Goal: Task Accomplishment & Management: Complete application form

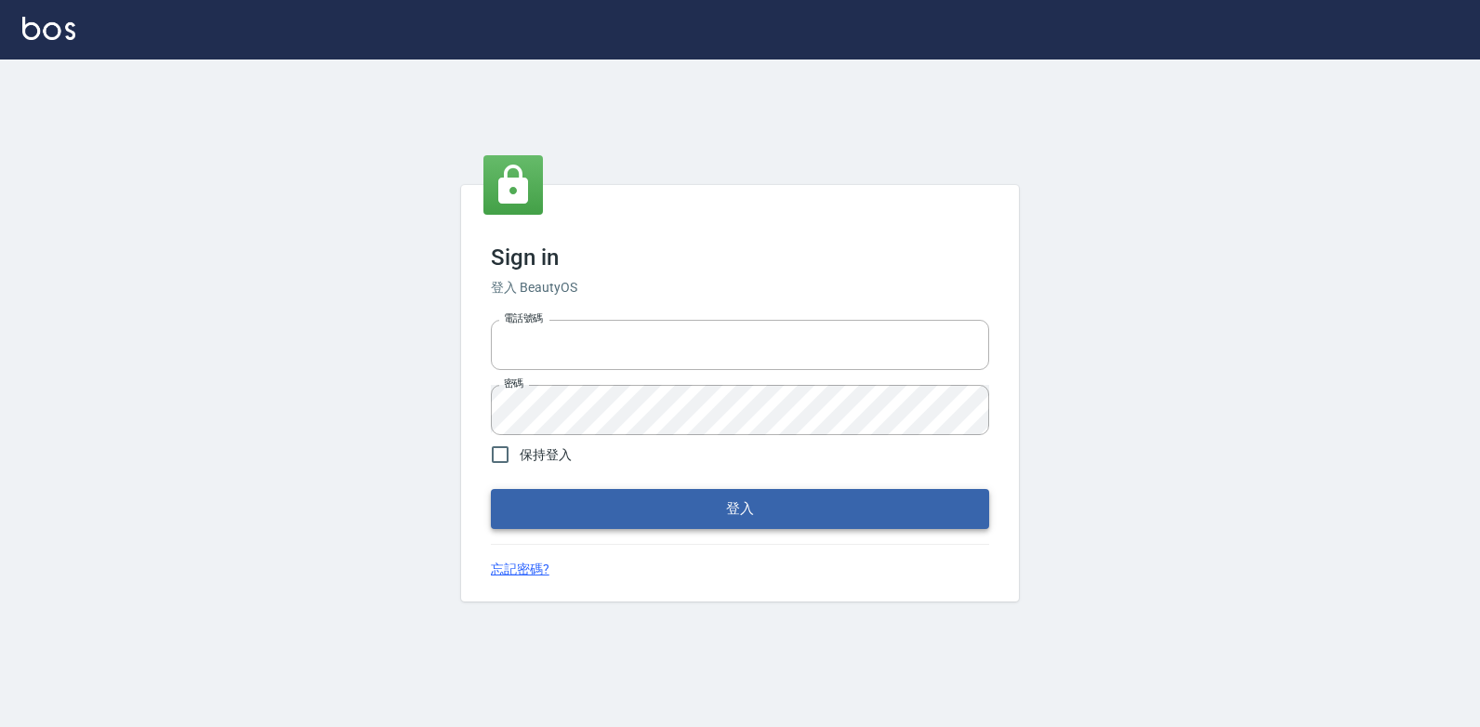
type input "047265856"
click at [730, 508] on button "登入" at bounding box center [740, 508] width 498 height 39
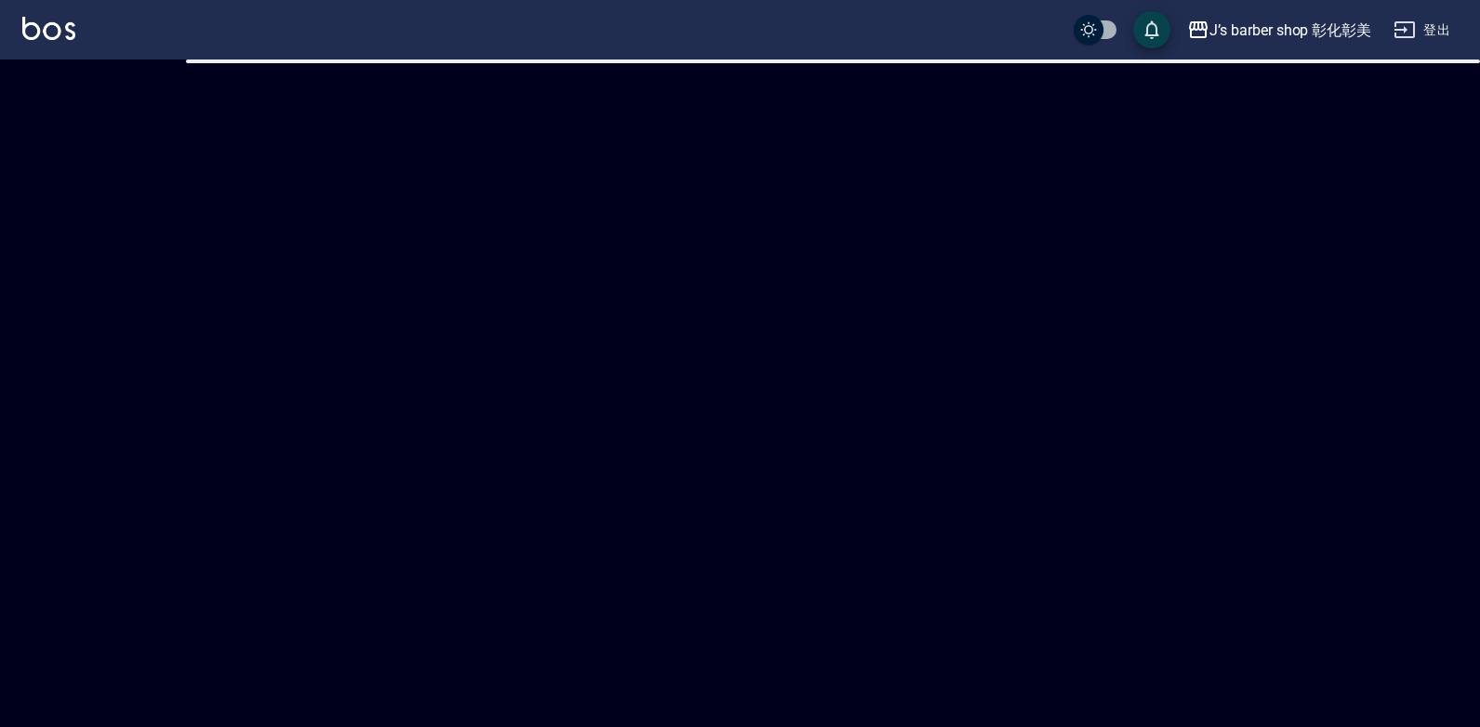
checkbox input "true"
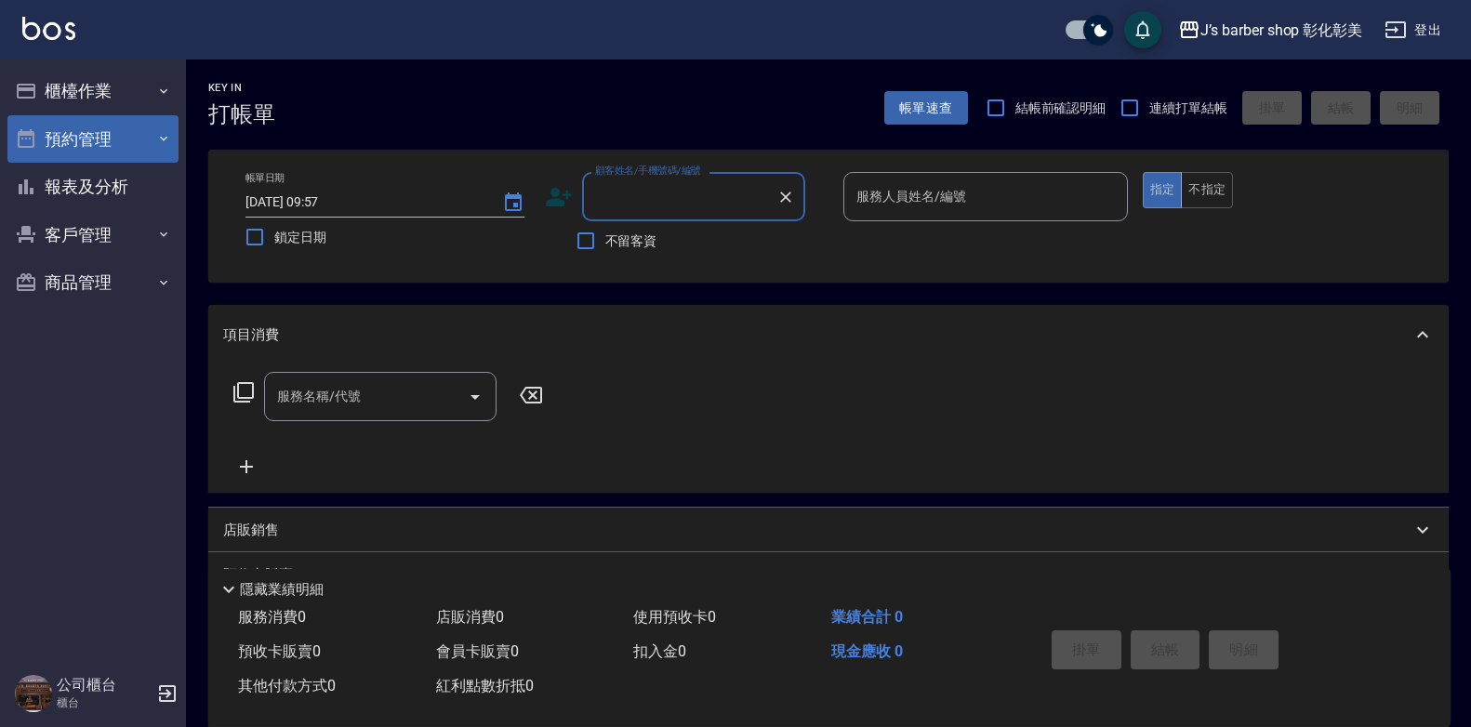
click at [130, 147] on button "預約管理" at bounding box center [92, 139] width 171 height 48
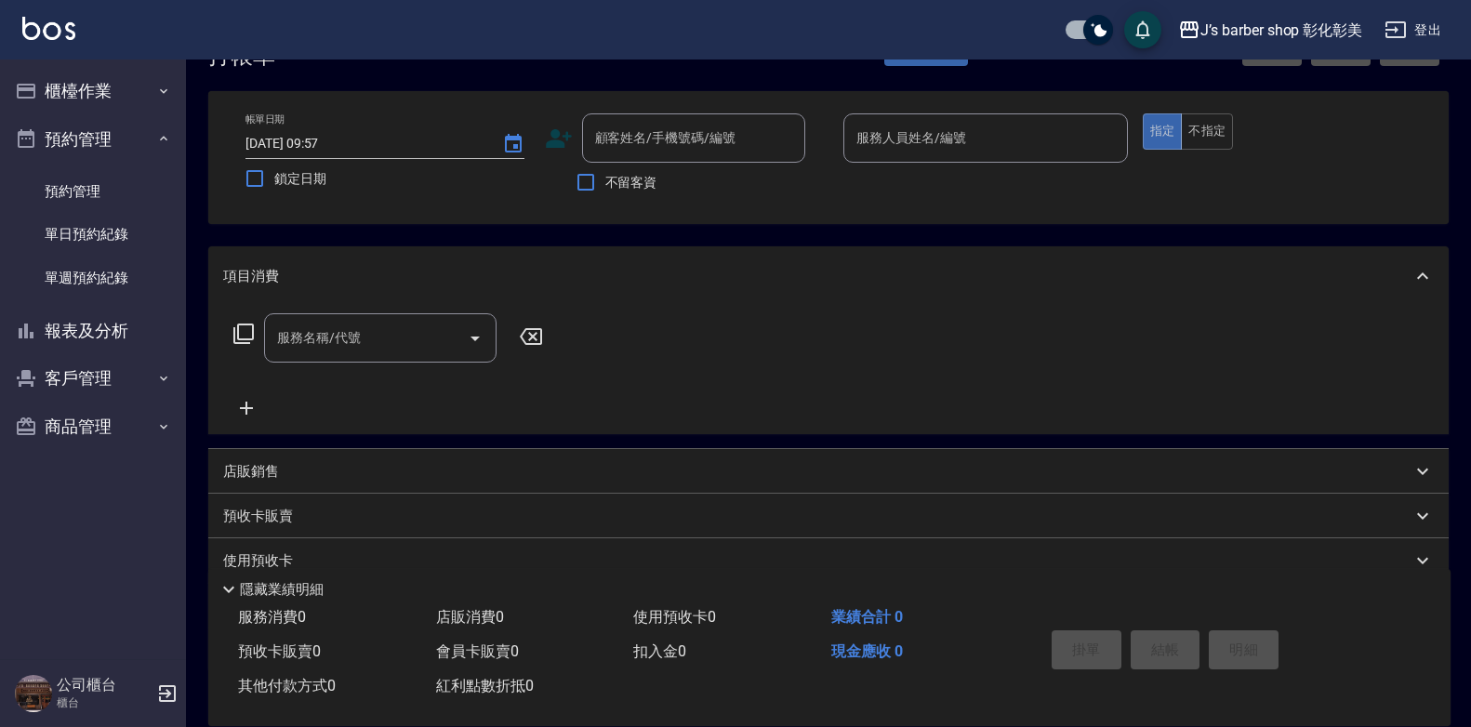
scroll to position [182, 0]
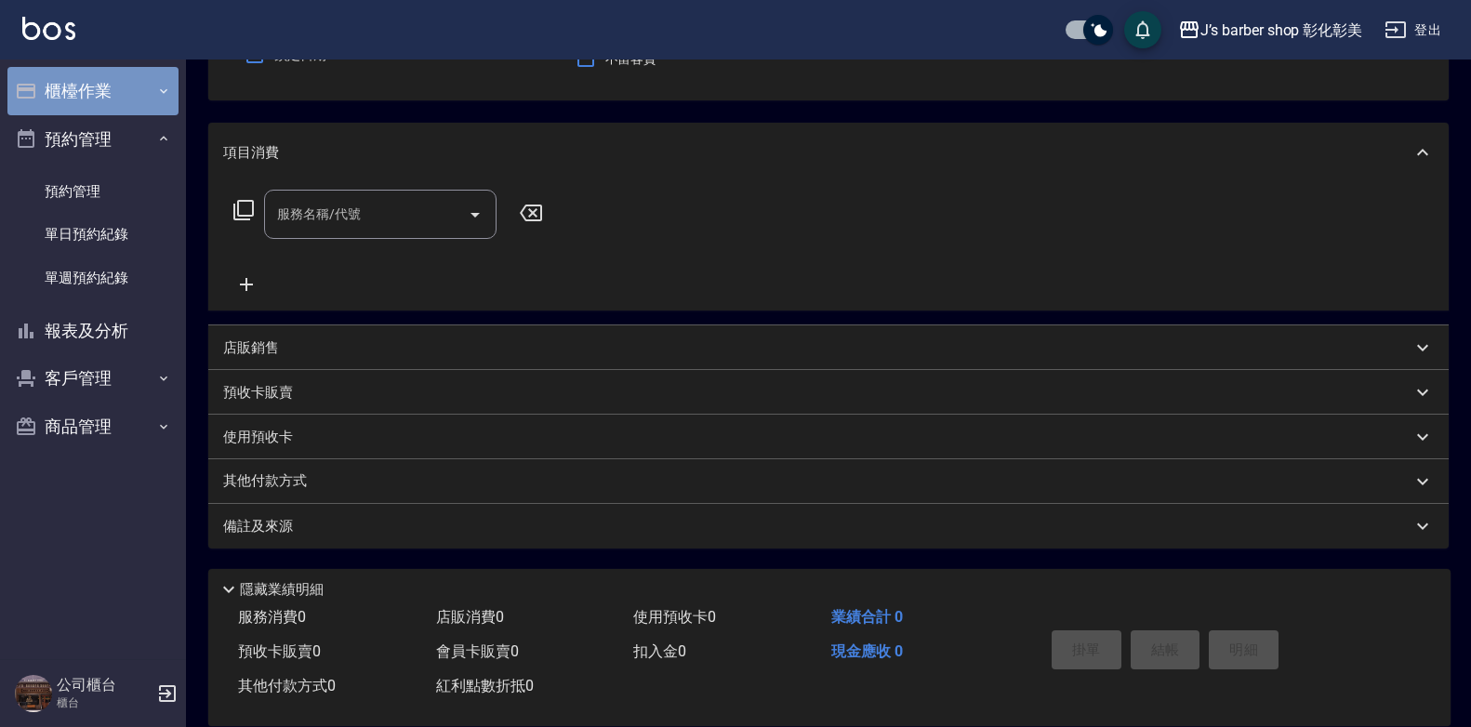
click at [136, 102] on button "櫃檯作業" at bounding box center [92, 91] width 171 height 48
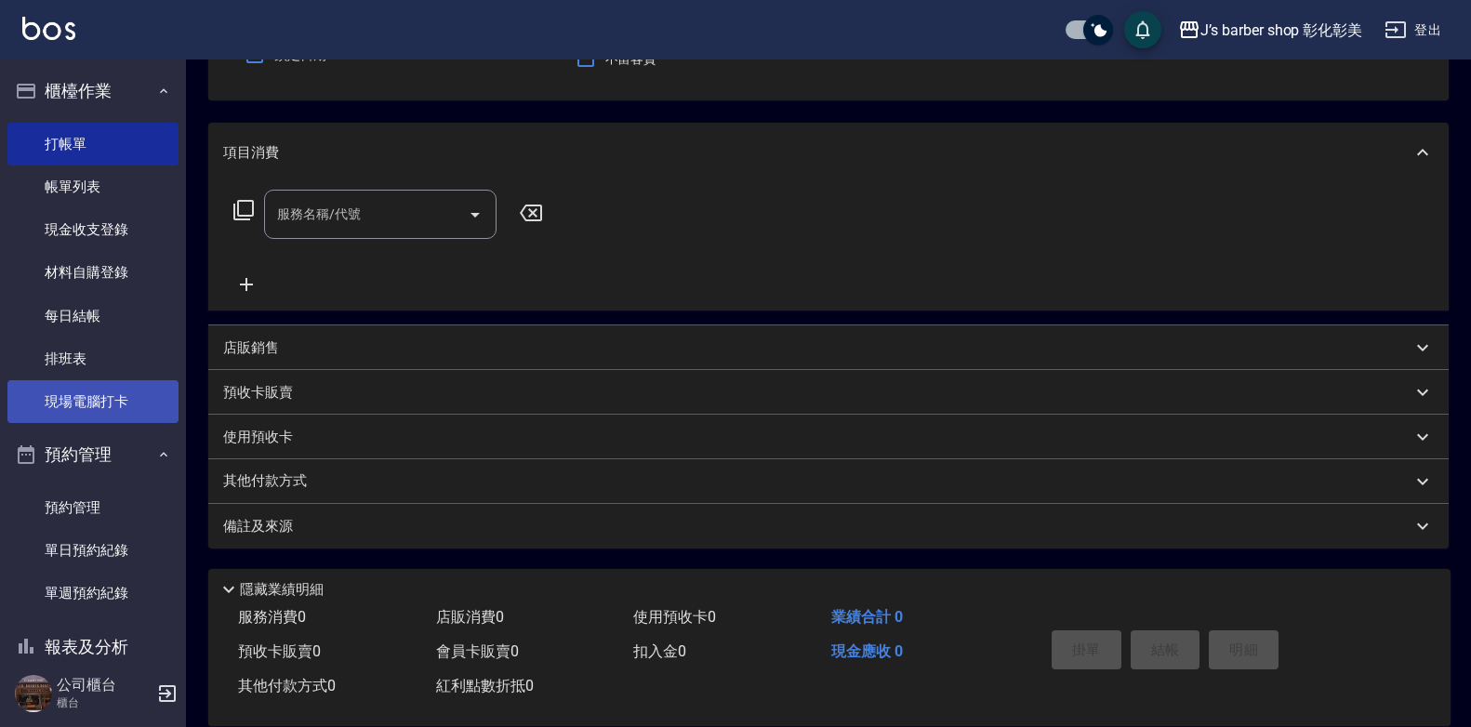
click at [93, 391] on link "現場電腦打卡" at bounding box center [92, 401] width 171 height 43
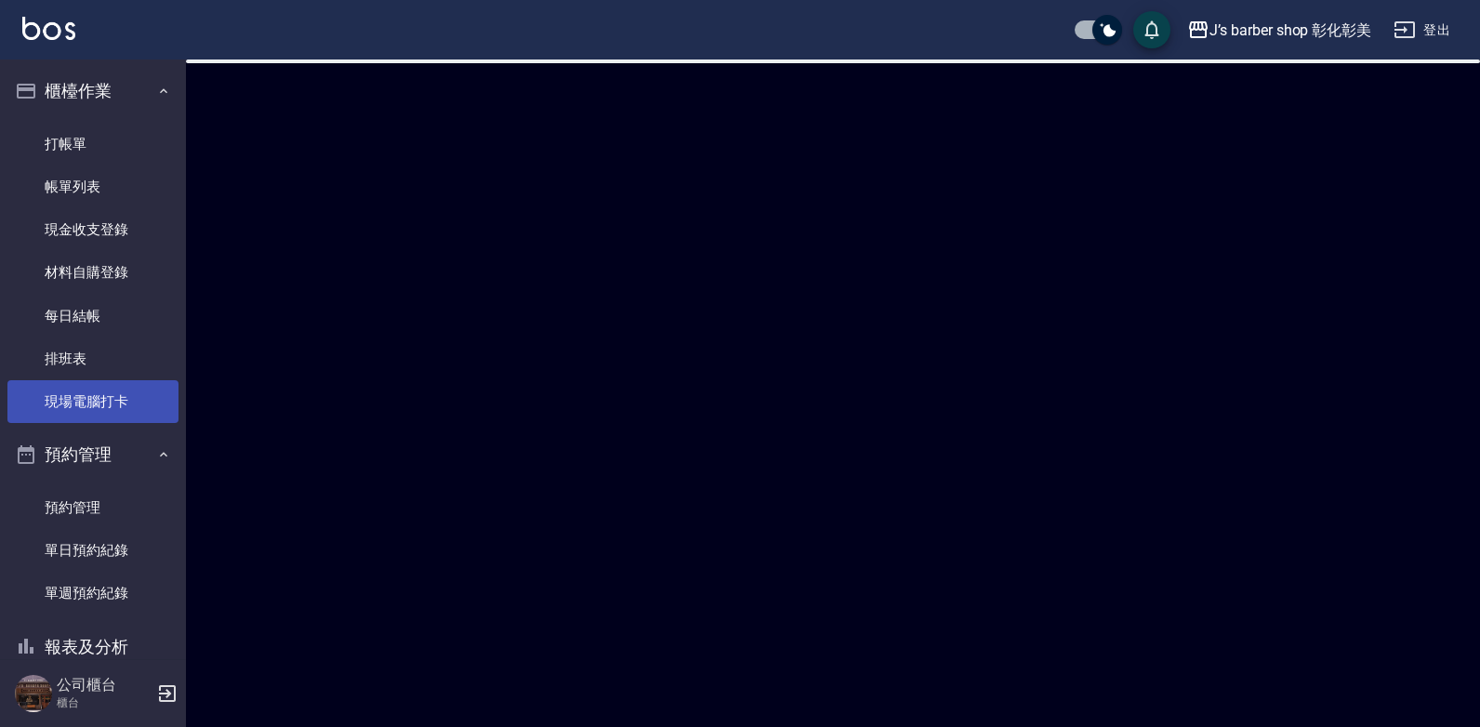
click at [98, 391] on link "現場電腦打卡" at bounding box center [92, 401] width 171 height 43
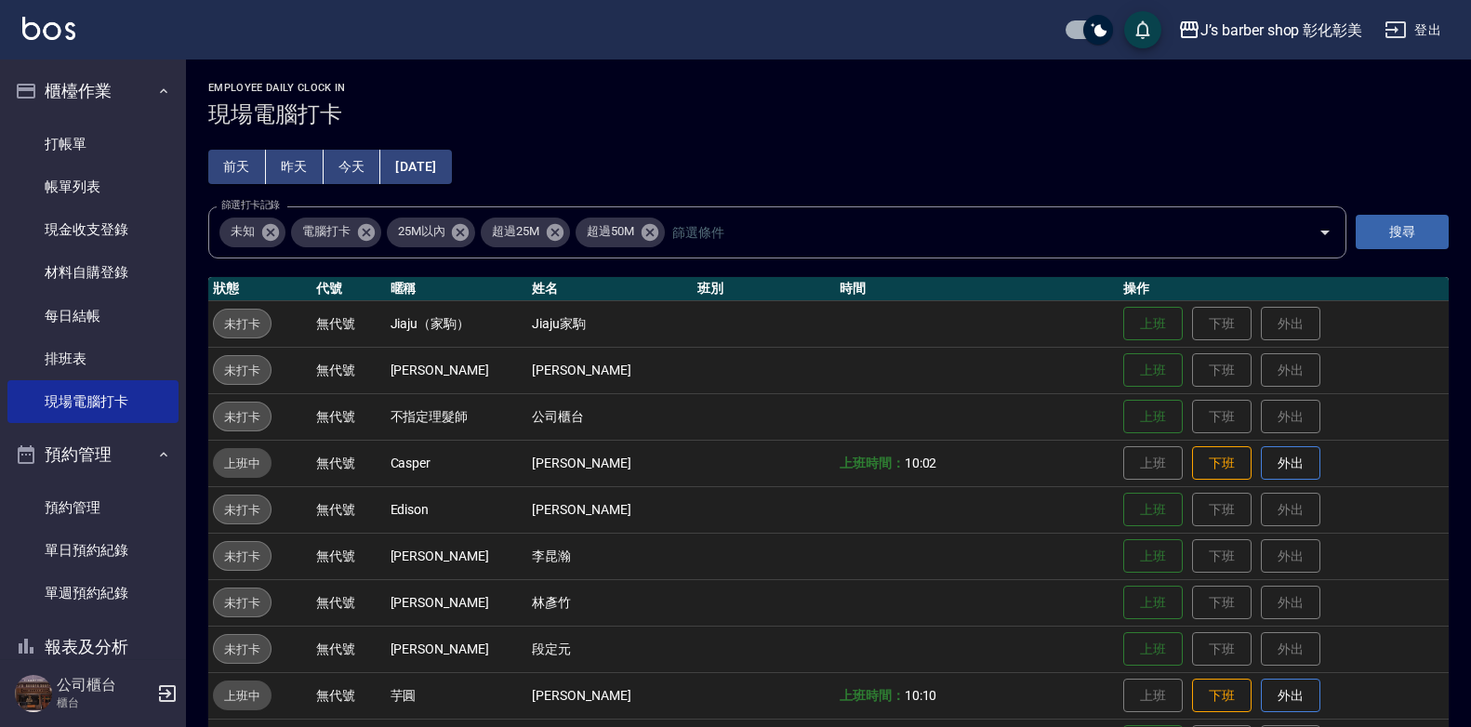
click at [361, 175] on button "今天" at bounding box center [352, 167] width 58 height 34
click at [72, 190] on link "帳單列表" at bounding box center [92, 186] width 171 height 43
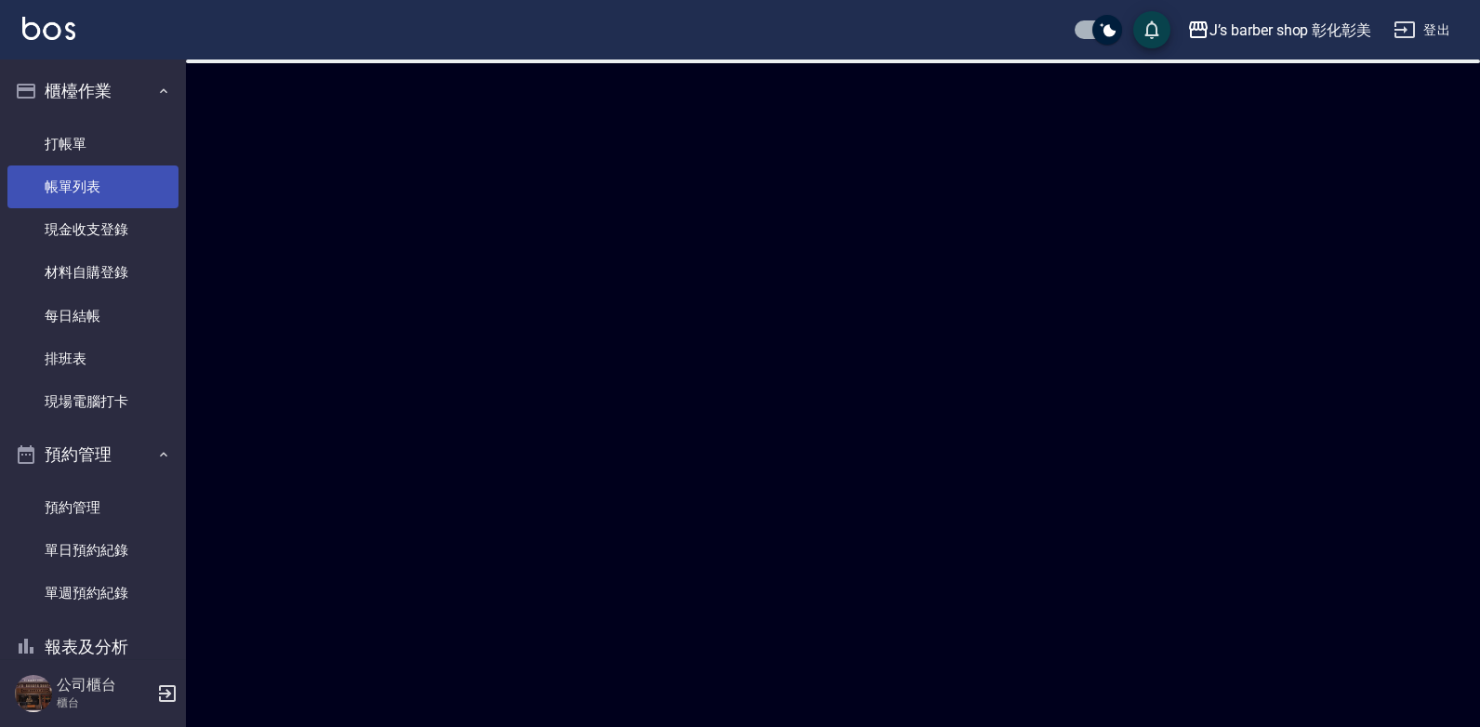
click at [72, 190] on link "帳單列表" at bounding box center [92, 186] width 171 height 43
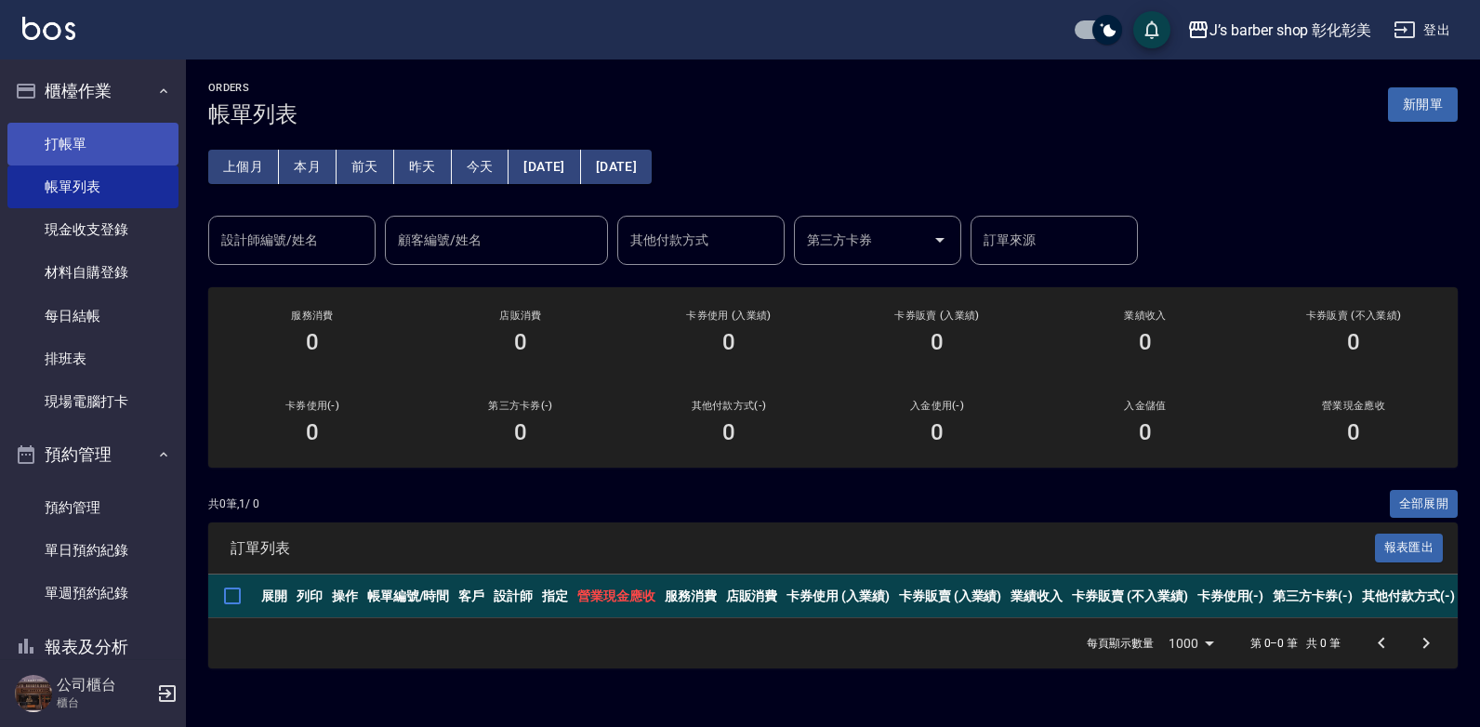
click at [49, 148] on link "打帳單" at bounding box center [92, 144] width 171 height 43
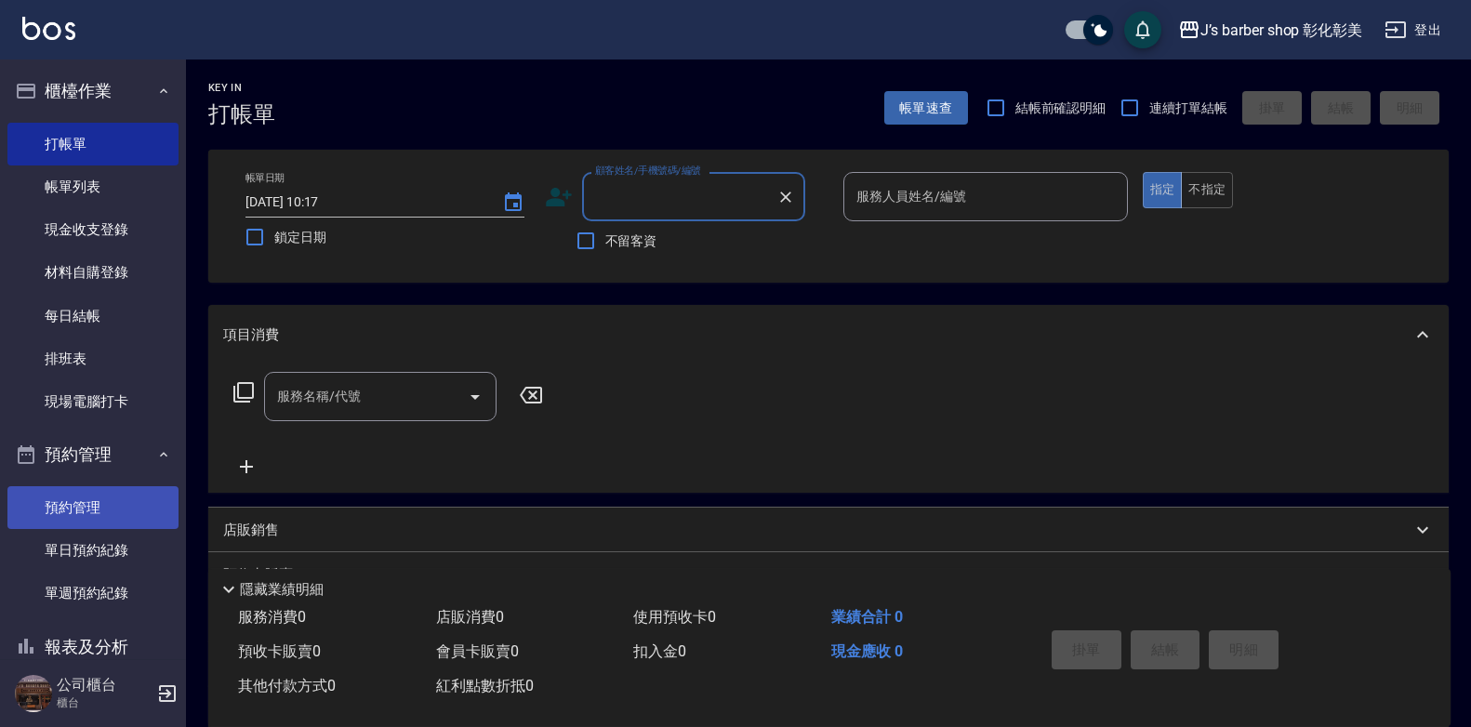
click at [68, 510] on link "預約管理" at bounding box center [92, 507] width 171 height 43
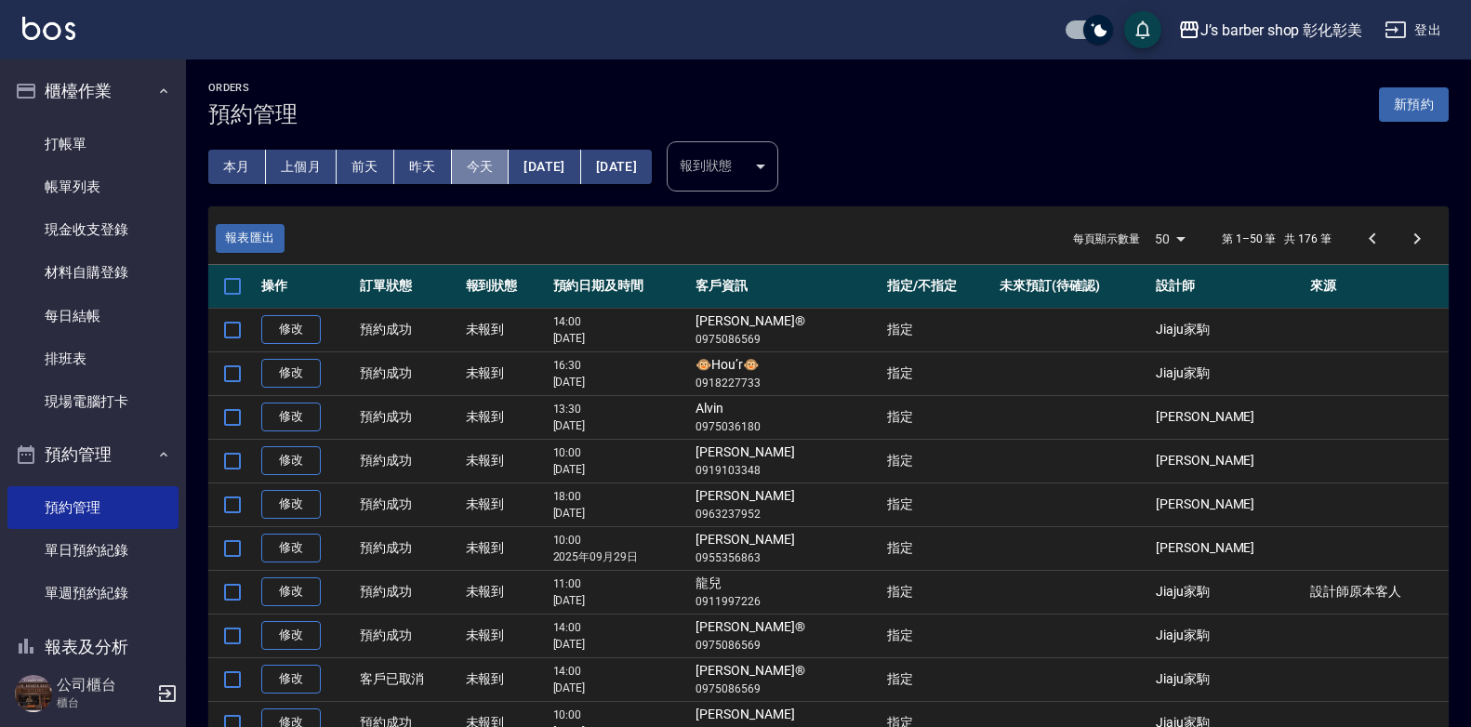
click at [464, 161] on button "今天" at bounding box center [481, 167] width 58 height 34
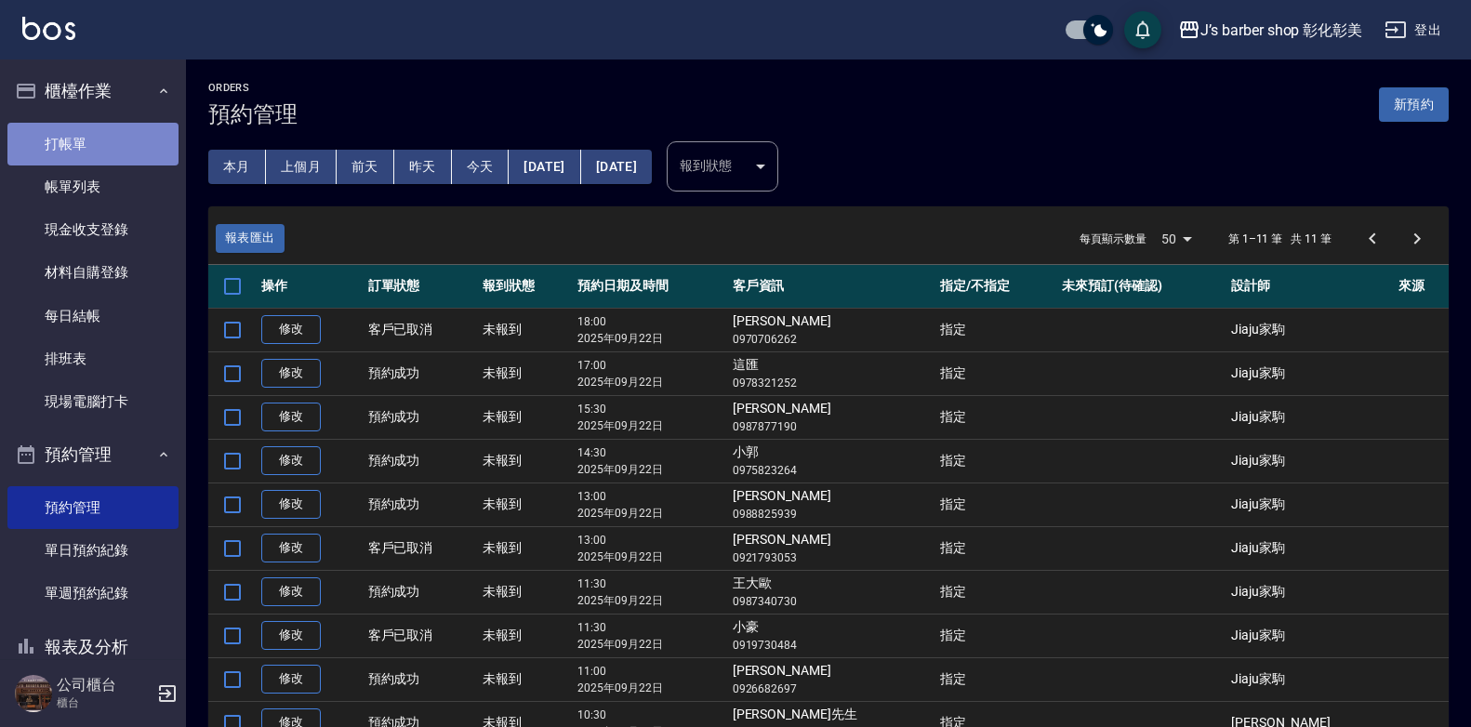
click at [94, 152] on link "打帳單" at bounding box center [92, 144] width 171 height 43
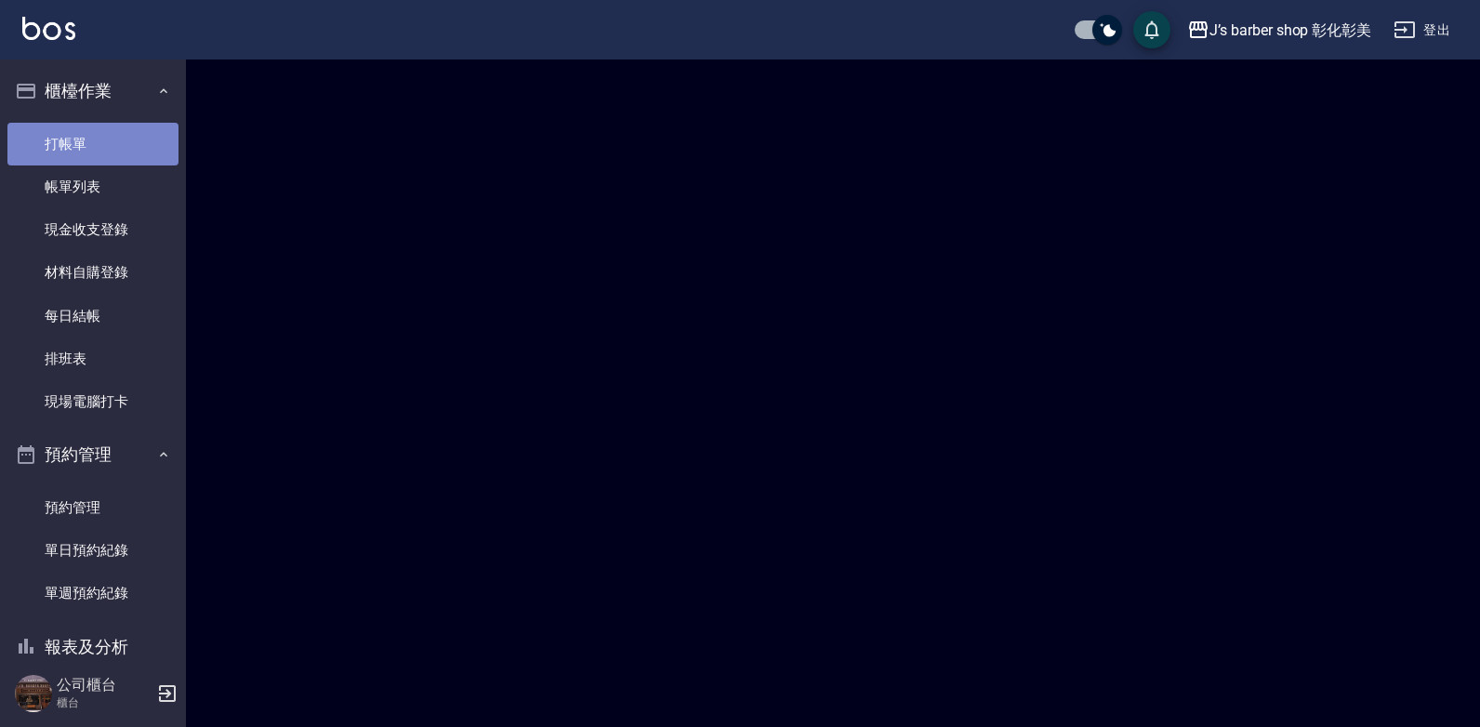
click at [93, 151] on link "打帳單" at bounding box center [92, 144] width 171 height 43
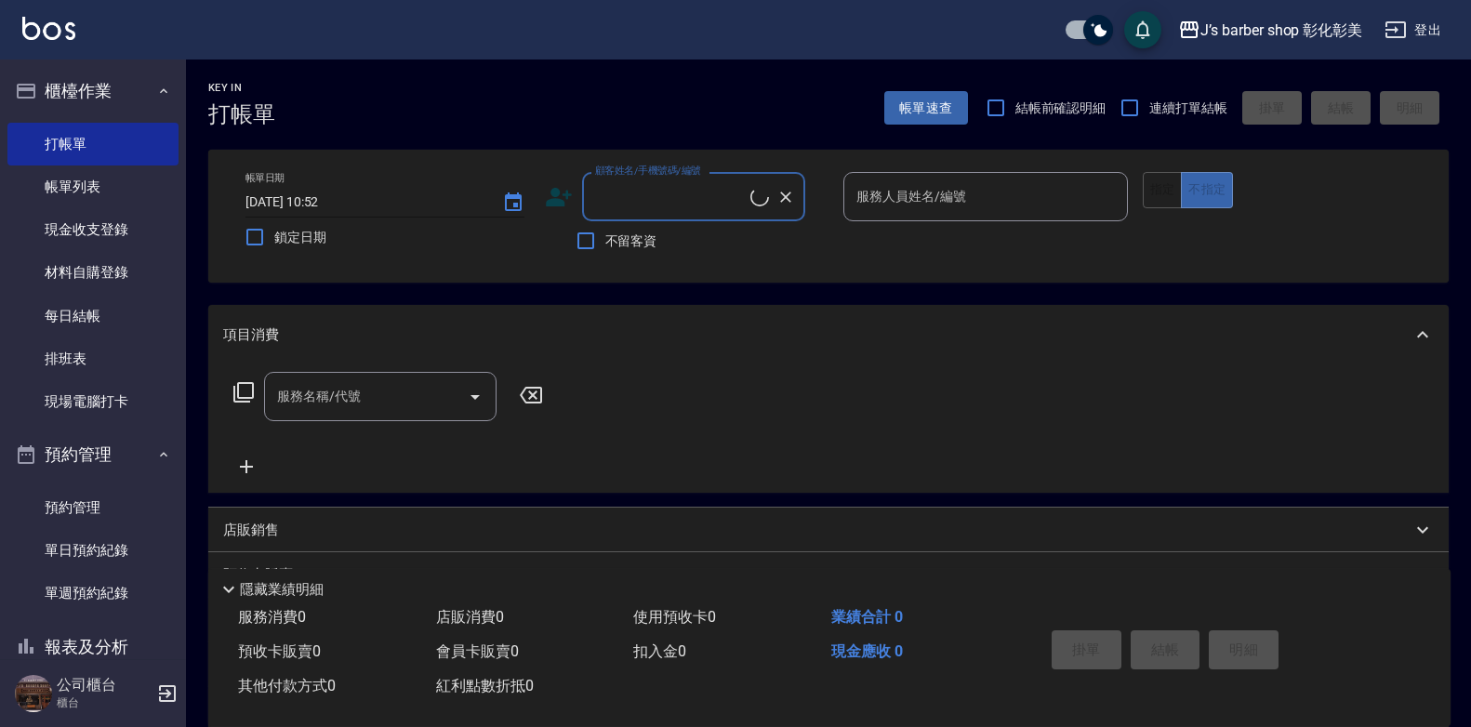
click at [325, 197] on input "[DATE] 10:52" at bounding box center [364, 202] width 238 height 31
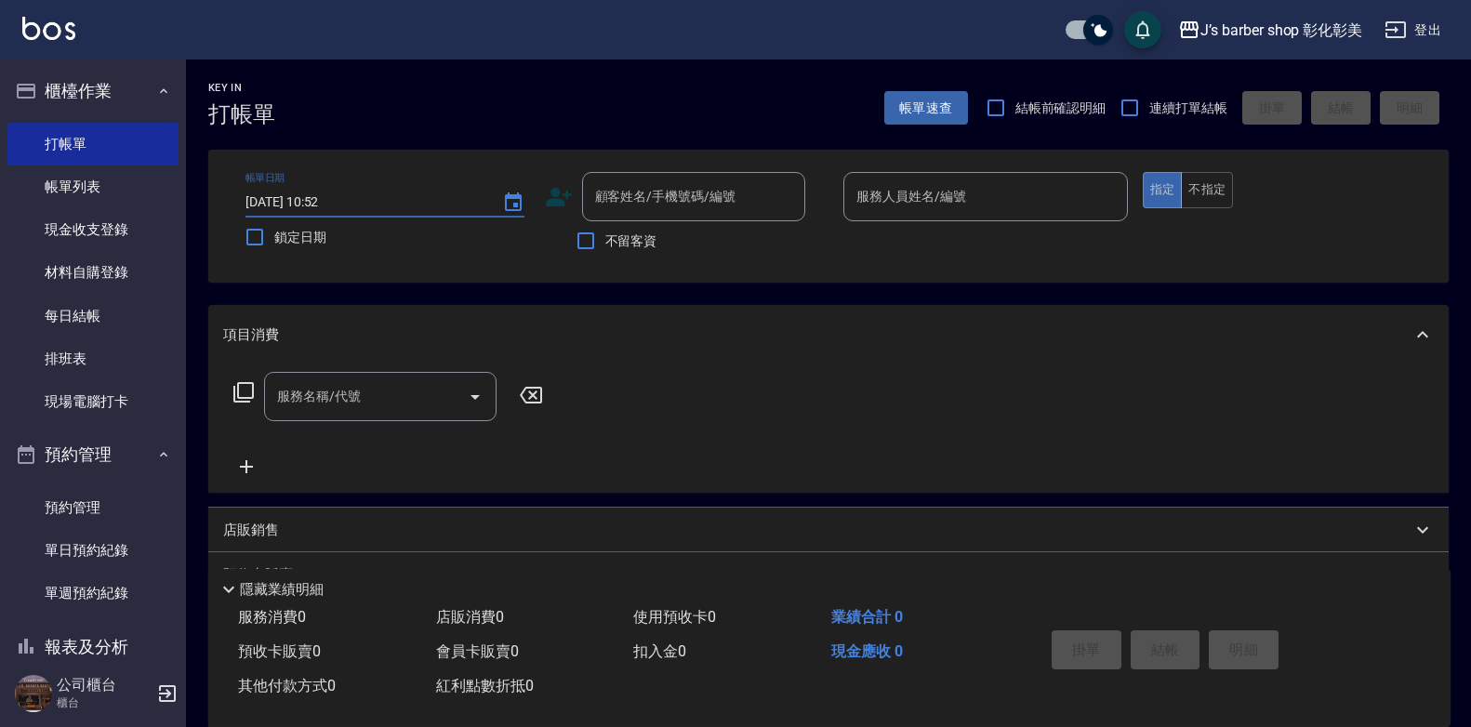
click at [348, 199] on input "[DATE] 10:52" at bounding box center [364, 202] width 238 height 31
click at [347, 197] on input "[DATE] 10:52" at bounding box center [364, 202] width 238 height 31
click at [340, 199] on input "[DATE] 10:52" at bounding box center [364, 202] width 238 height 31
type input "[DATE] 10:30"
click at [643, 181] on div "顧客姓名/手機號碼/編號 顧客姓名/手機號碼/編號" at bounding box center [693, 196] width 223 height 49
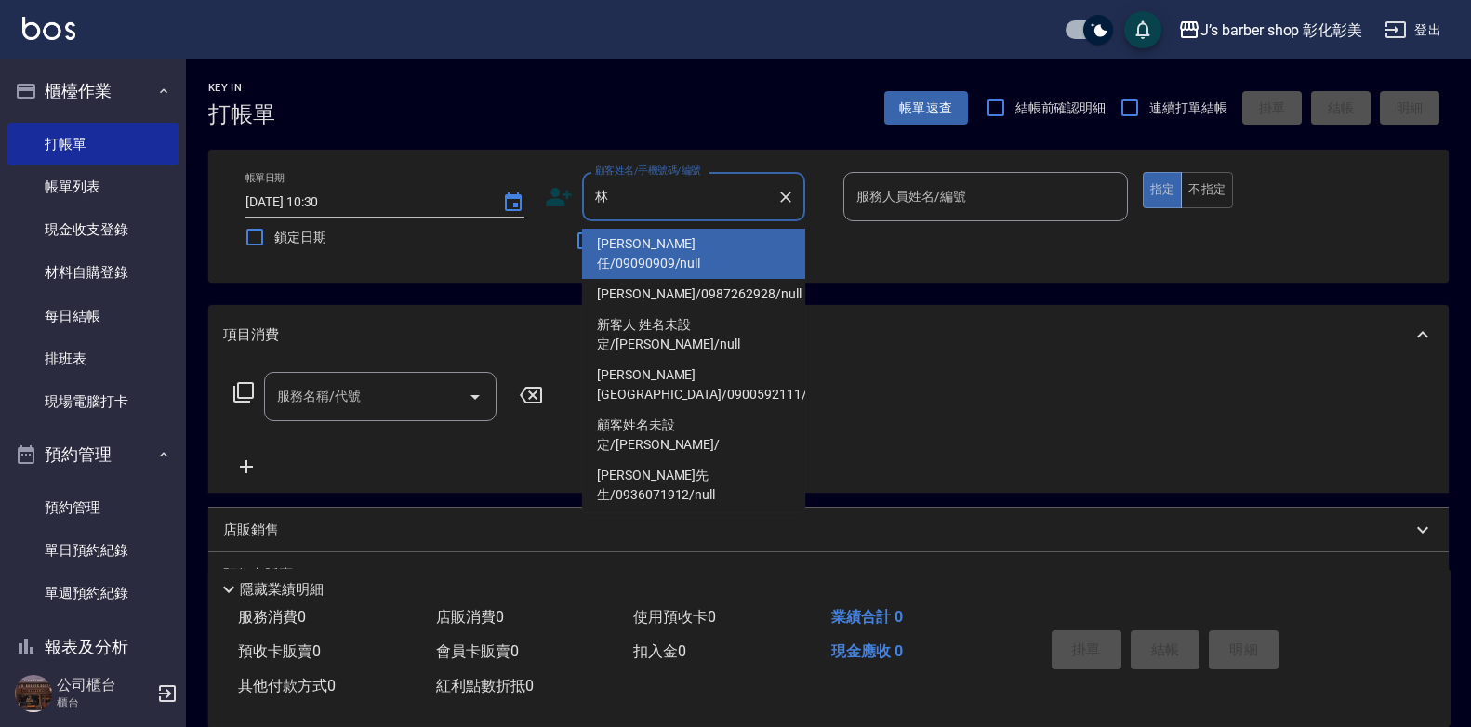
click at [694, 460] on li "[PERSON_NAME]先生/0936071912/null" at bounding box center [693, 485] width 223 height 50
type input "[PERSON_NAME]先生/0936071912/null"
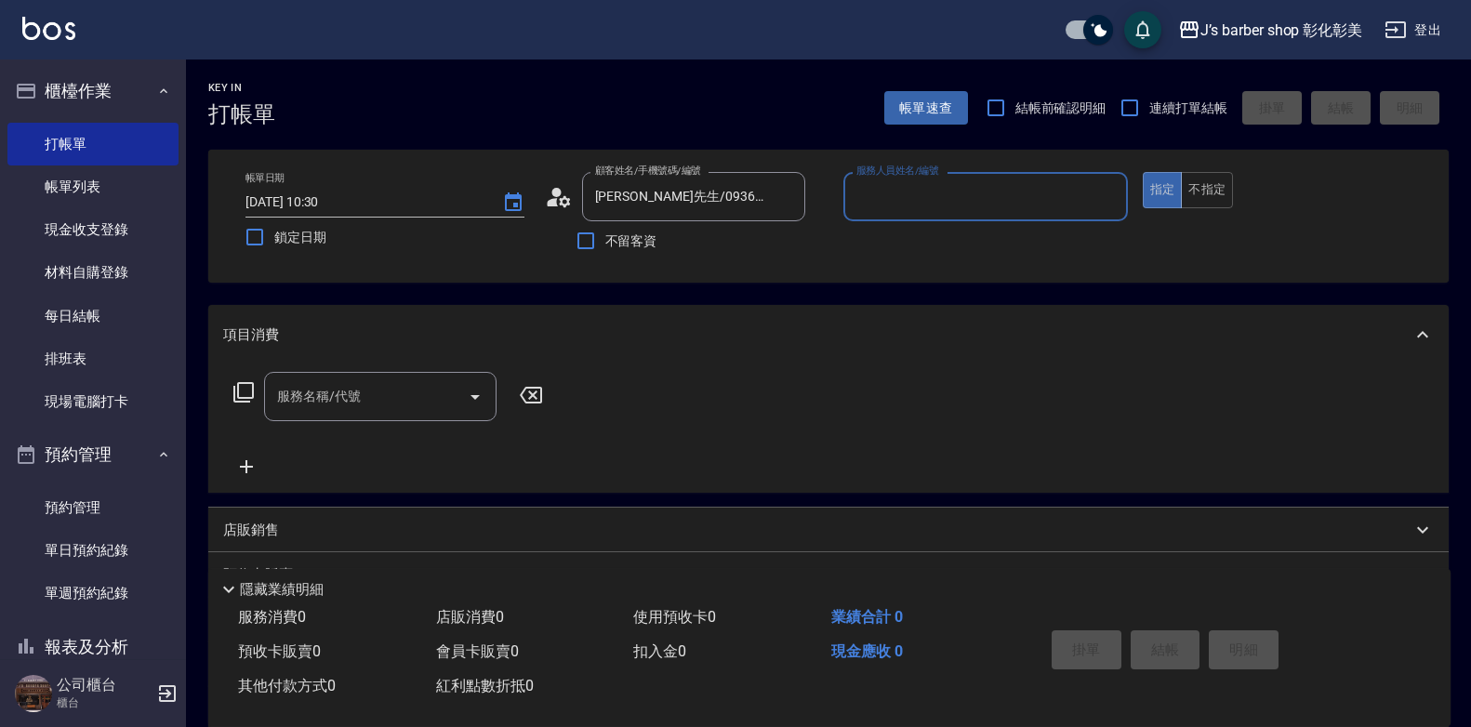
click at [864, 192] on input "服務人員姓名/編號" at bounding box center [985, 196] width 268 height 33
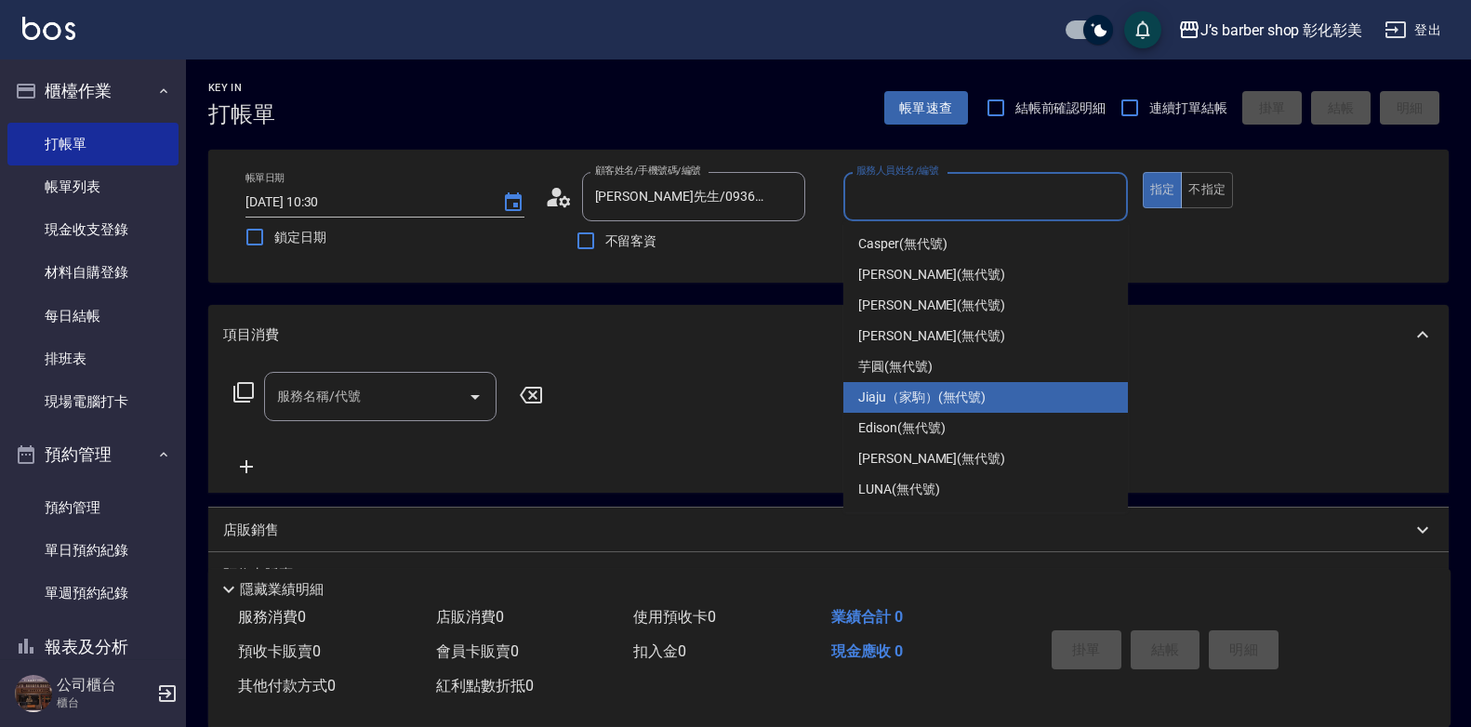
click at [968, 387] on div "Jiaju（家駒） (無代號)" at bounding box center [985, 397] width 284 height 31
click at [981, 203] on input "Jiaju（家駒）(無代號)" at bounding box center [971, 196] width 240 height 33
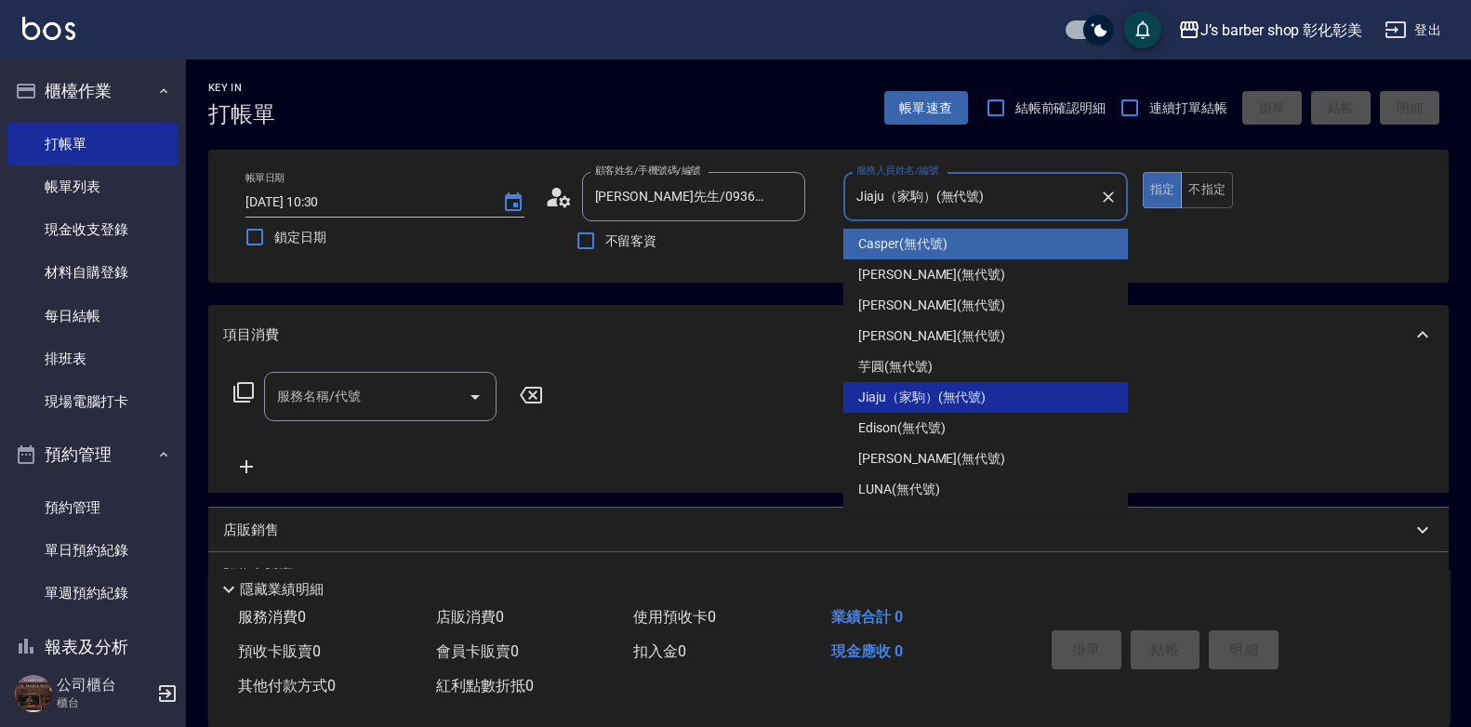
click at [950, 237] on div "Casper (無代號)" at bounding box center [985, 244] width 284 height 31
type input "Casper(無代號)"
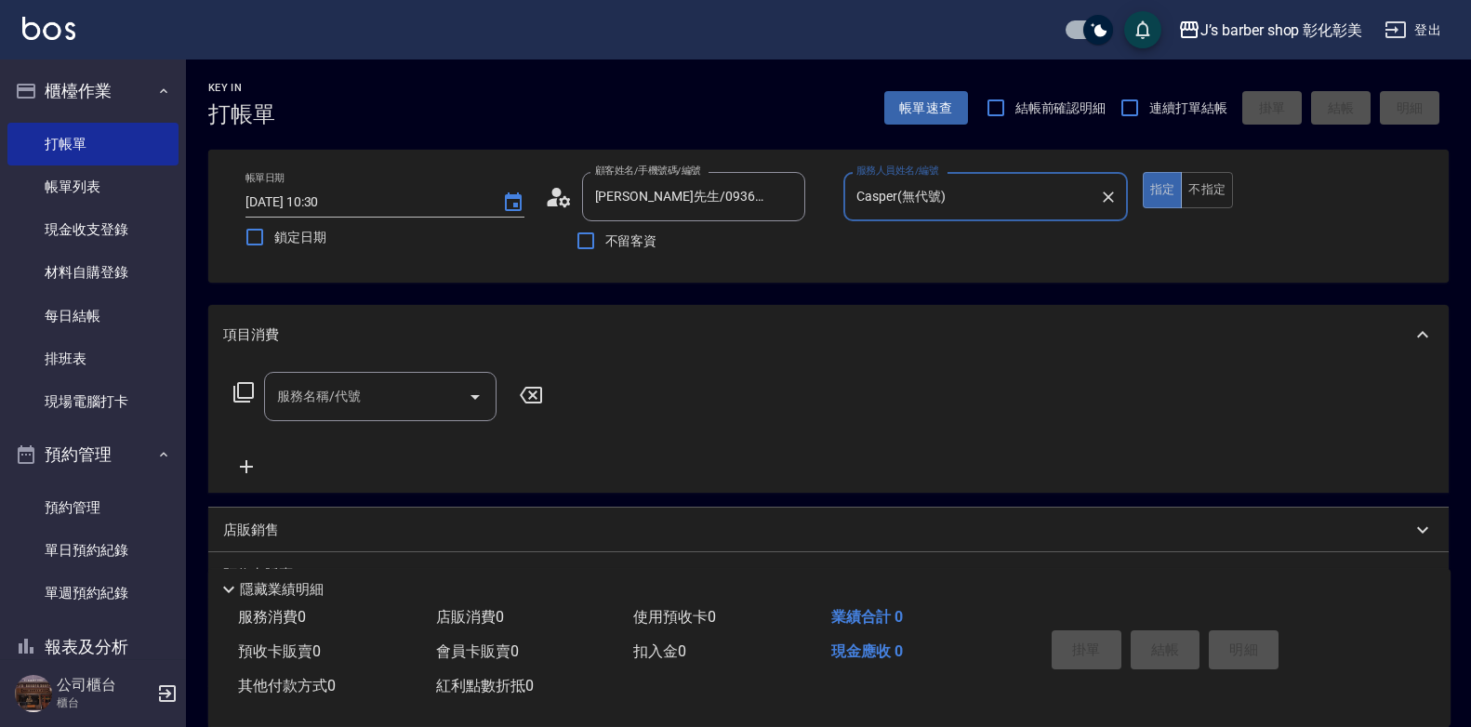
click at [358, 390] on div "服務名稱/代號 服務名稱/代號" at bounding box center [380, 396] width 232 height 49
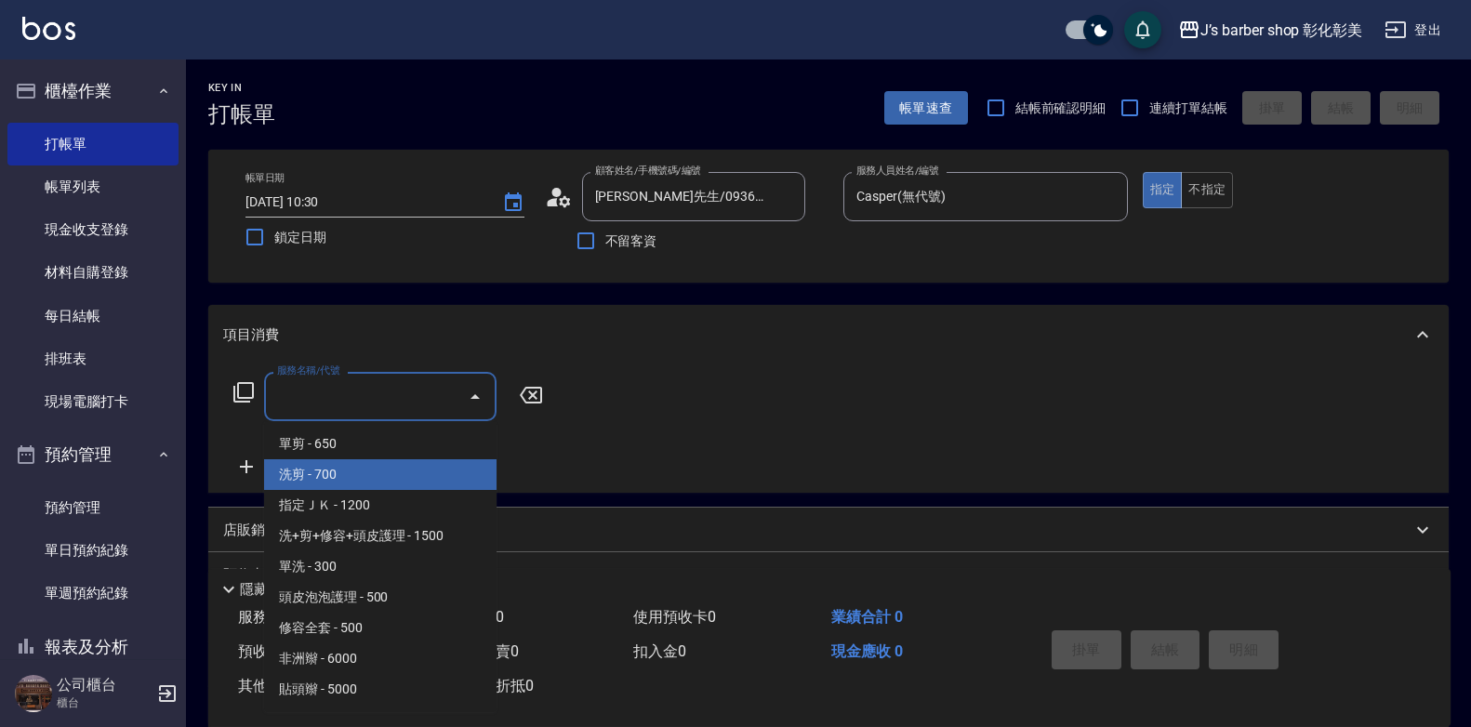
click at [363, 473] on span "洗剪 - 700" at bounding box center [380, 474] width 232 height 31
type input "洗剪(101)"
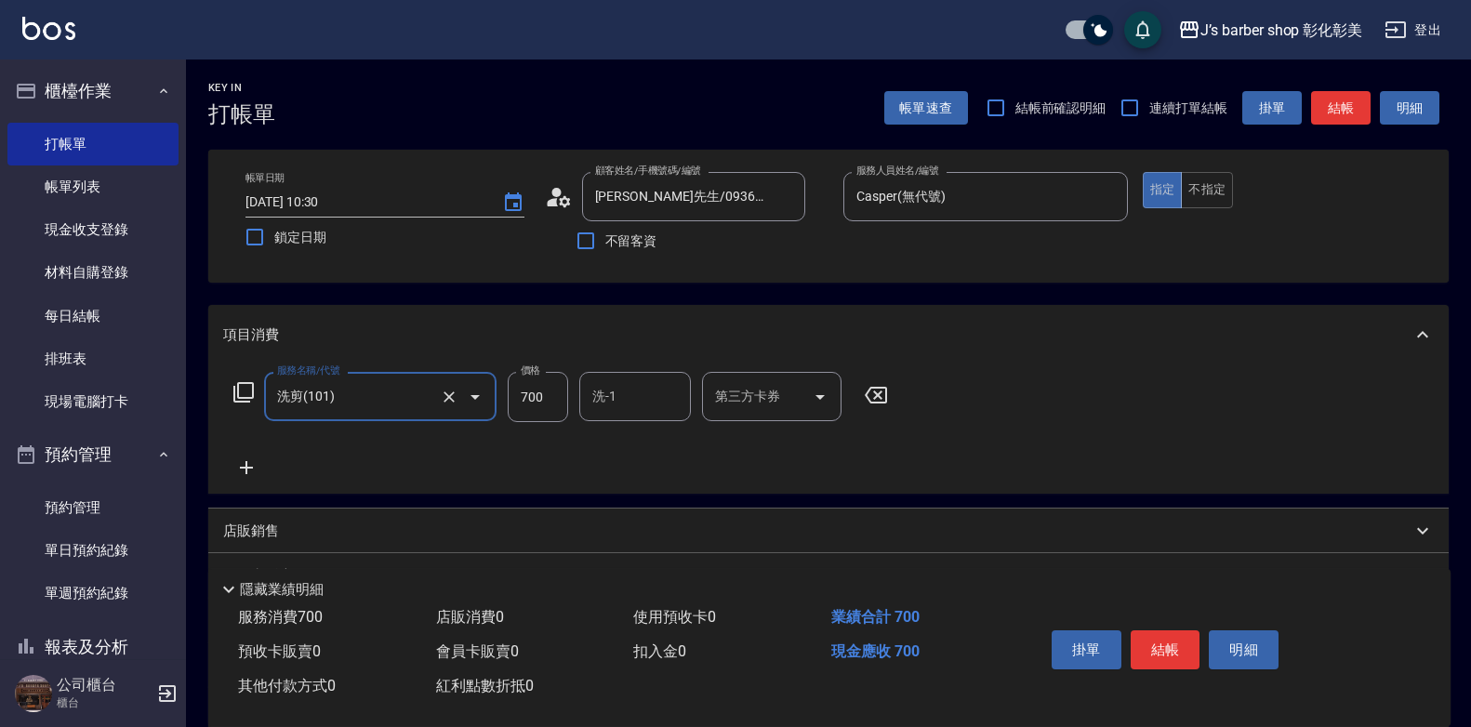
click at [534, 387] on input "700" at bounding box center [538, 397] width 60 height 50
type input "600"
click at [1165, 633] on button "結帳" at bounding box center [1165, 649] width 70 height 39
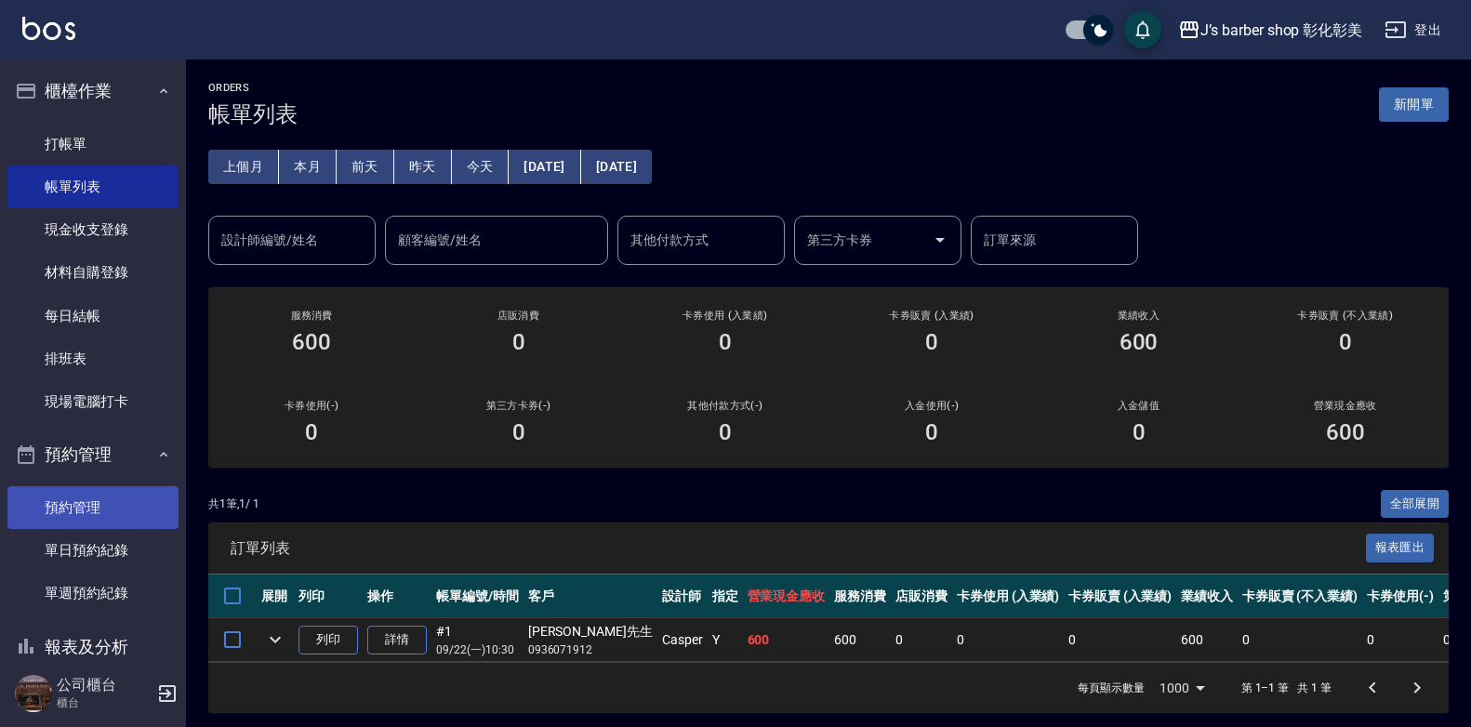
click at [134, 502] on link "預約管理" at bounding box center [92, 507] width 171 height 43
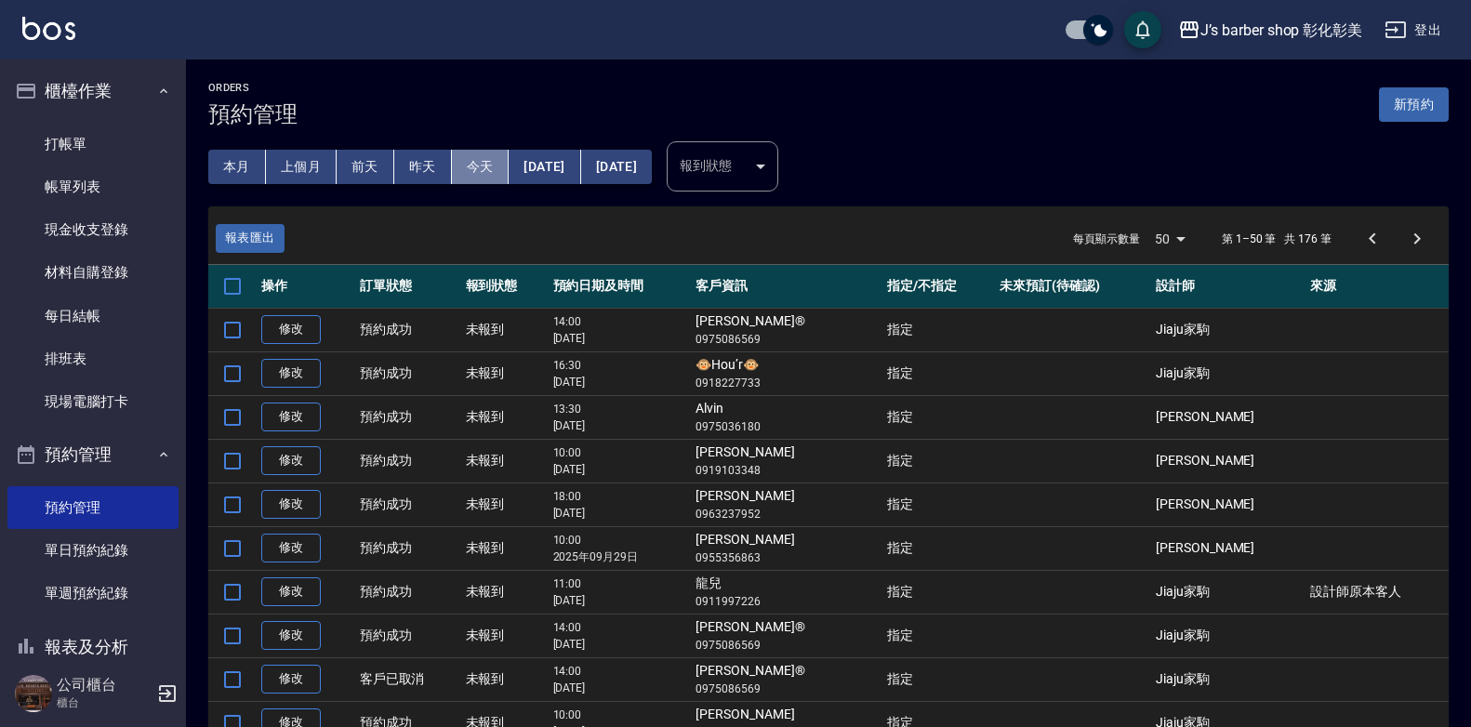
click at [476, 162] on button "今天" at bounding box center [481, 167] width 58 height 34
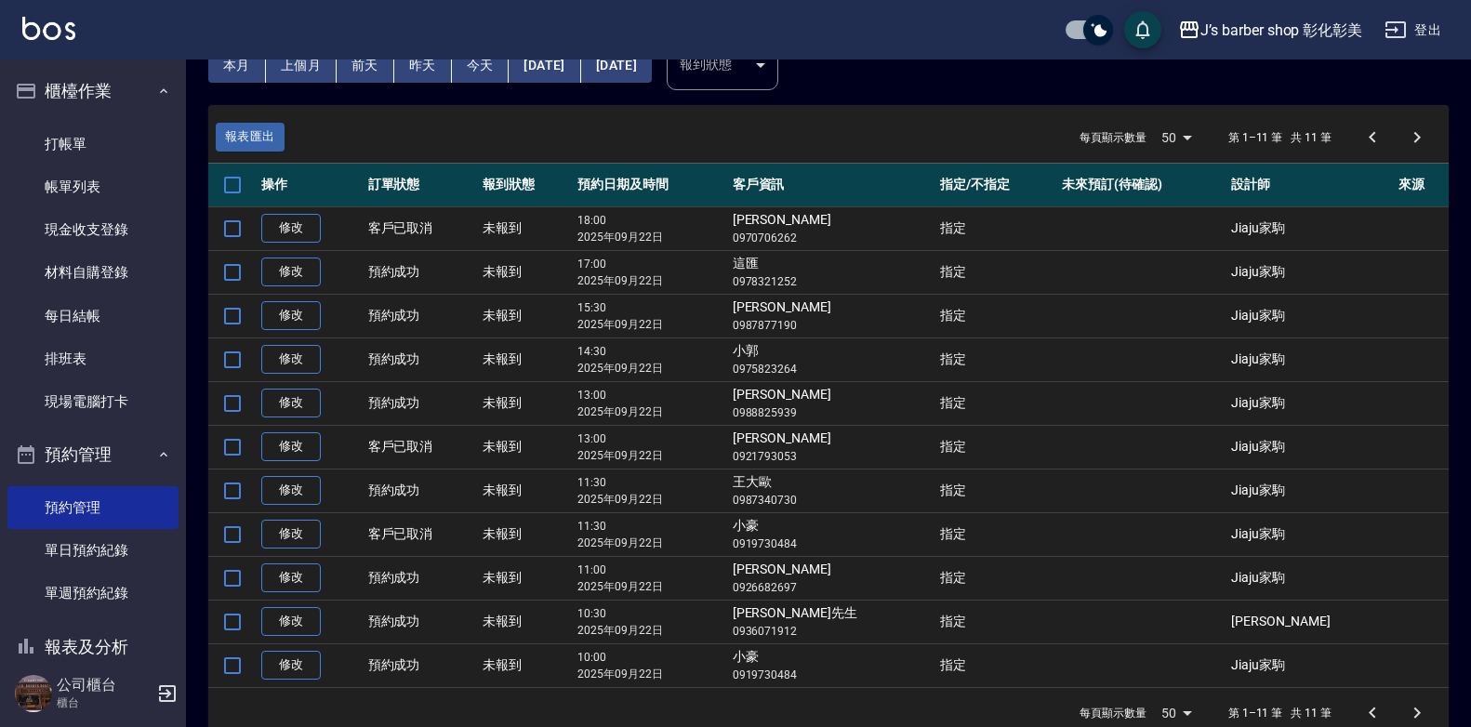
scroll to position [135, 0]
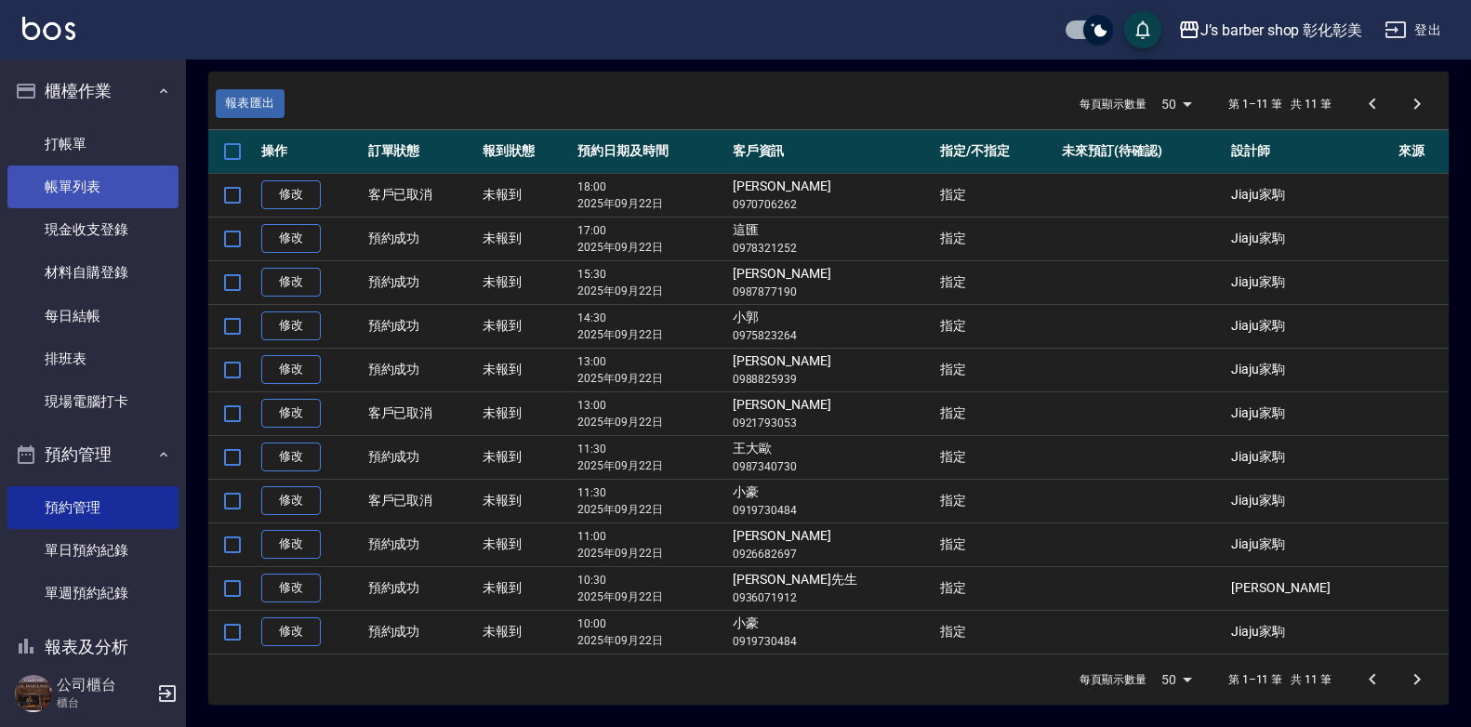
click at [112, 185] on link "帳單列表" at bounding box center [92, 186] width 171 height 43
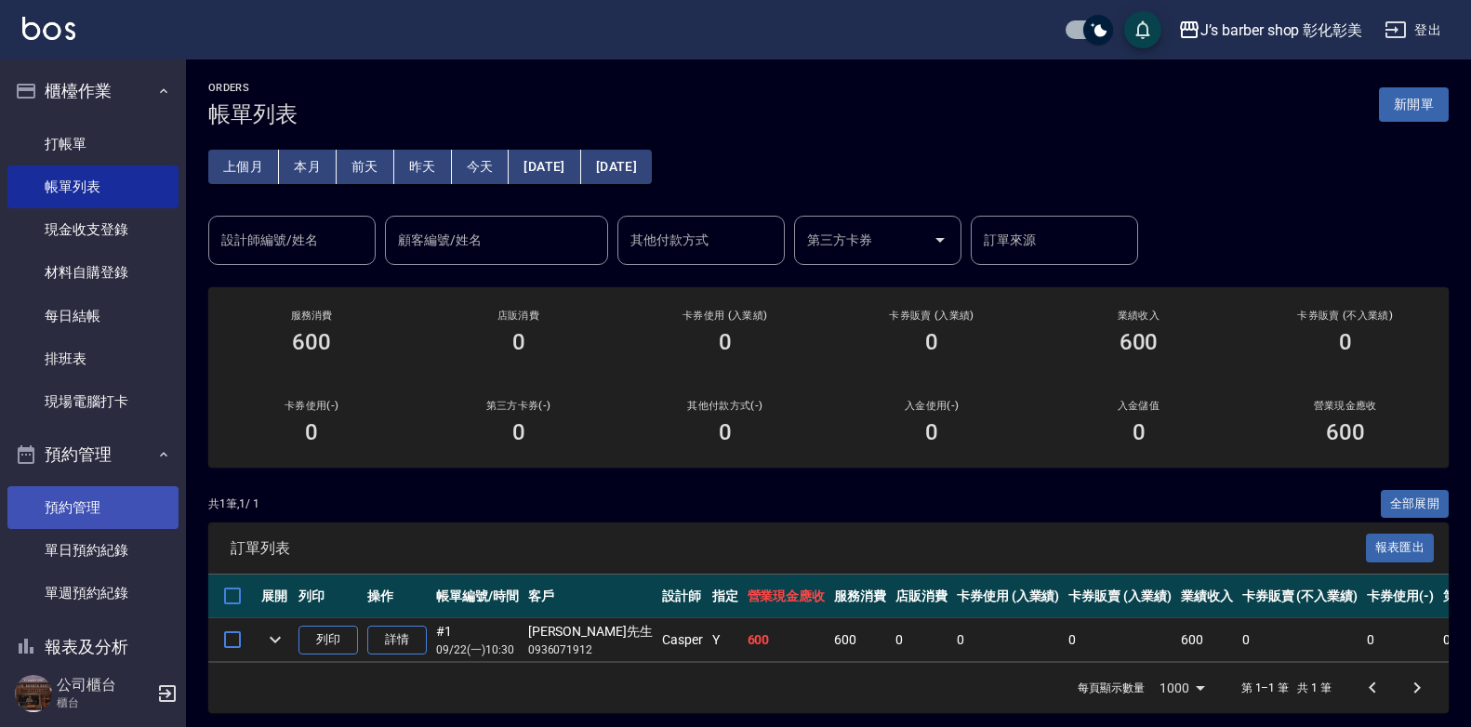
click at [114, 517] on link "預約管理" at bounding box center [92, 507] width 171 height 43
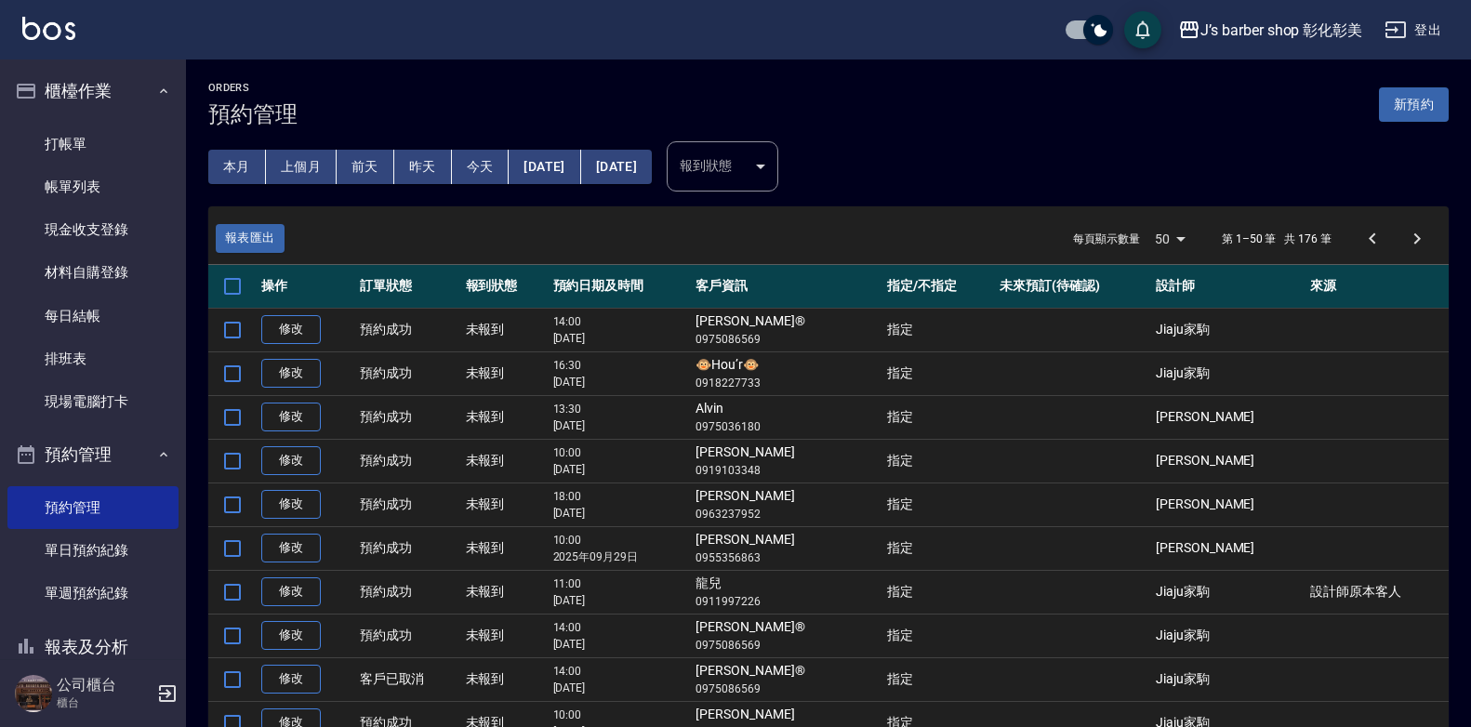
click at [515, 162] on button "[DATE]" at bounding box center [544, 167] width 72 height 34
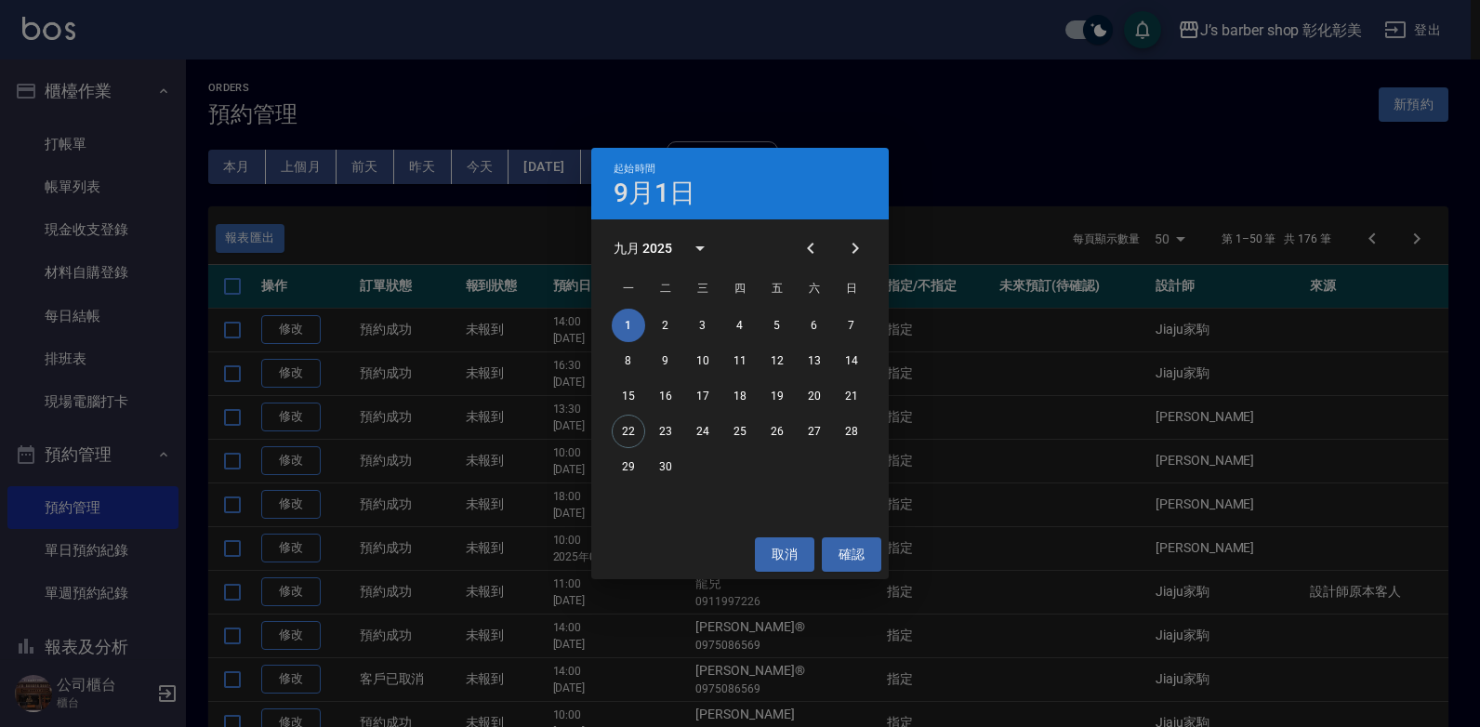
click at [493, 164] on div "起始時間 9月1日 九月 2025 一 二 三 四 五 六 日 1 2 3 4 5 6 7 8 9 10 11 12 13 14 15 16 17 18 19…" at bounding box center [740, 363] width 1480 height 727
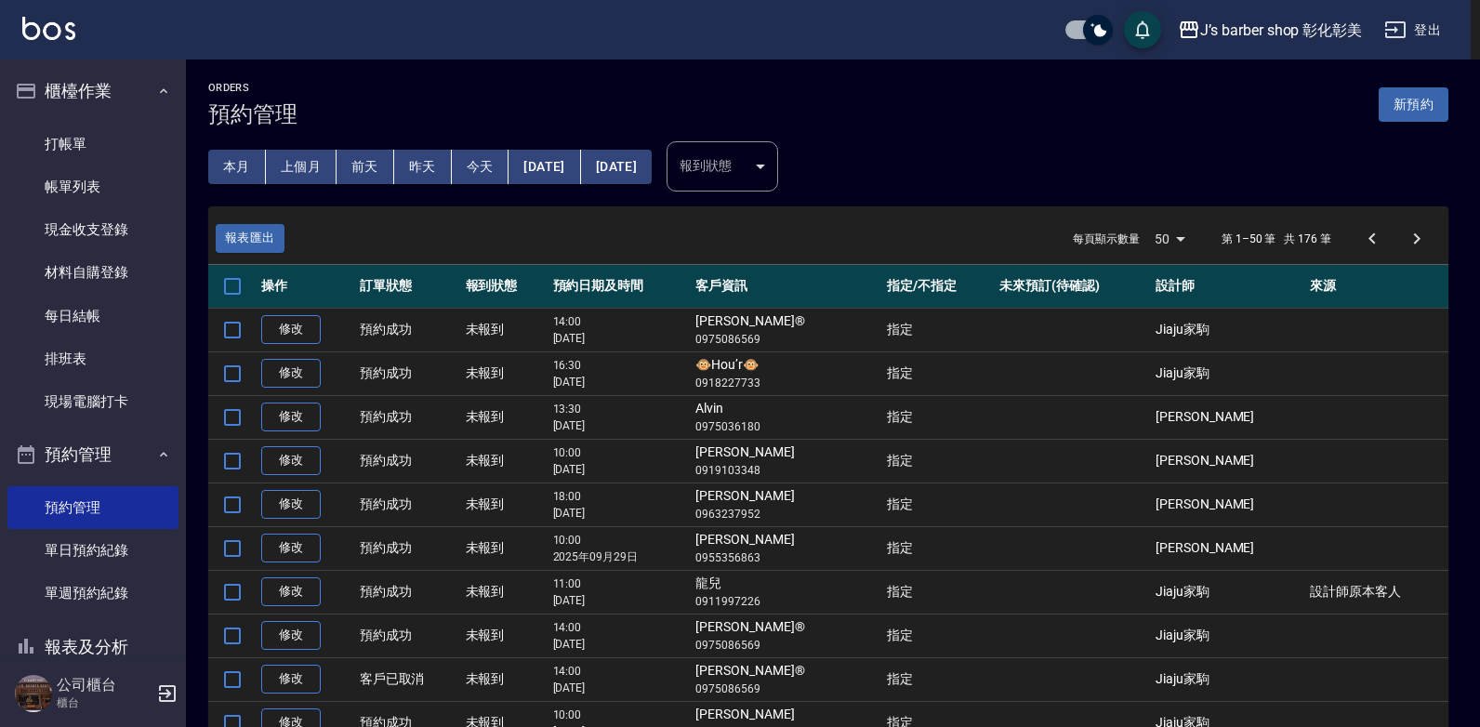
click at [493, 164] on div "起始時間 9月1日 九月 2025 一 二 三 四 五 六 日 1 2 3 4 5 6 7 8 9 10 11 12 13 14 15 16 17 18 19…" at bounding box center [740, 363] width 1480 height 727
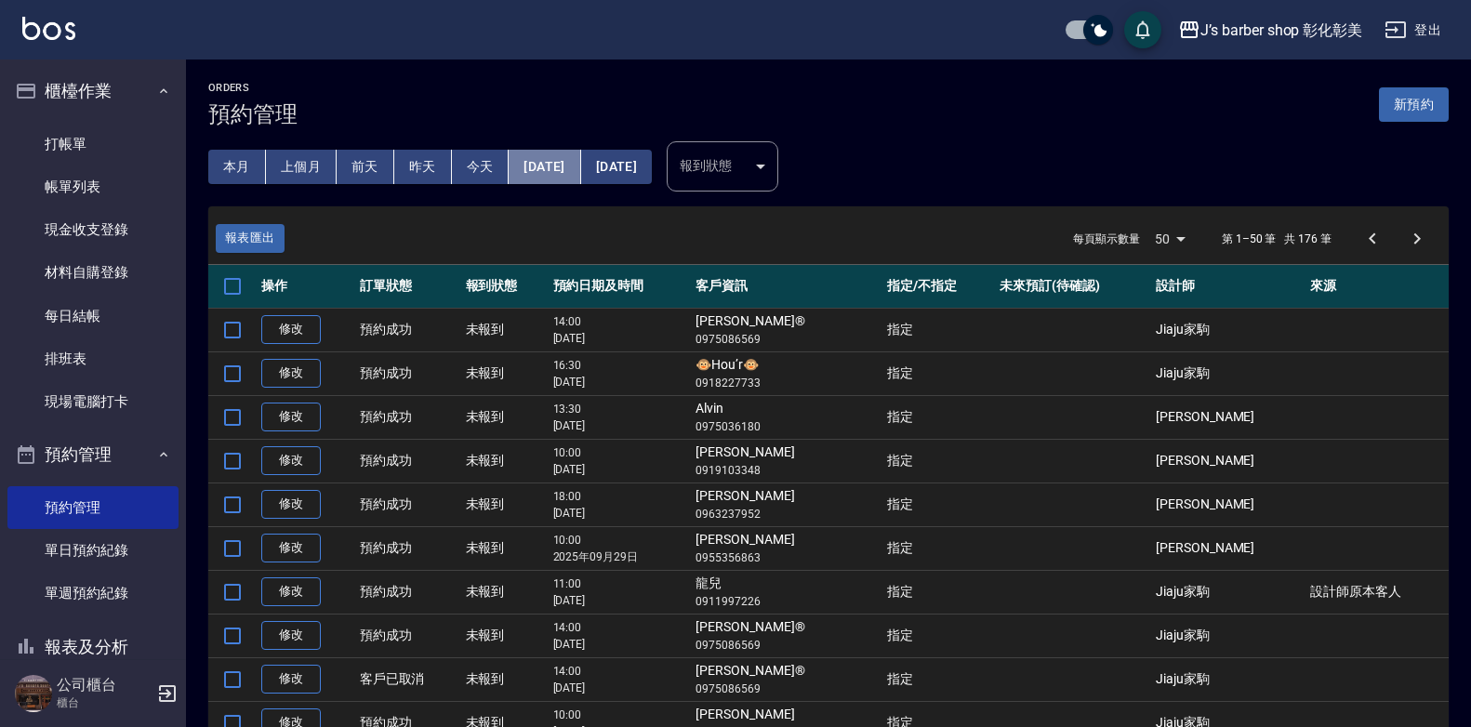
drag, startPoint x: 493, startPoint y: 164, endPoint x: 591, endPoint y: 164, distance: 98.5
click at [580, 164] on button "[DATE]" at bounding box center [544, 167] width 72 height 34
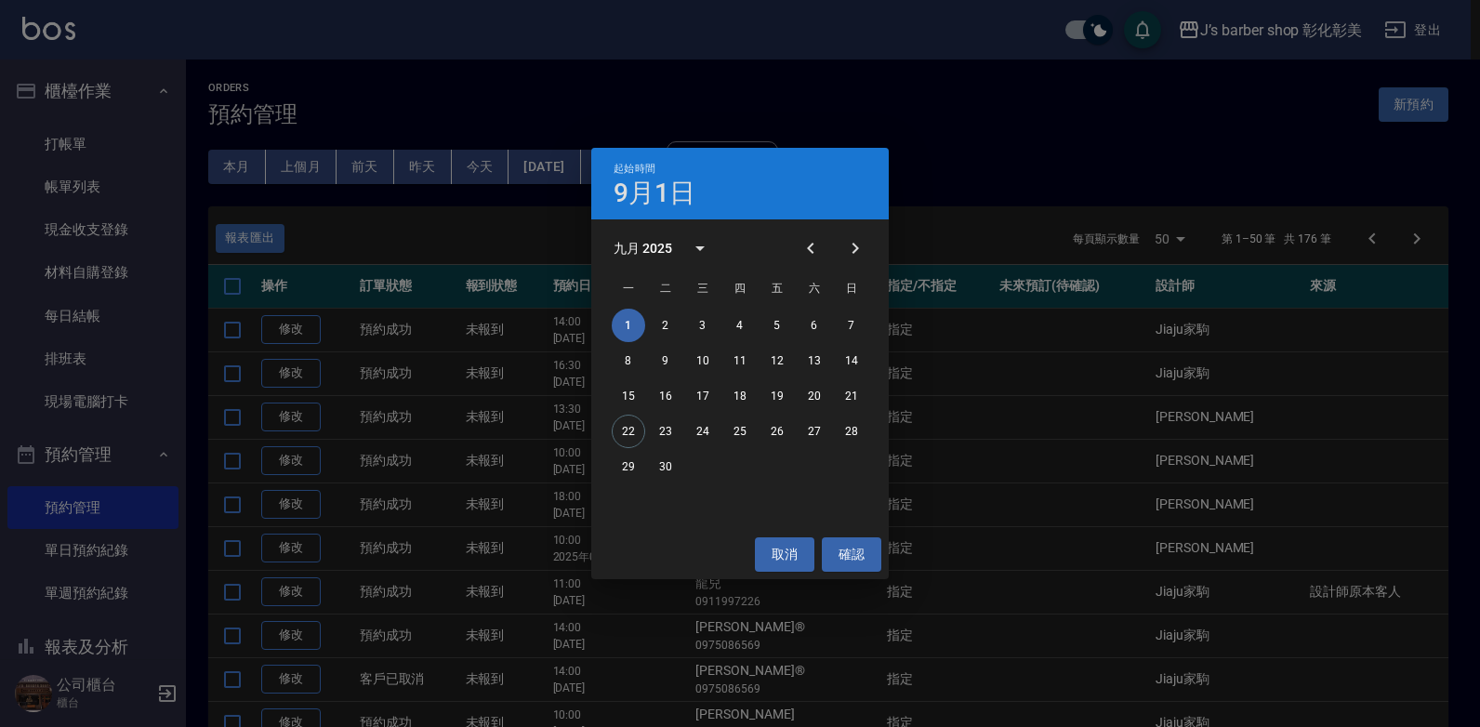
click at [472, 163] on div "起始時間 9月1日 九月 2025 一 二 三 四 五 六 日 1 2 3 4 5 6 7 8 9 10 11 12 13 14 15 16 17 18 19…" at bounding box center [740, 363] width 1480 height 727
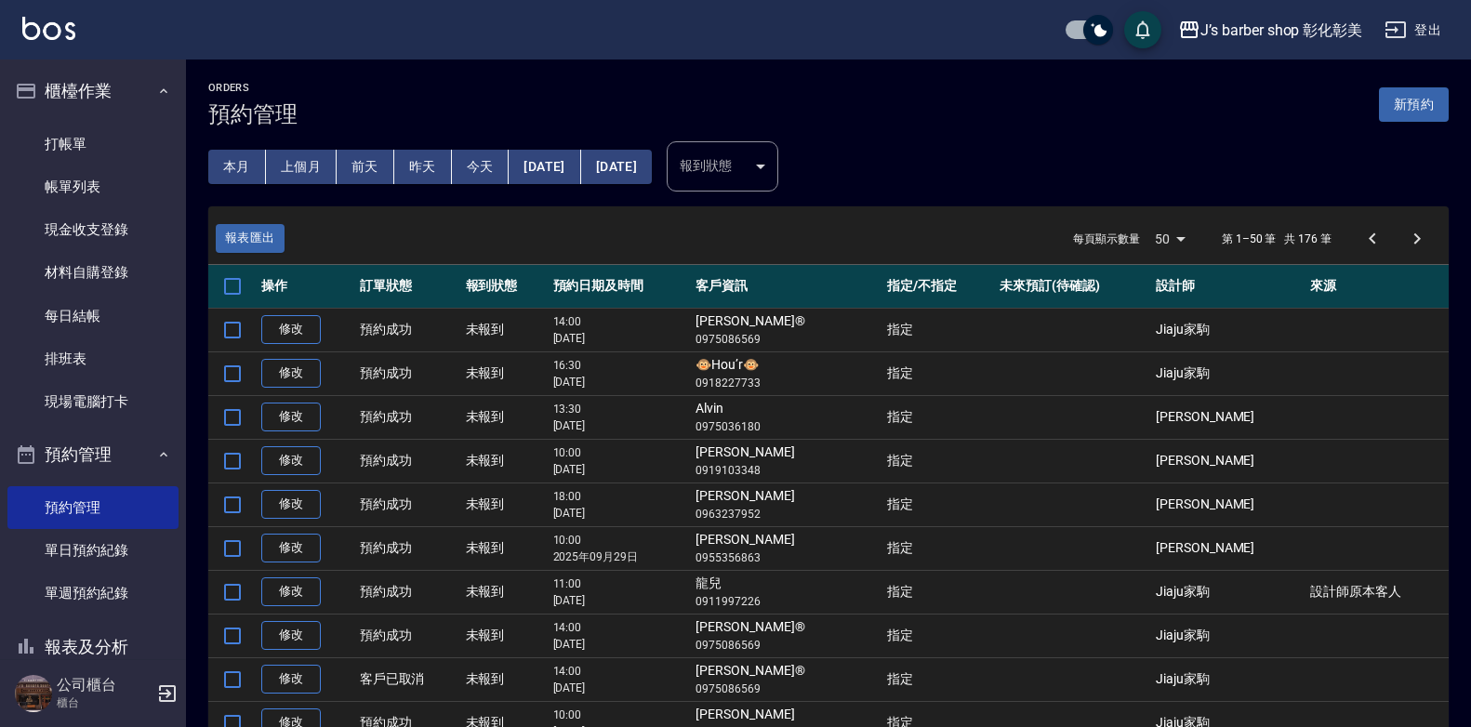
click at [472, 163] on button "今天" at bounding box center [481, 167] width 58 height 34
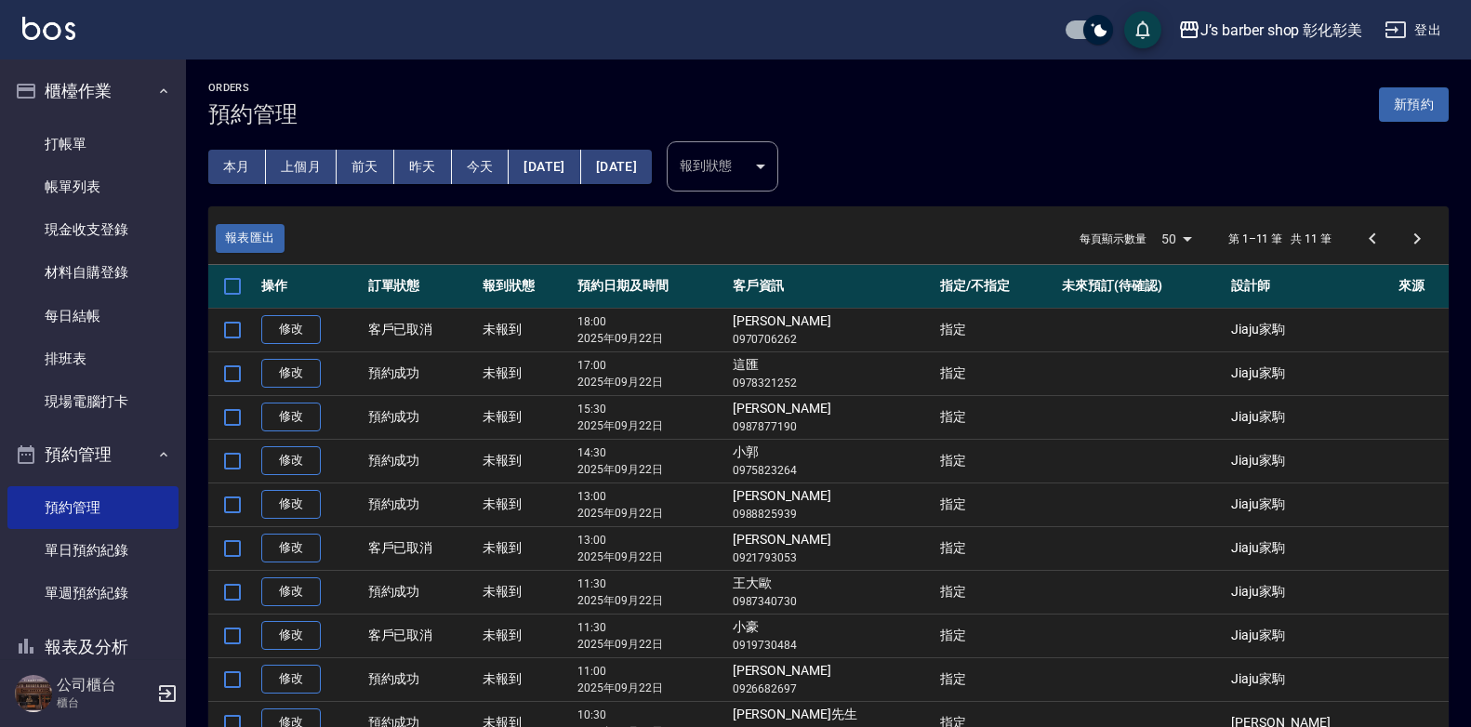
click at [566, 158] on button "[DATE]" at bounding box center [544, 167] width 72 height 34
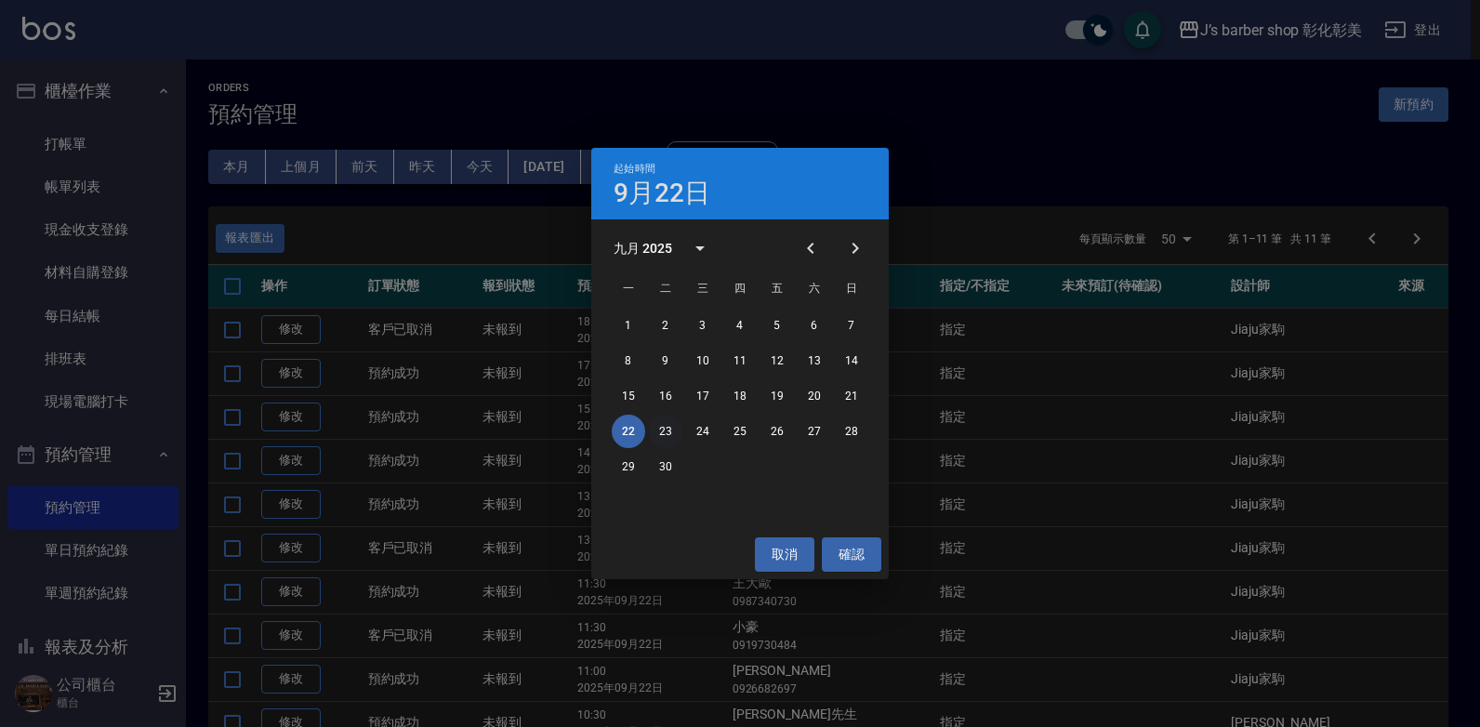
click at [665, 429] on button "23" at bounding box center [665, 431] width 33 height 33
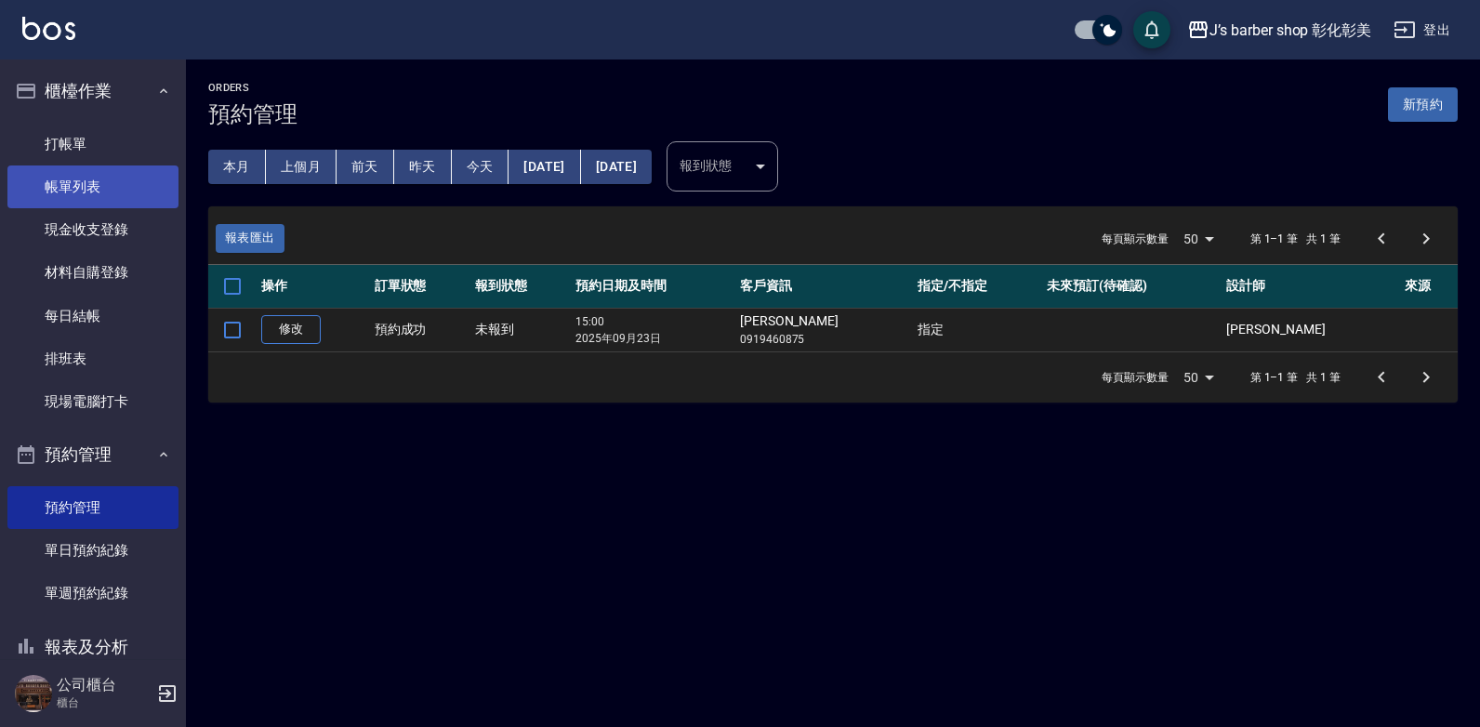
click at [138, 190] on link "帳單列表" at bounding box center [92, 186] width 171 height 43
click at [481, 163] on button "今天" at bounding box center [481, 167] width 58 height 34
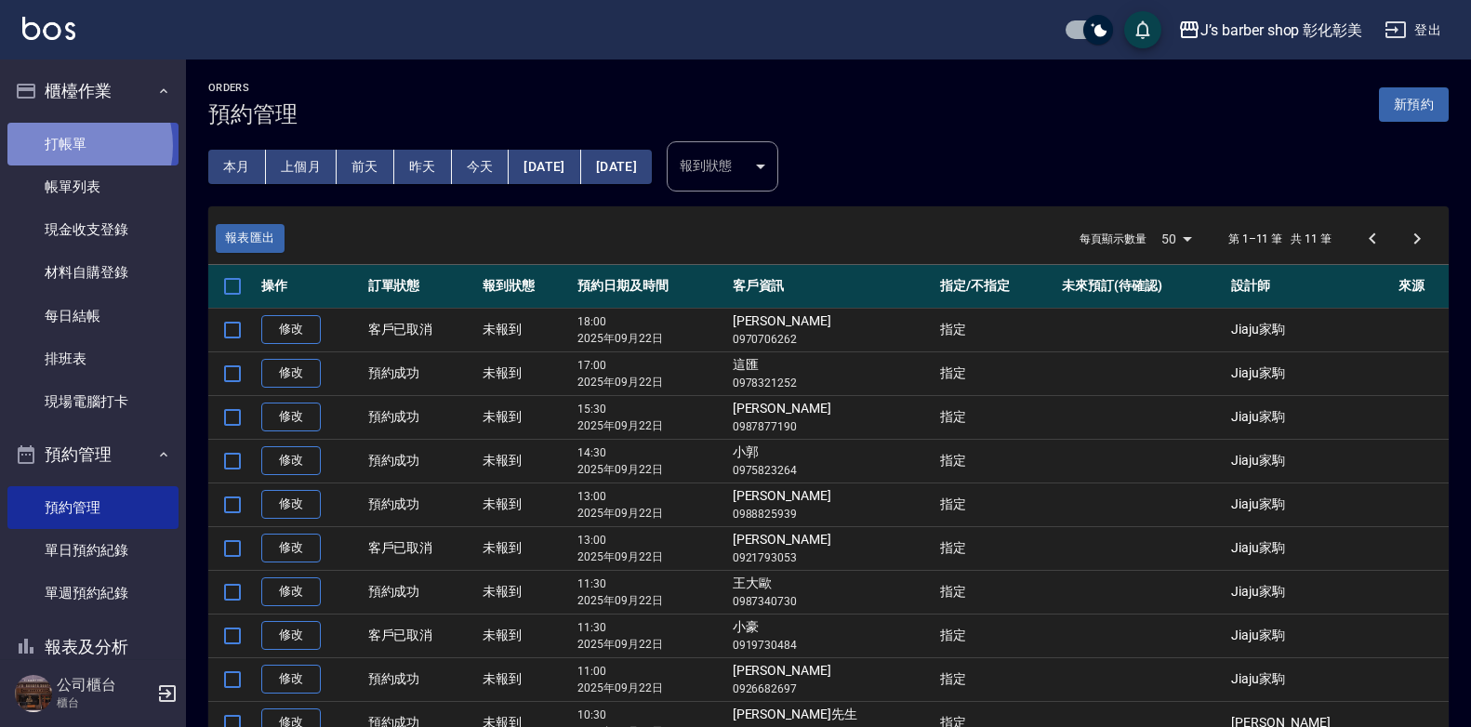
click at [68, 145] on link "打帳單" at bounding box center [92, 144] width 171 height 43
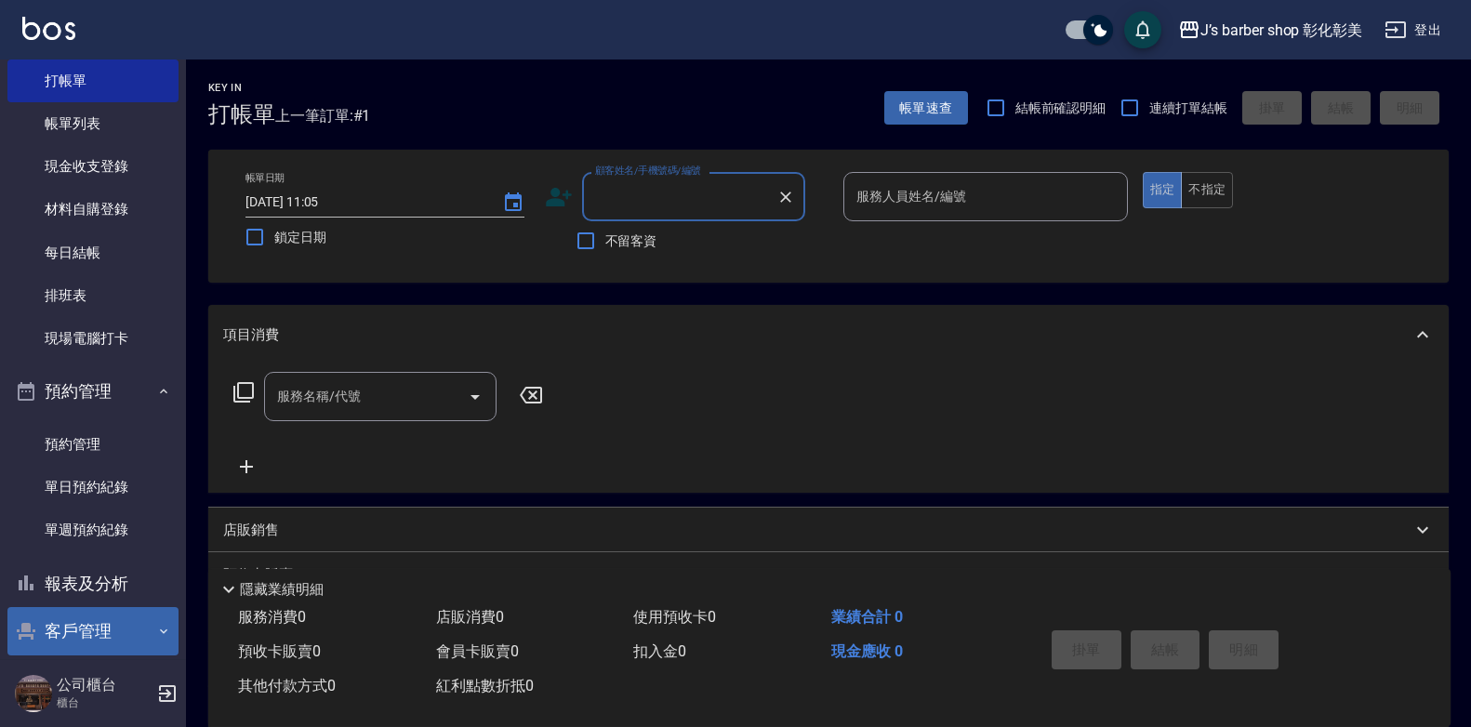
scroll to position [129, 0]
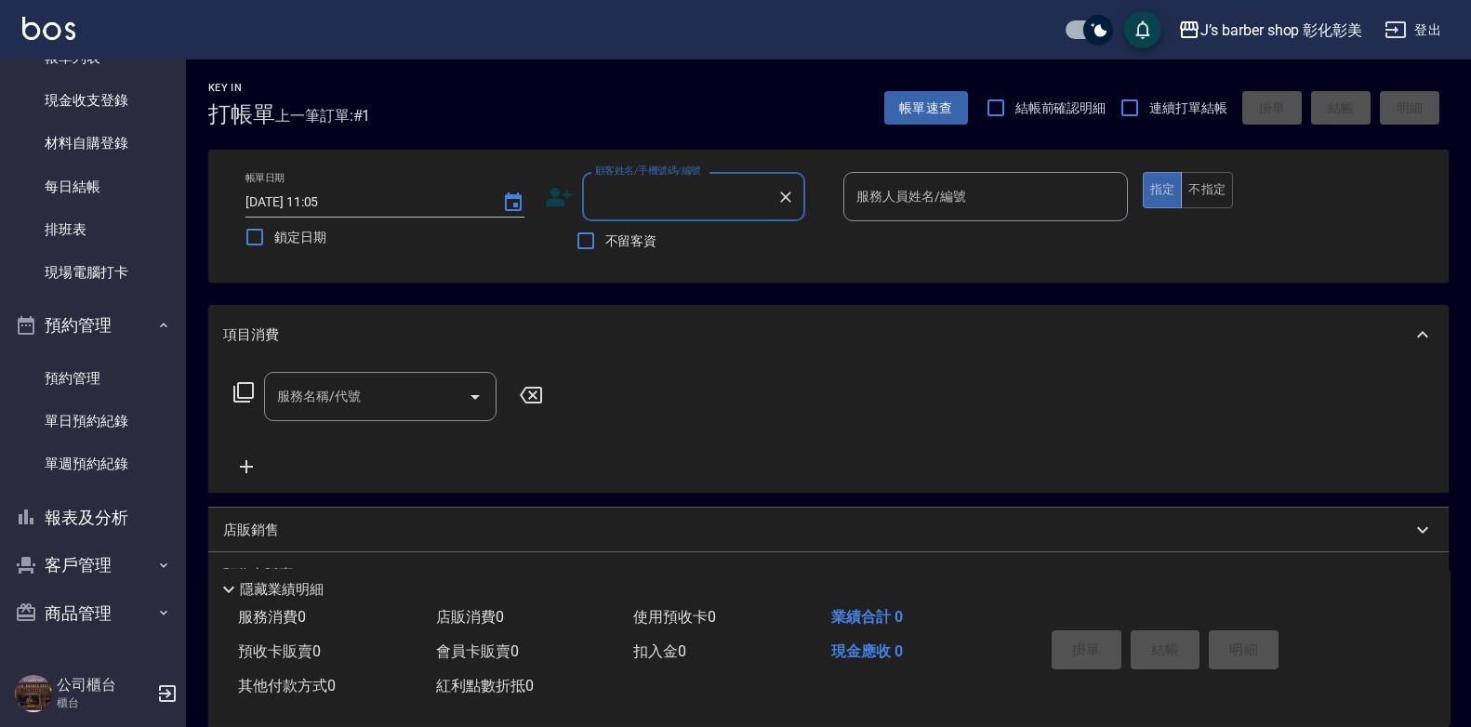
click at [653, 196] on input "顧客姓名/手機號碼/編號" at bounding box center [679, 196] width 178 height 33
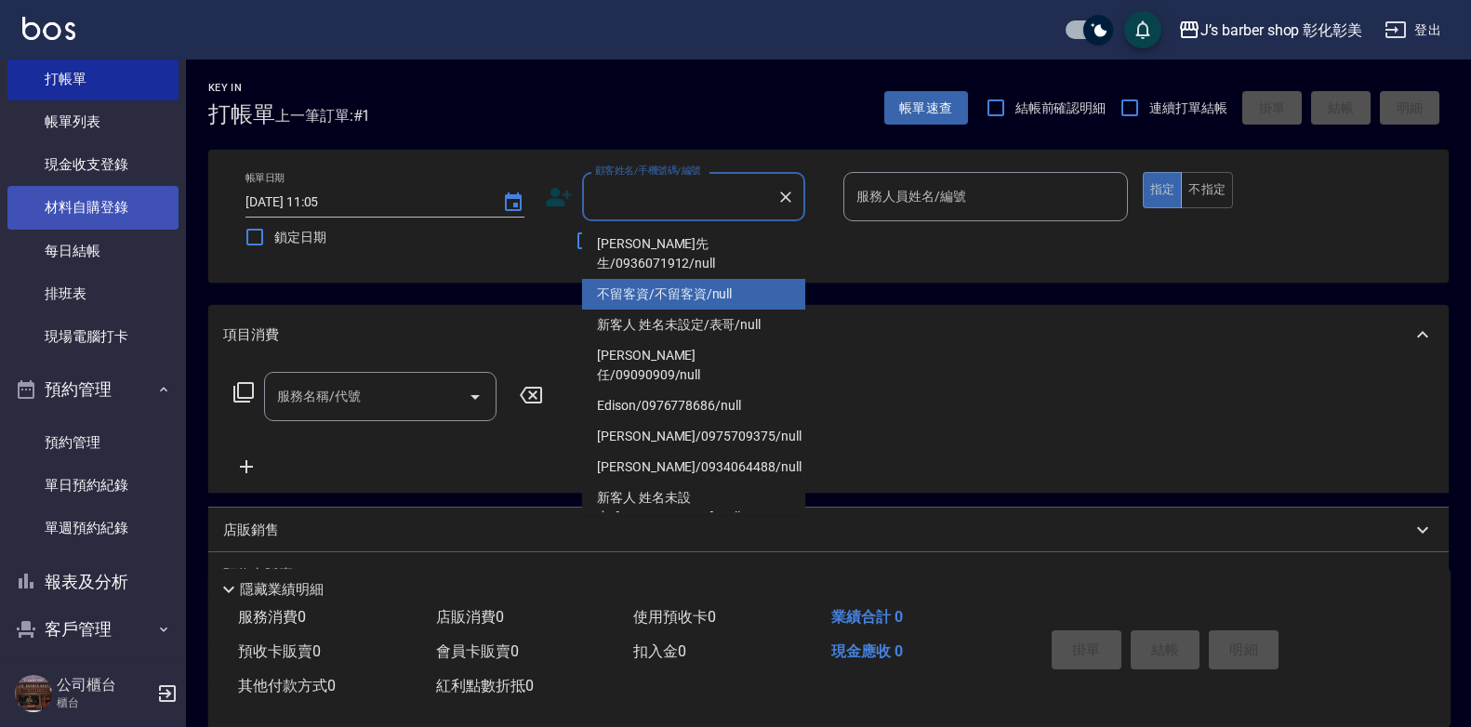
scroll to position [0, 0]
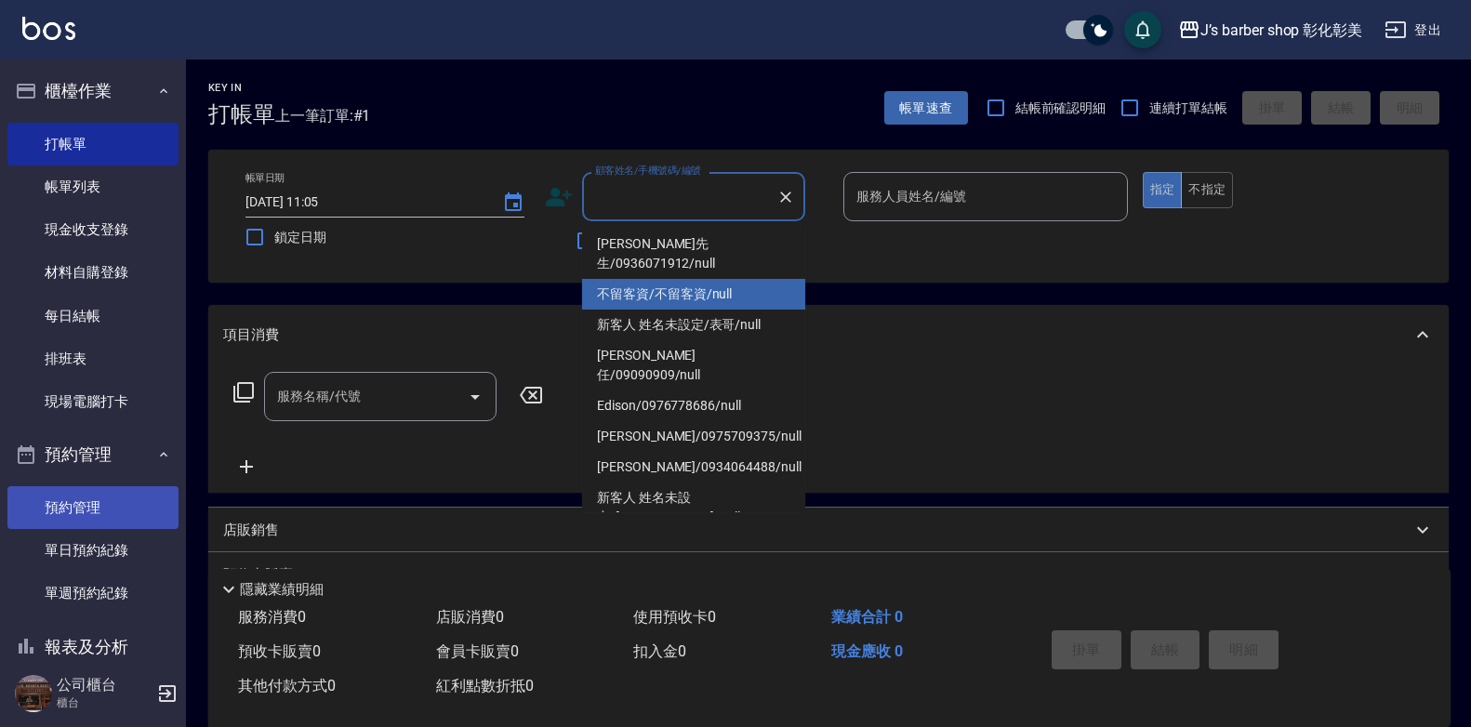
click at [84, 508] on link "預約管理" at bounding box center [92, 507] width 171 height 43
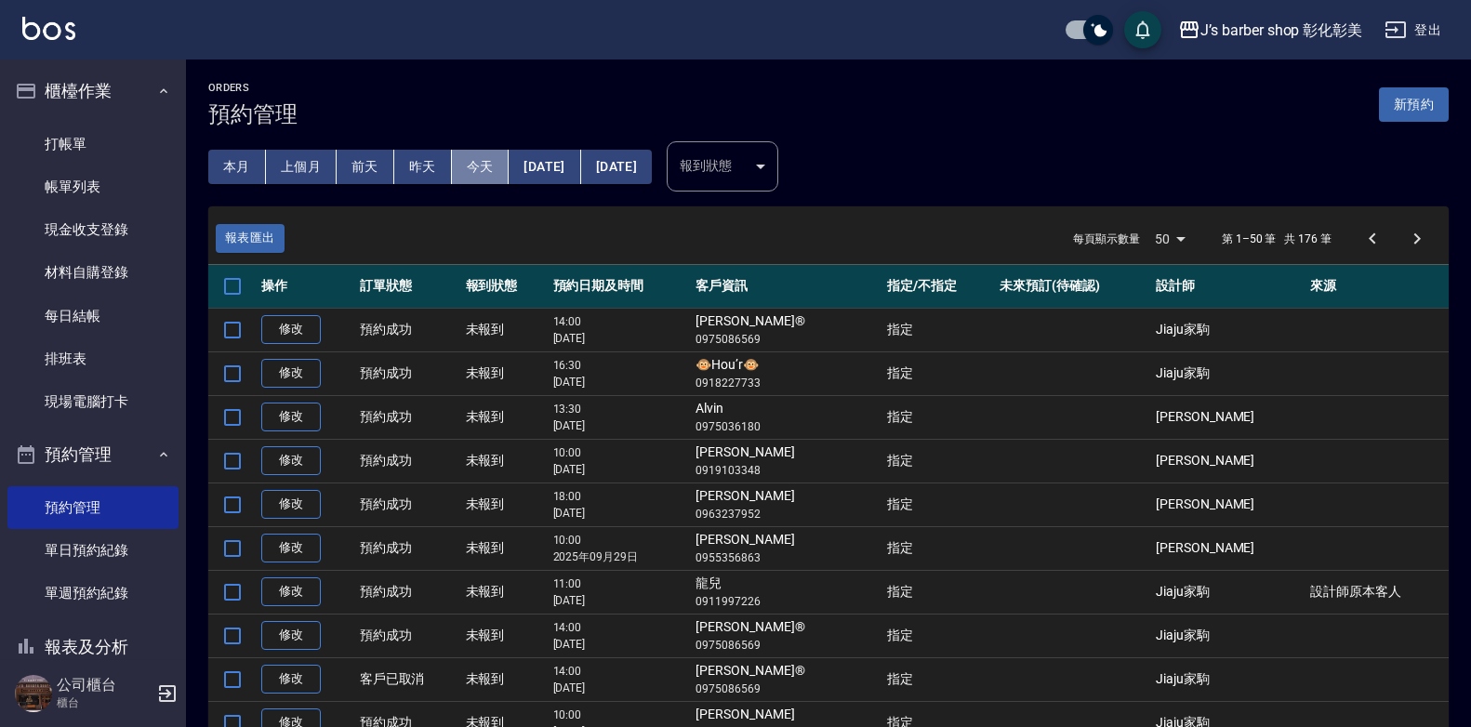
click at [488, 159] on button "今天" at bounding box center [481, 167] width 58 height 34
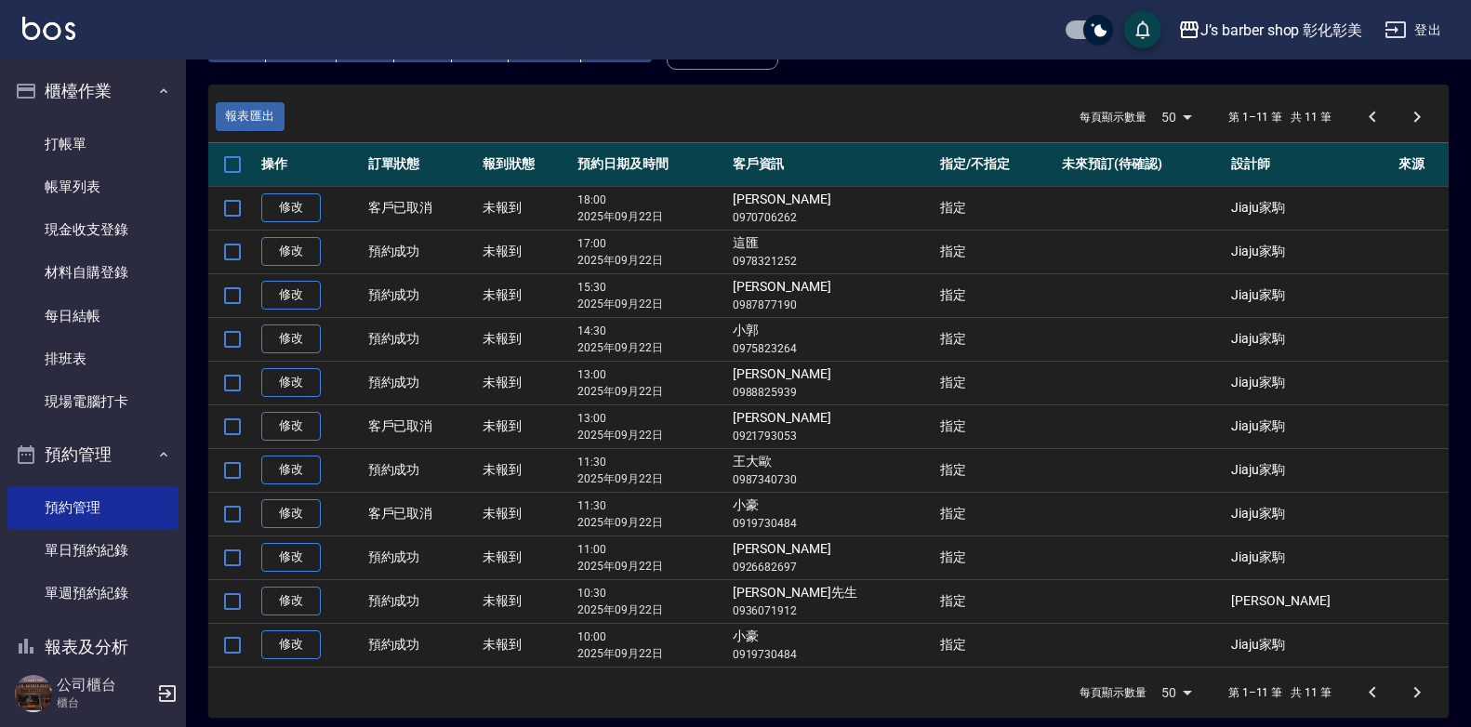
scroll to position [135, 0]
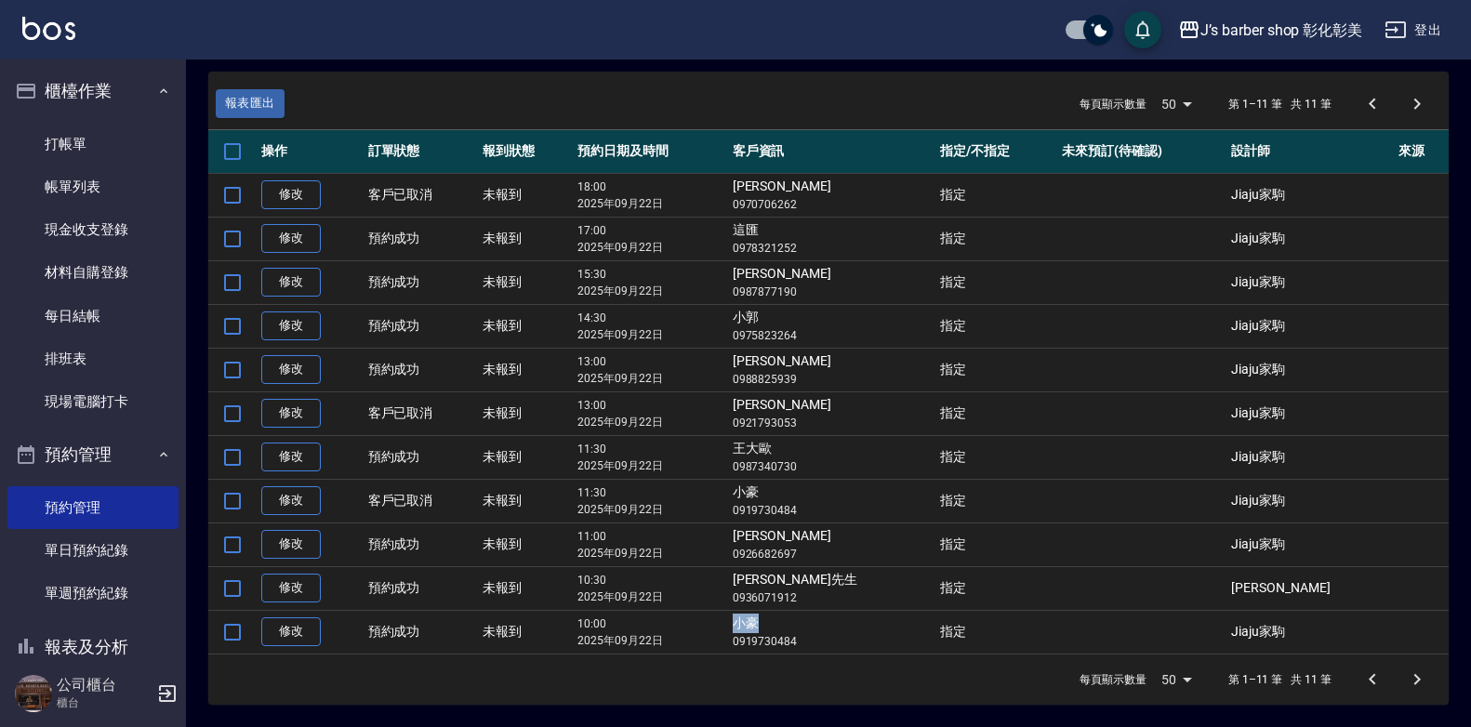
drag, startPoint x: 817, startPoint y: 621, endPoint x: 847, endPoint y: 626, distance: 30.3
click at [847, 626] on td "小豪 0919730484" at bounding box center [831, 632] width 207 height 44
drag, startPoint x: 820, startPoint y: 620, endPoint x: 842, endPoint y: 621, distance: 22.3
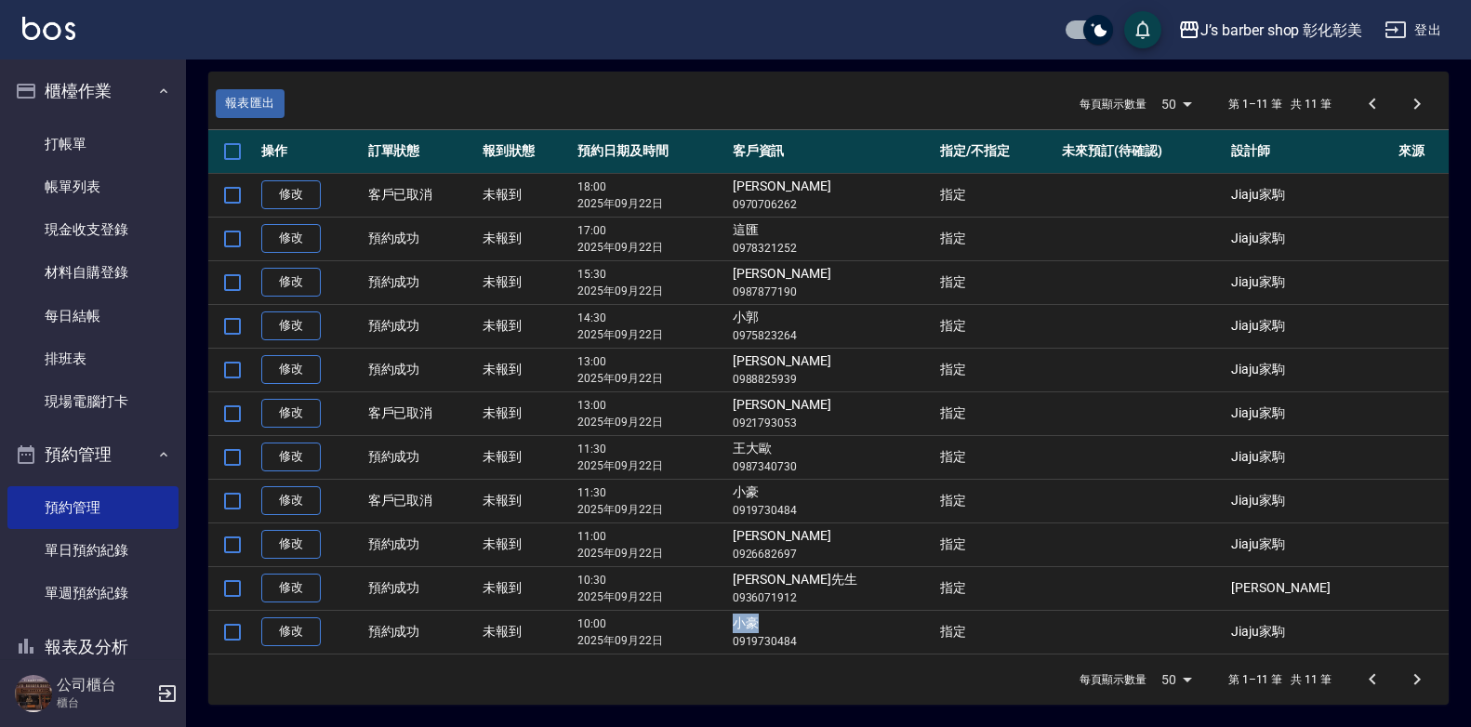
click at [842, 621] on td "小豪 0919730484" at bounding box center [831, 632] width 207 height 44
copy td "小豪"
click at [90, 140] on link "打帳單" at bounding box center [92, 144] width 171 height 43
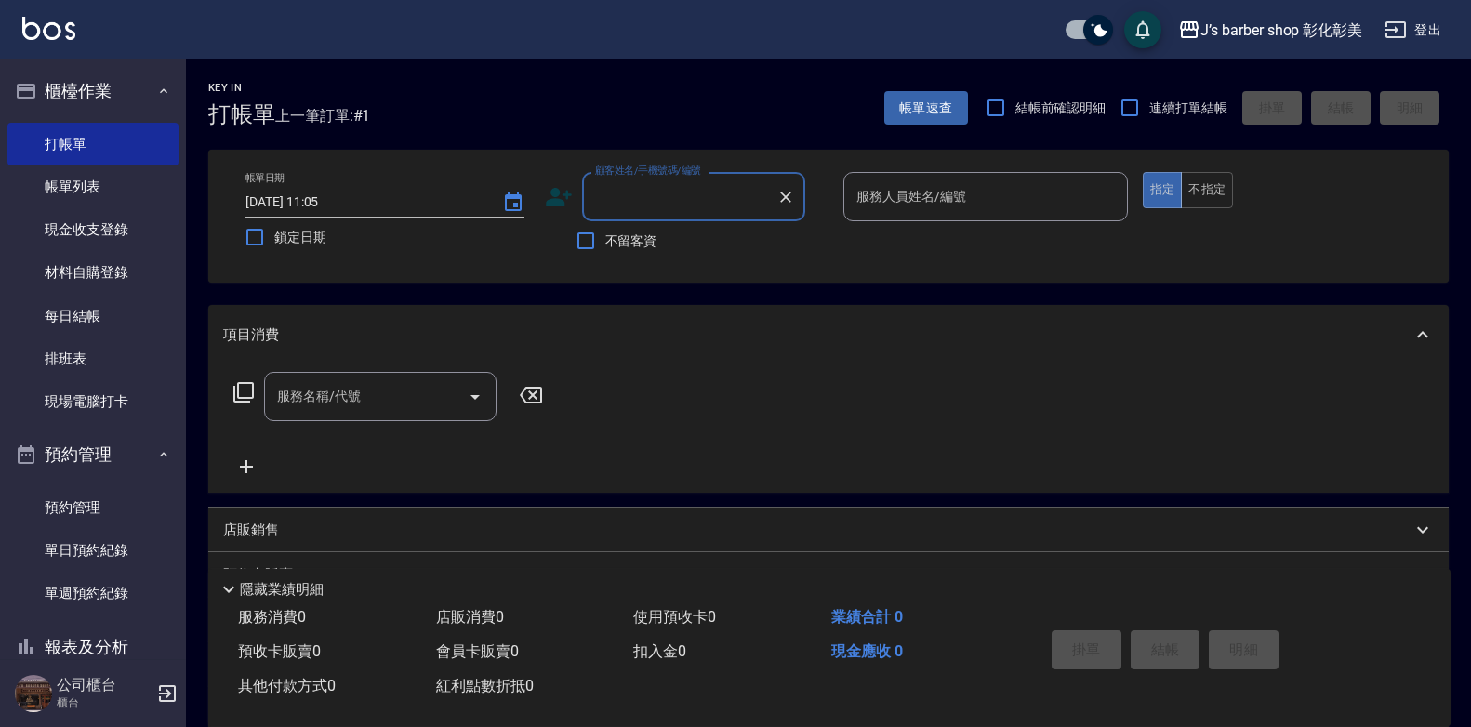
click at [698, 200] on input "顧客姓名/手機號碼/編號" at bounding box center [679, 196] width 178 height 33
type input "小豪"
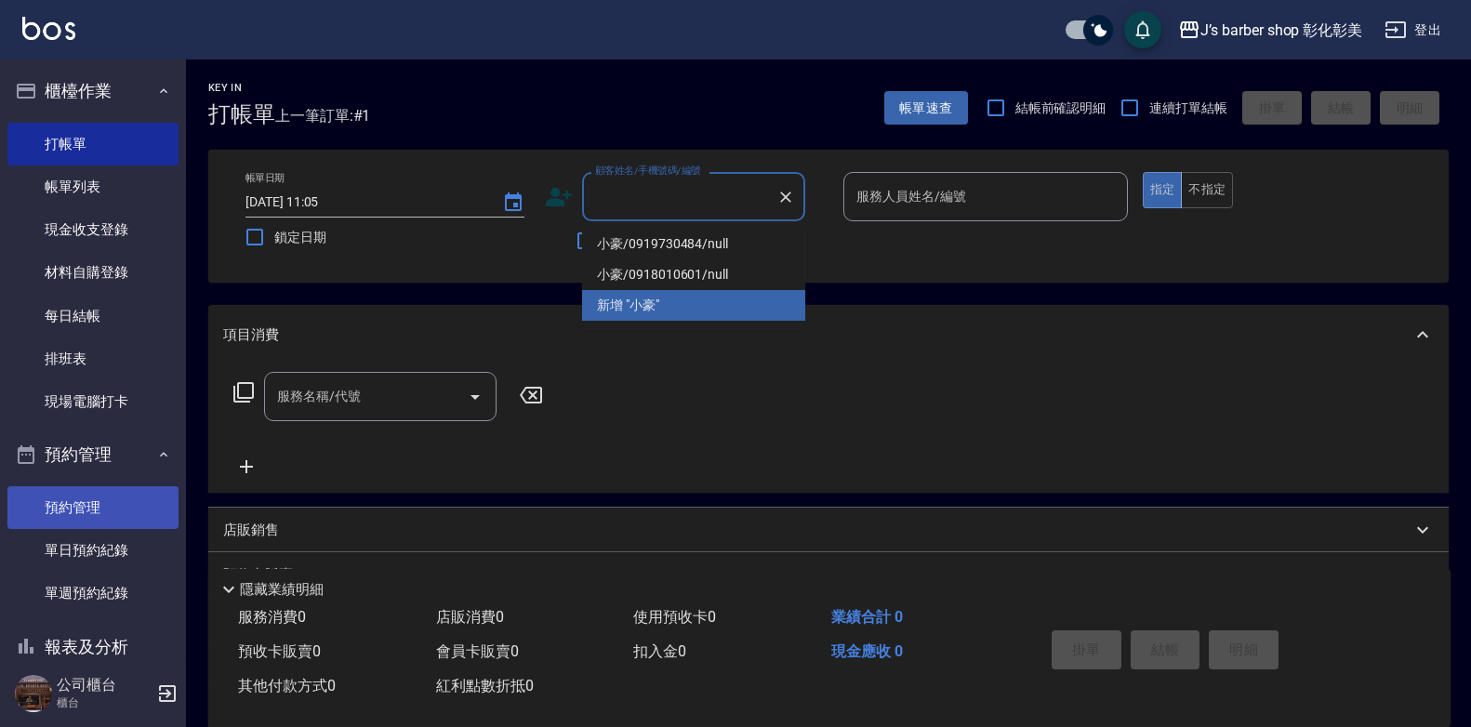
click at [62, 502] on link "預約管理" at bounding box center [92, 507] width 171 height 43
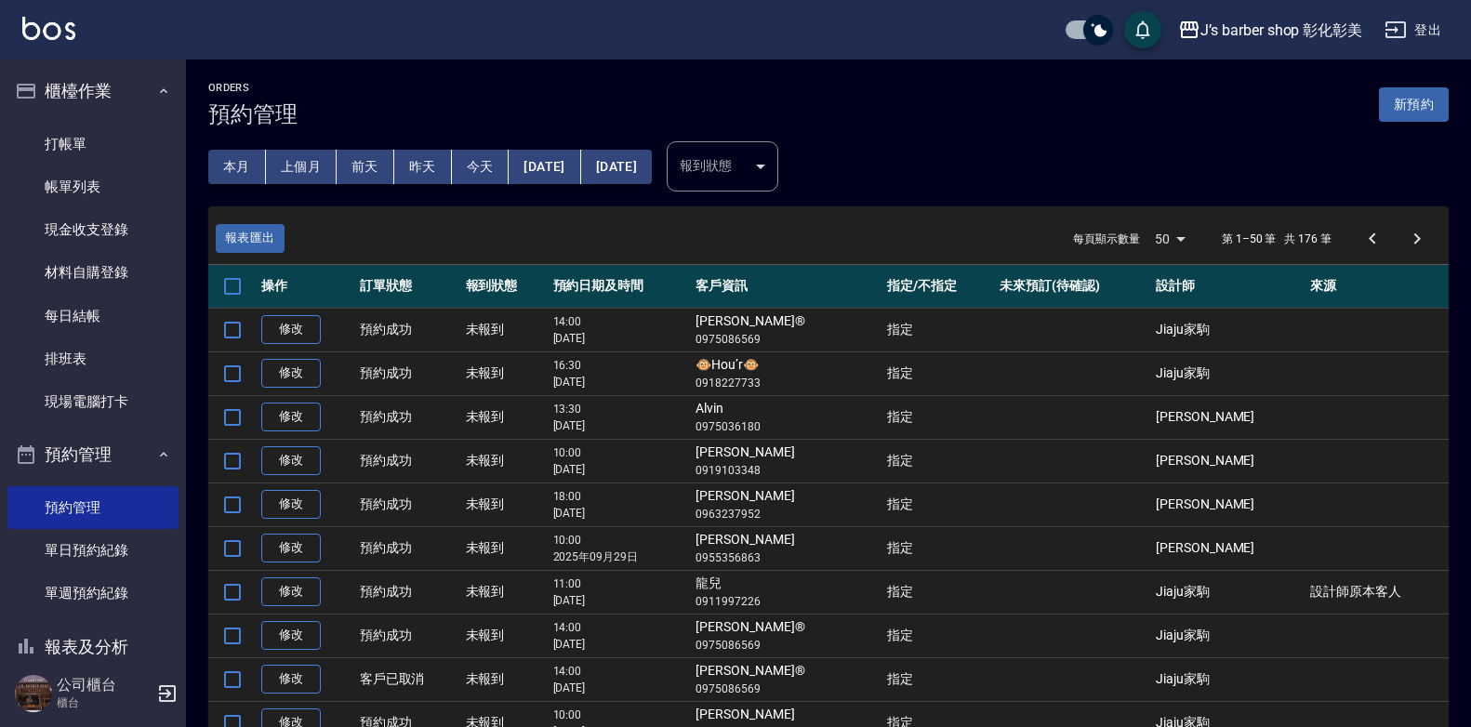
click at [474, 167] on button "今天" at bounding box center [481, 167] width 58 height 34
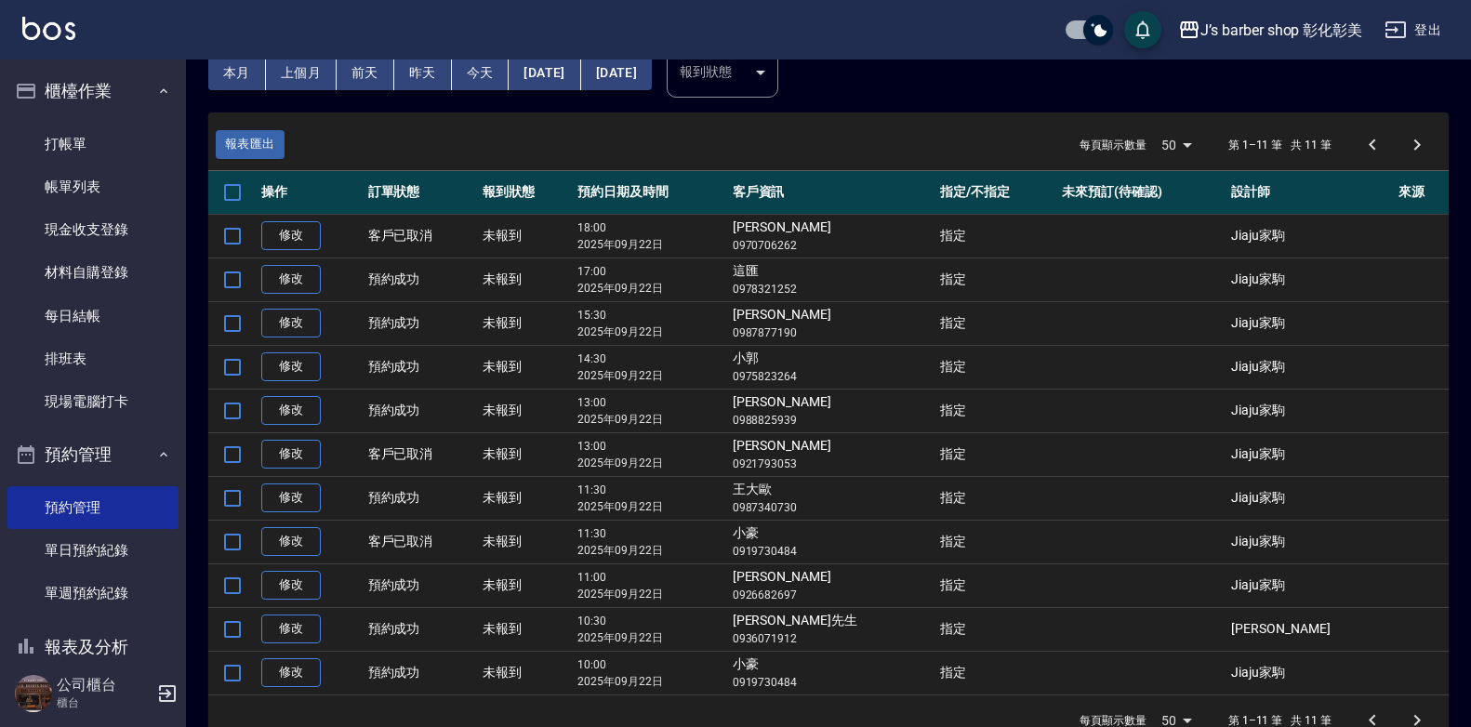
scroll to position [135, 0]
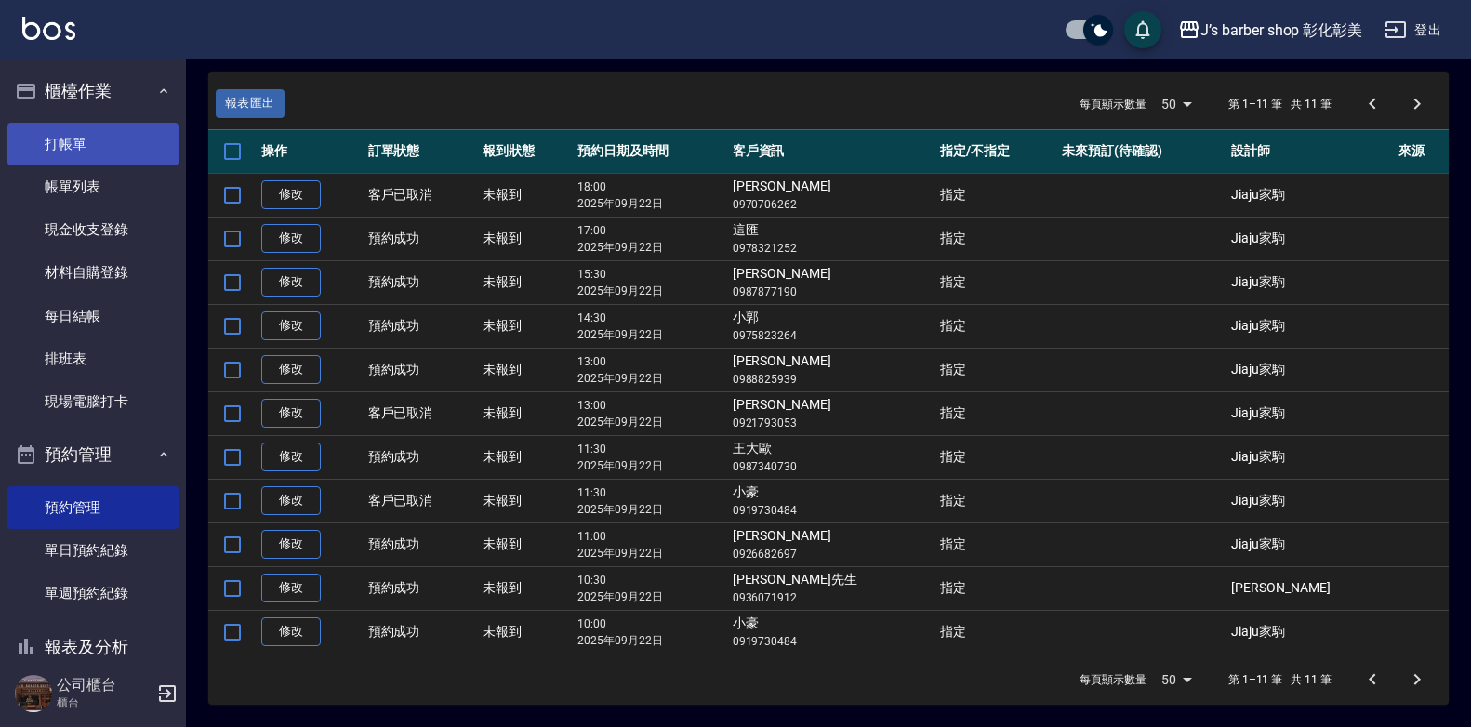
click at [73, 145] on link "打帳單" at bounding box center [92, 144] width 171 height 43
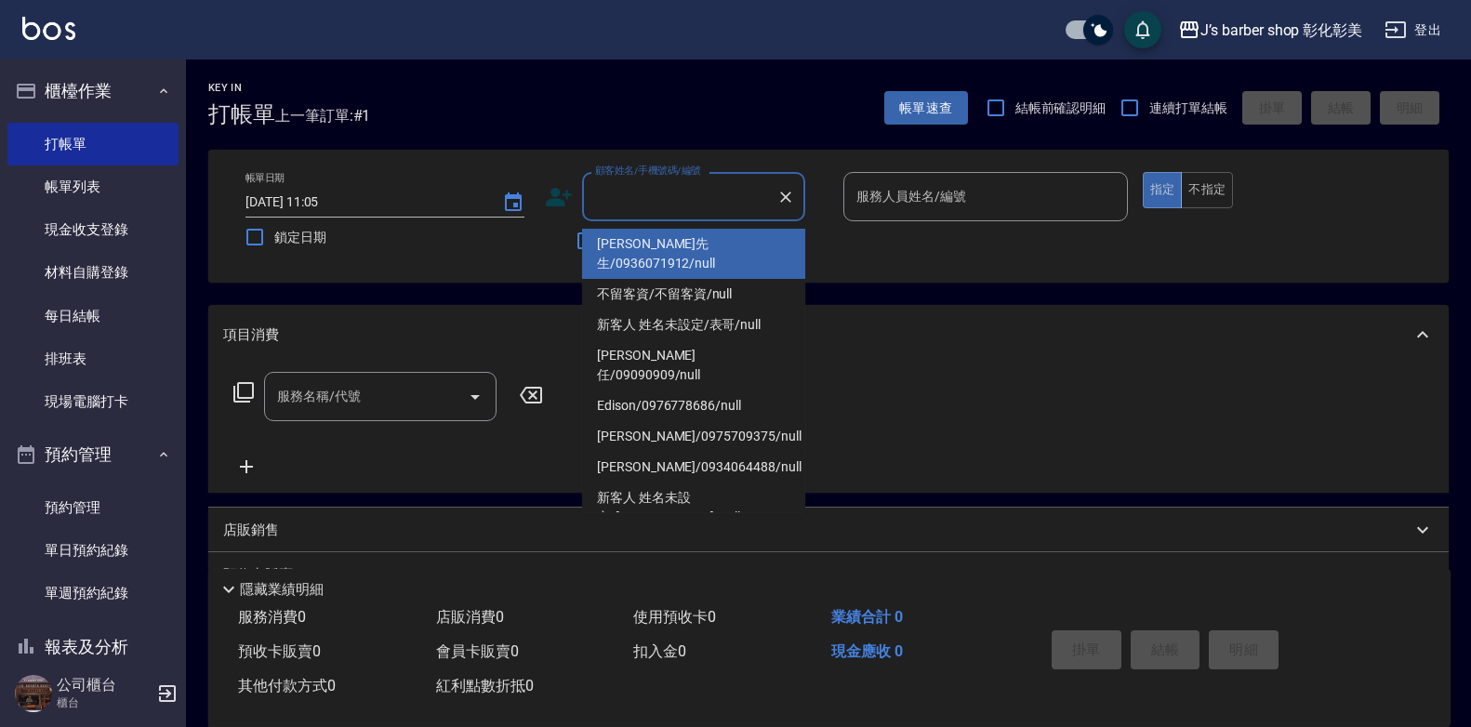
click at [636, 188] on input "顧客姓名/手機號碼/編號" at bounding box center [679, 196] width 178 height 33
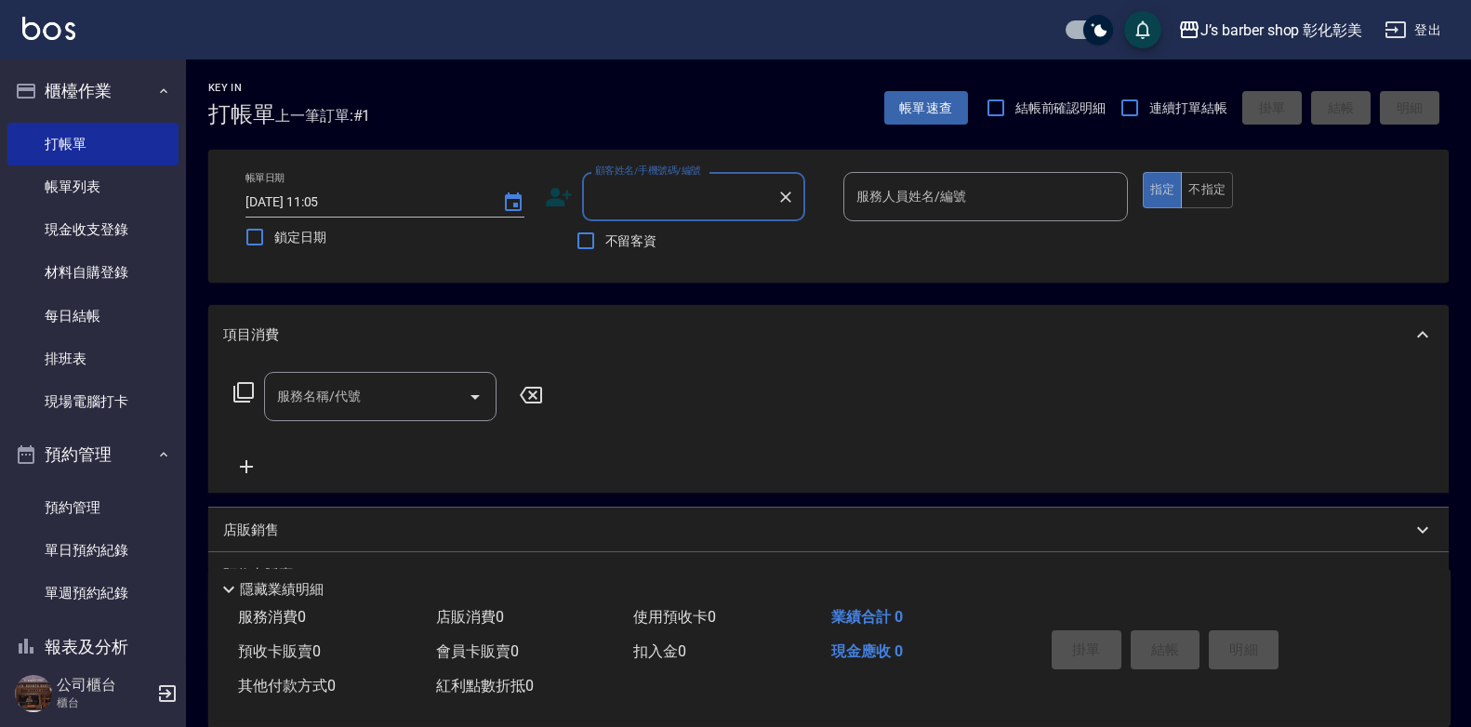
drag, startPoint x: 620, startPoint y: 184, endPoint x: 614, endPoint y: 192, distance: 10.1
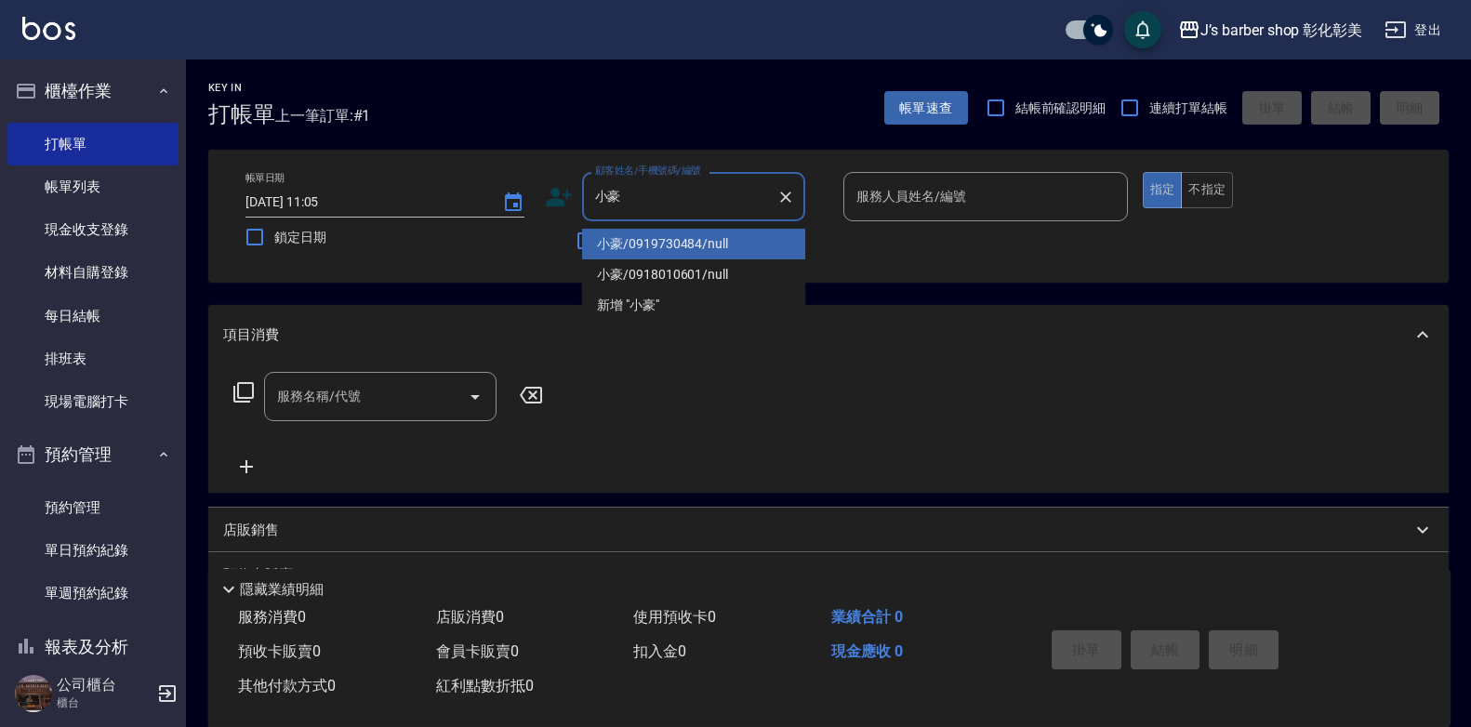
click at [646, 240] on li "小豪/0919730484/null" at bounding box center [693, 244] width 223 height 31
type input "小豪/0919730484/null"
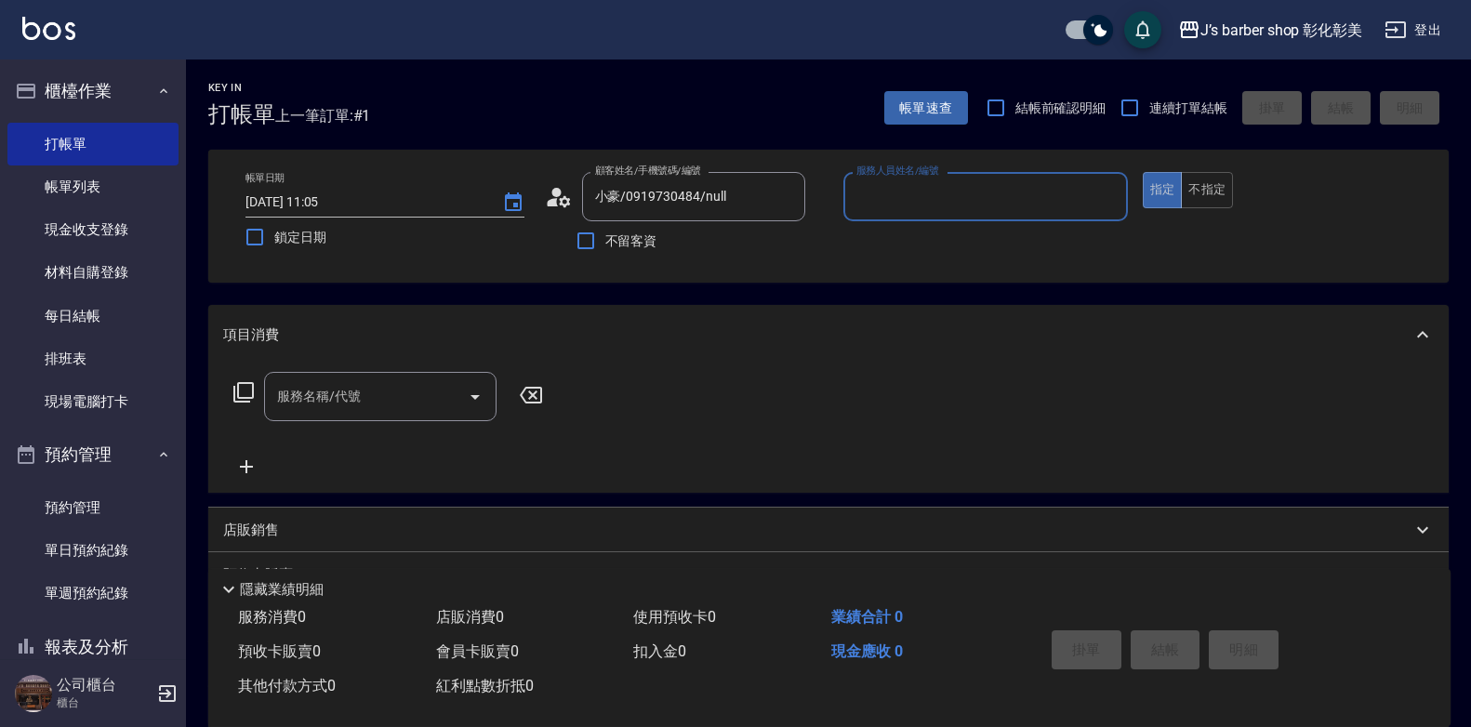
click at [885, 193] on input "服務人員姓名/編號" at bounding box center [985, 196] width 268 height 33
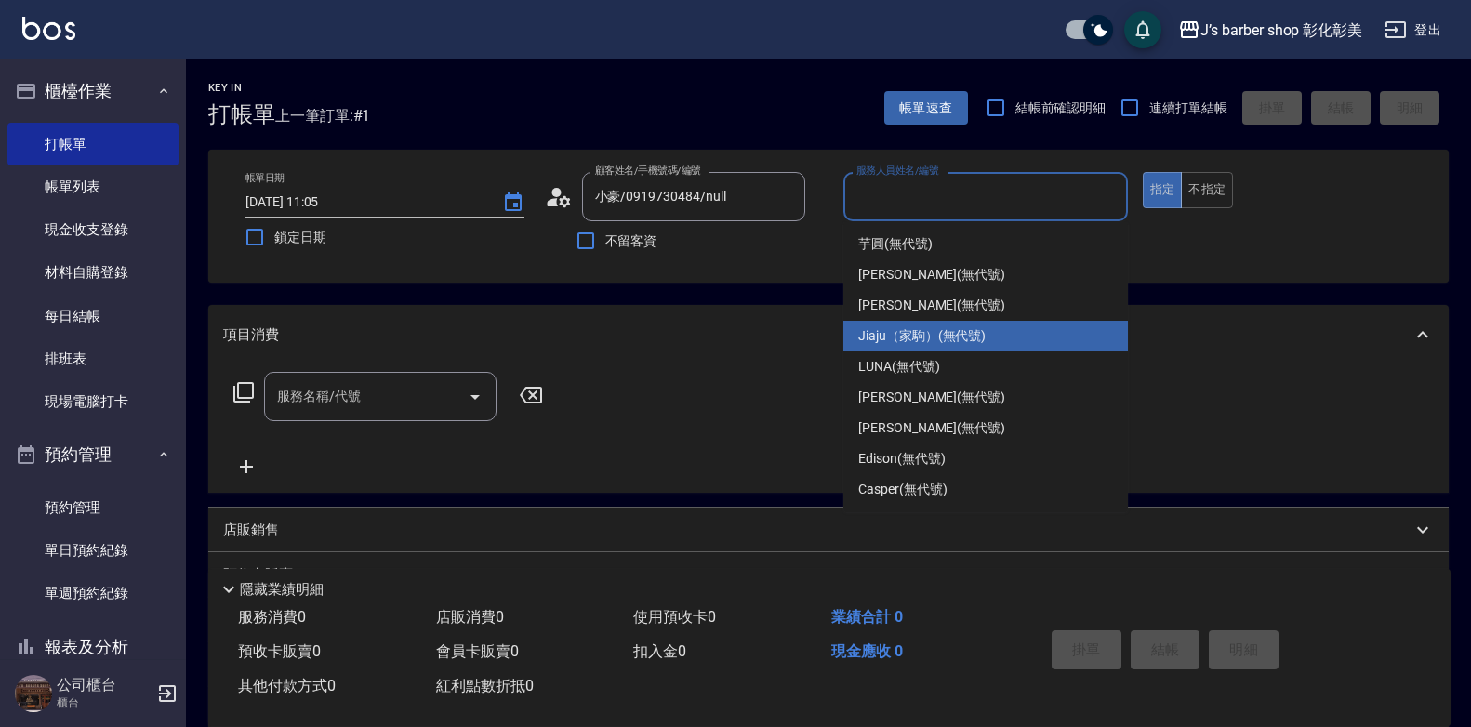
click at [885, 338] on span "Jiaju（家駒） (無代號)" at bounding box center [921, 336] width 127 height 20
type input "Jiaju（家駒）(無代號)"
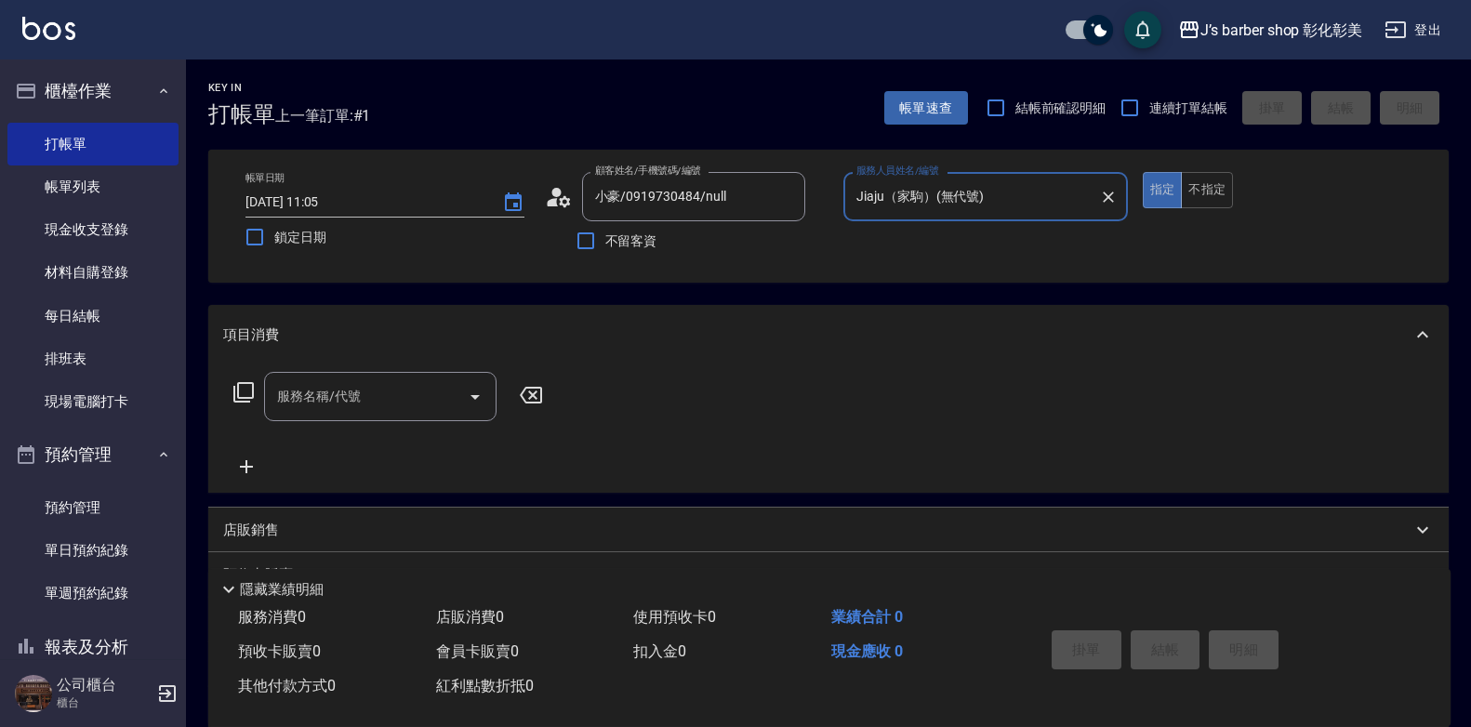
click at [471, 396] on icon "Open" at bounding box center [475, 397] width 22 height 22
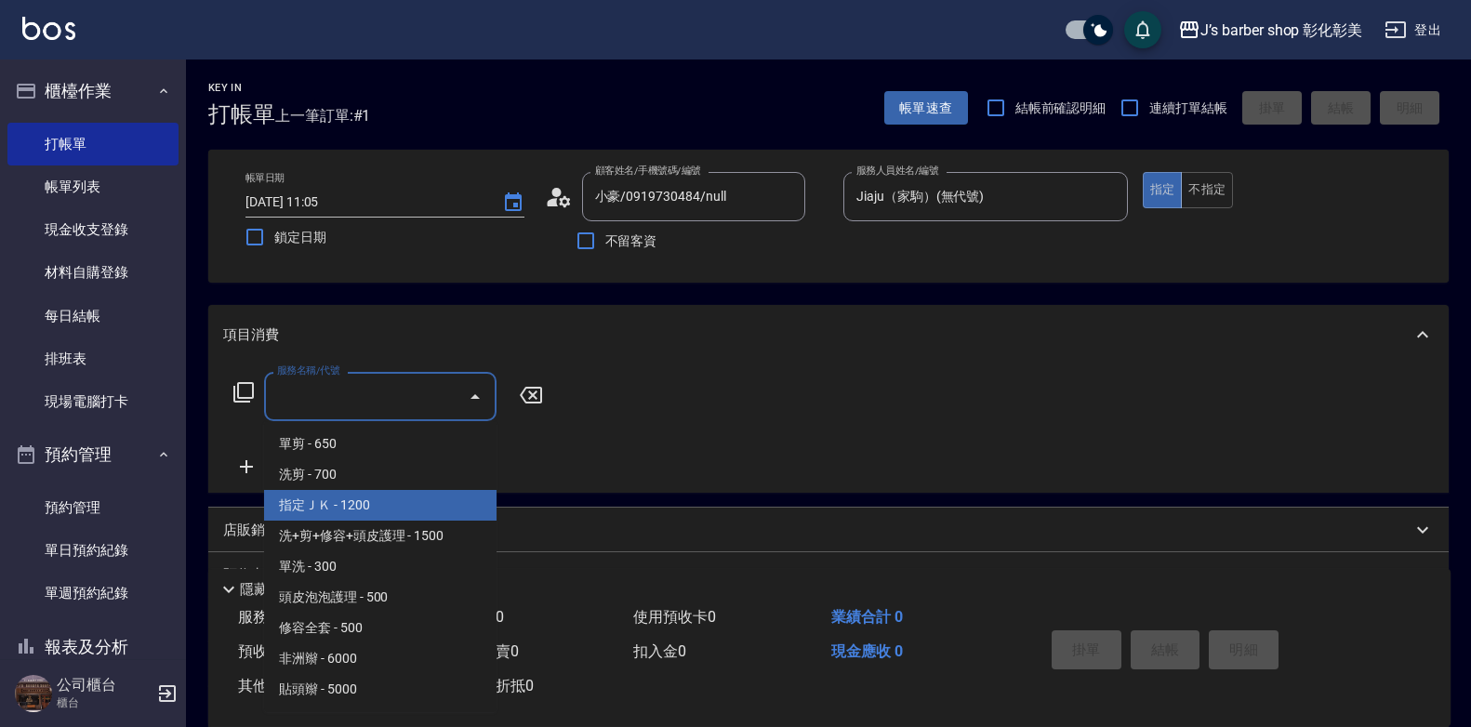
click at [328, 498] on span "指定ＪＫ - 1200" at bounding box center [380, 505] width 232 height 31
type input "指定ＪＫ(102)"
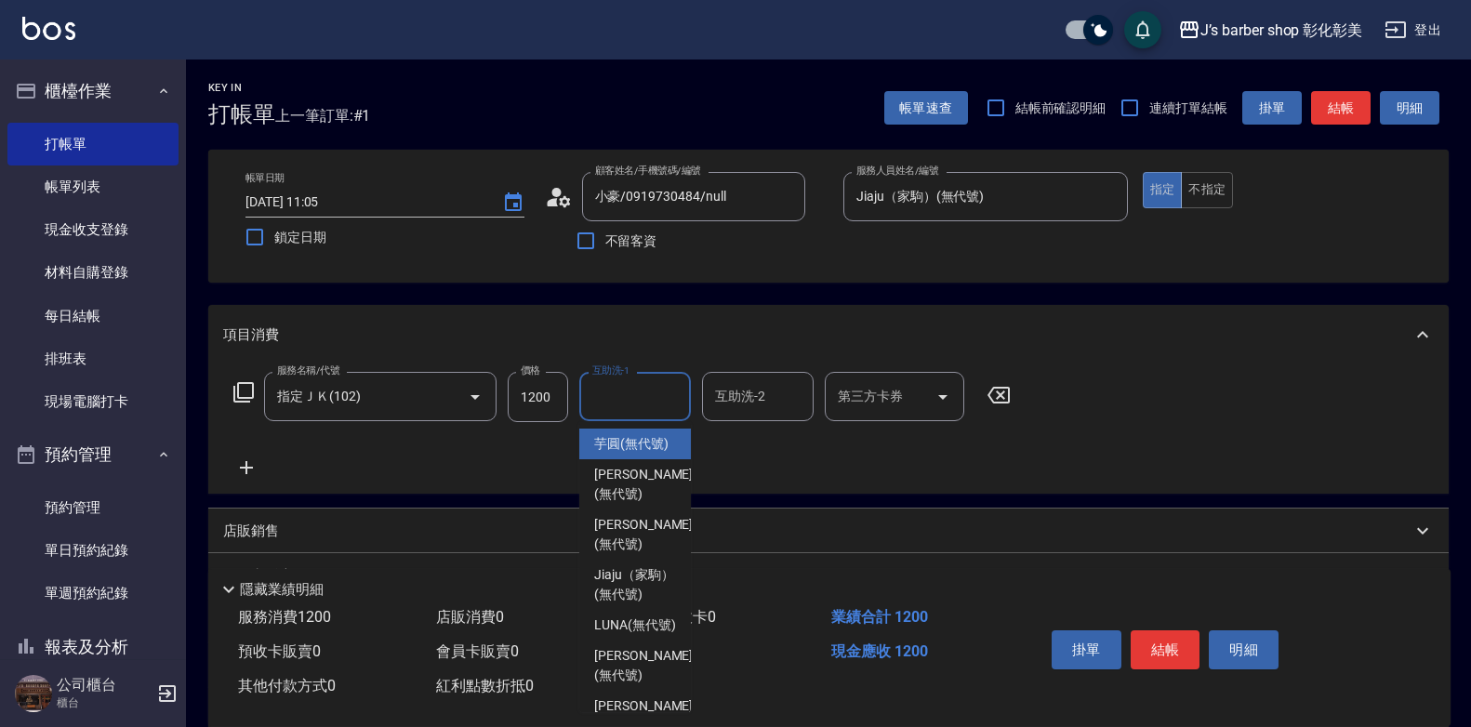
click at [623, 395] on input "互助洗-1" at bounding box center [634, 396] width 95 height 33
click at [622, 447] on span "芋圓 (無代號)" at bounding box center [631, 444] width 74 height 20
type input "芋圓(無代號)"
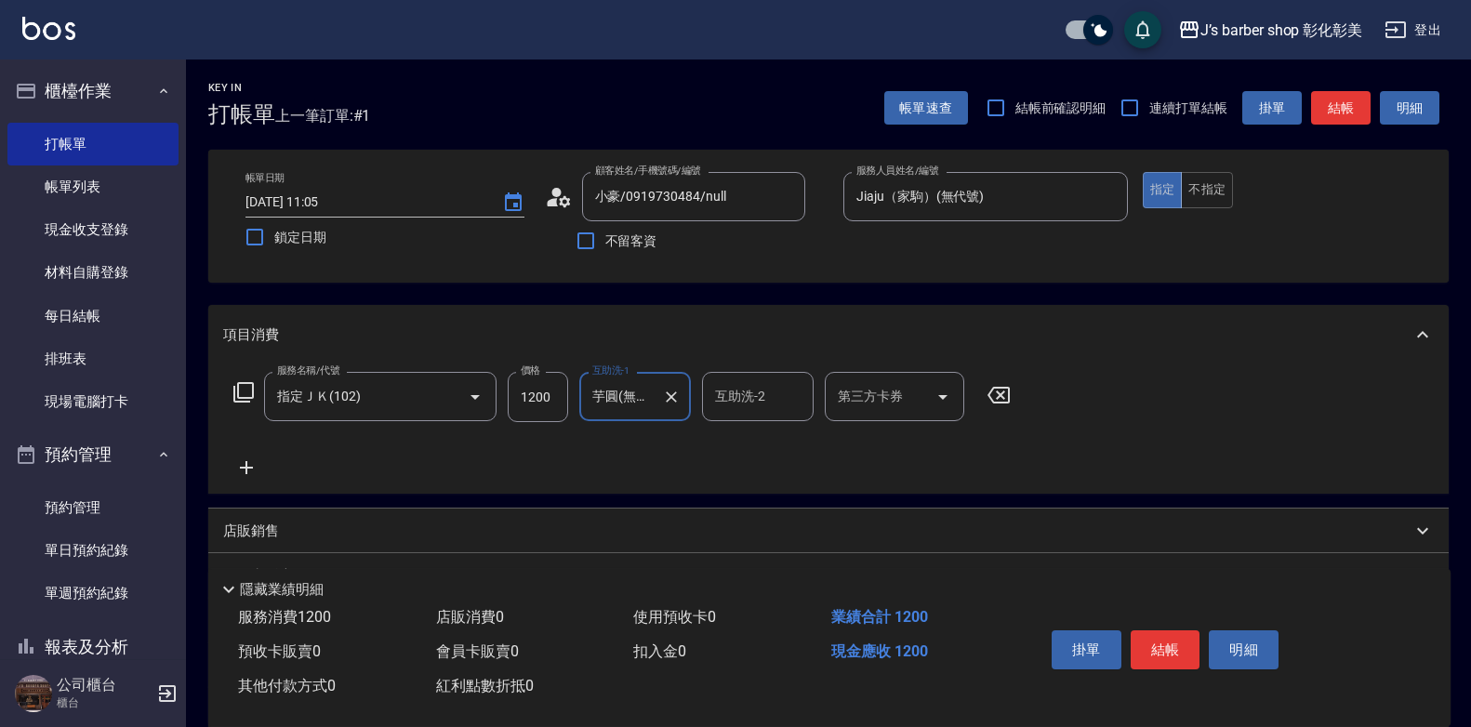
click at [641, 407] on input "芋圓(無代號)" at bounding box center [620, 396] width 67 height 33
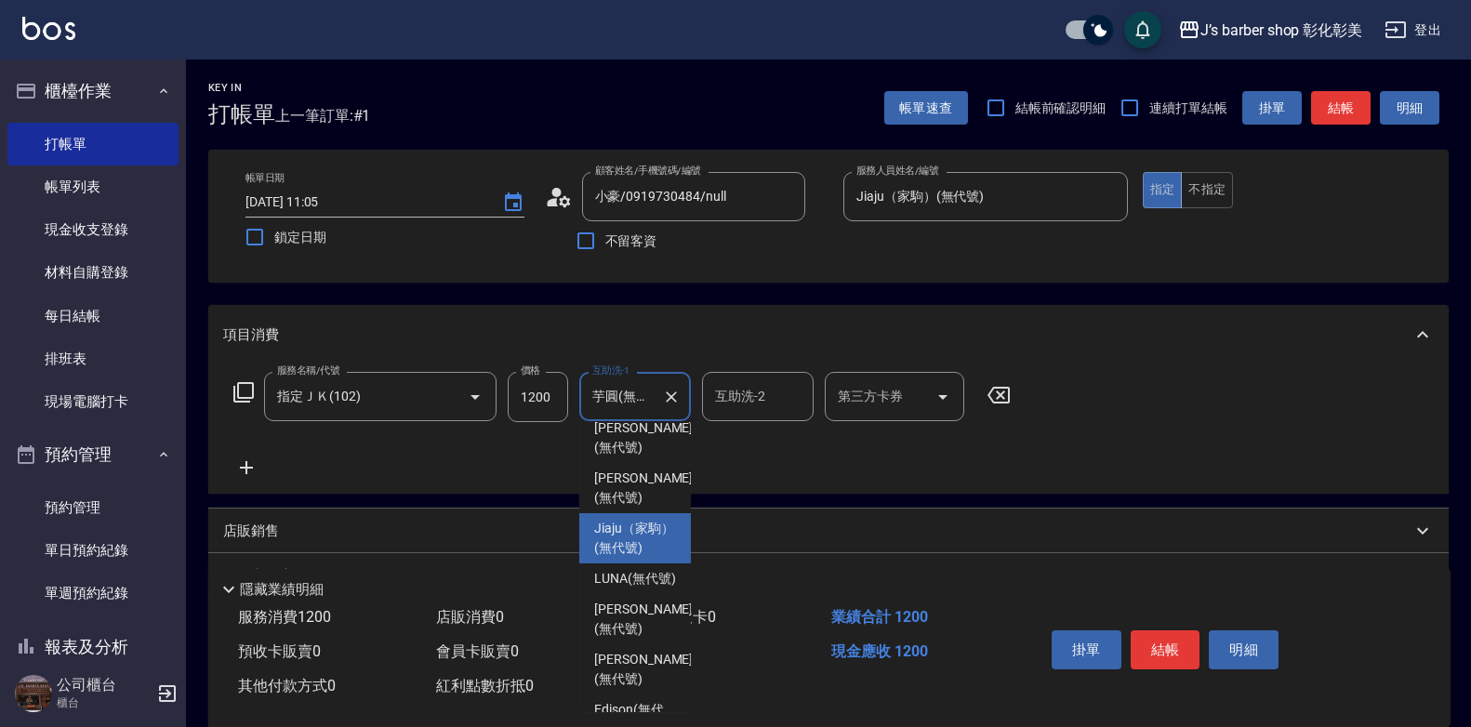
scroll to position [156, 0]
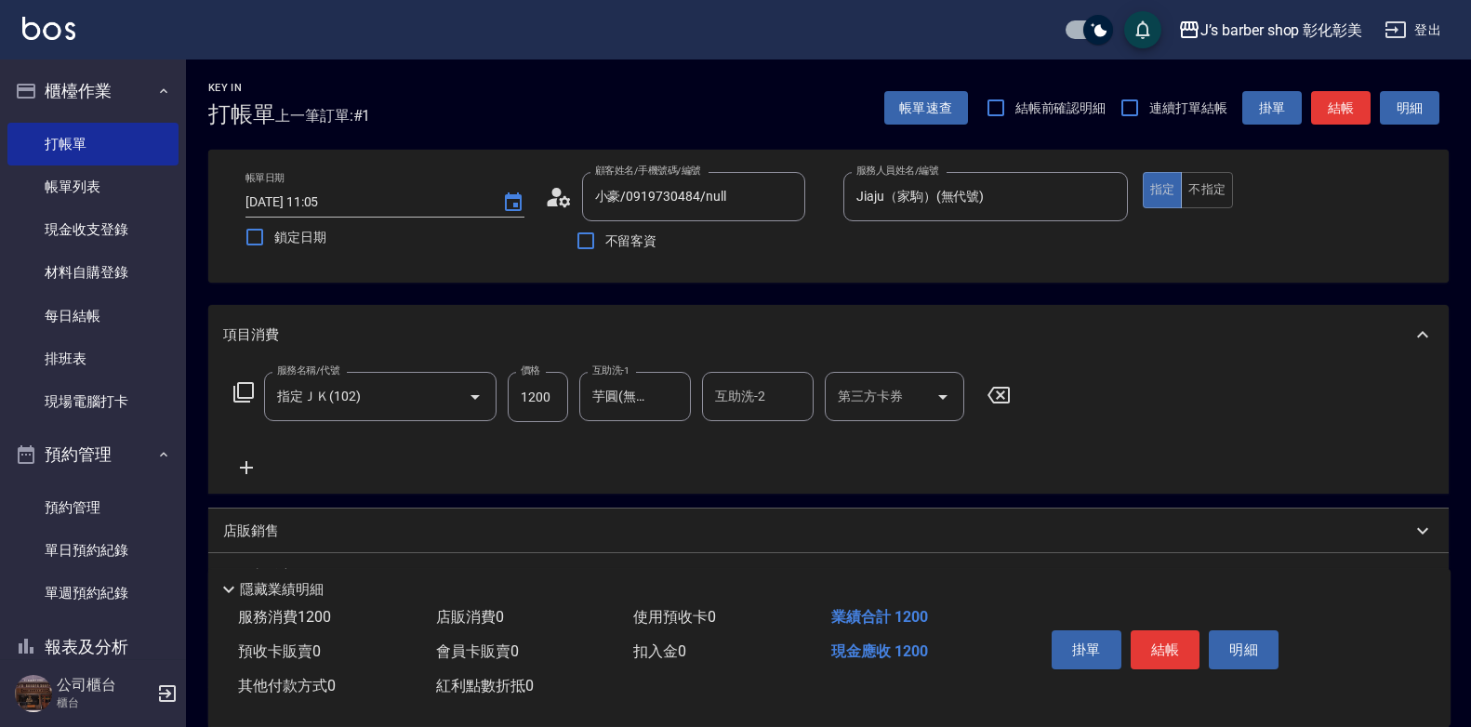
click at [445, 455] on div "服務名稱/代號 指定ＪＫ(102) 服務名稱/代號 價格 1200 價格 互助洗-1 芋圓(無代號) 互助洗-1 互助洗-2 互助洗-2 第三方卡券 第三方卡券" at bounding box center [622, 425] width 798 height 107
click at [251, 462] on icon at bounding box center [246, 467] width 46 height 22
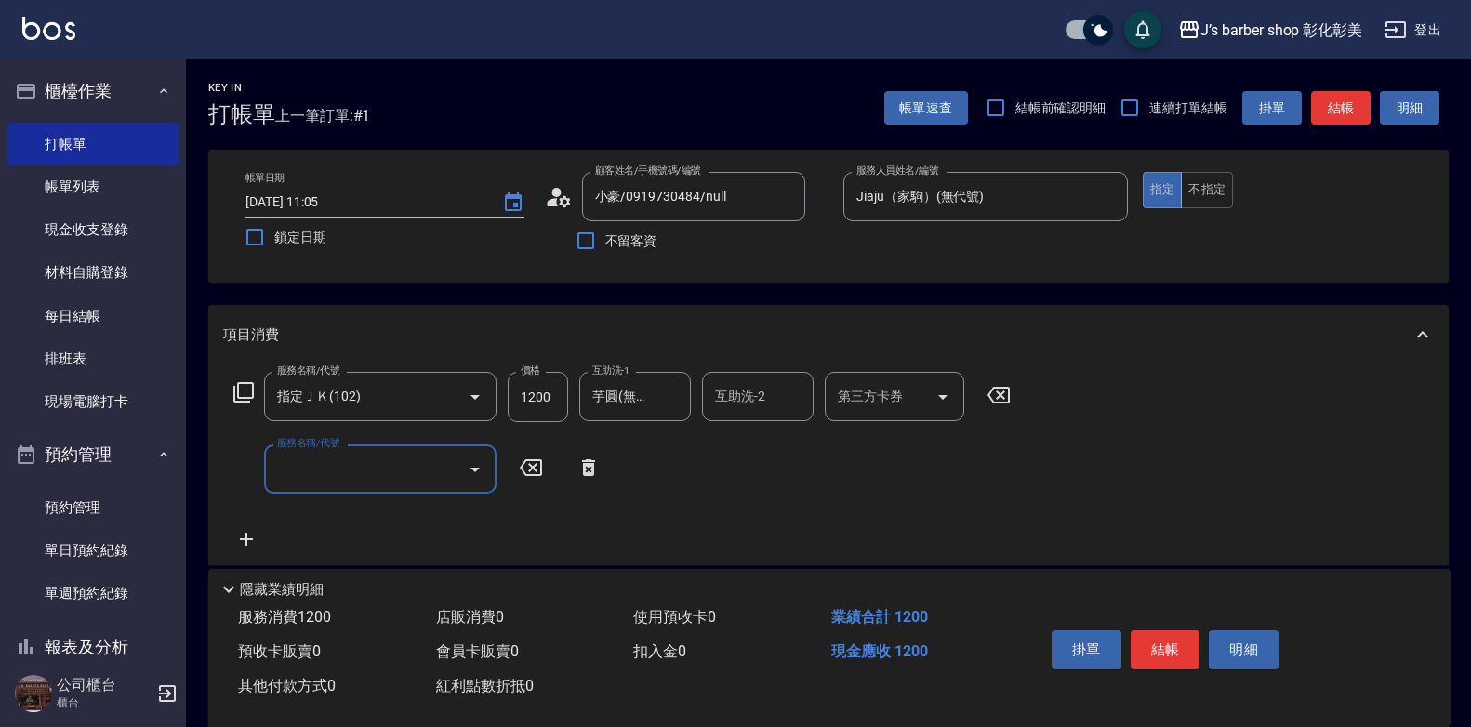
click at [321, 468] on input "服務名稱/代號" at bounding box center [366, 469] width 188 height 33
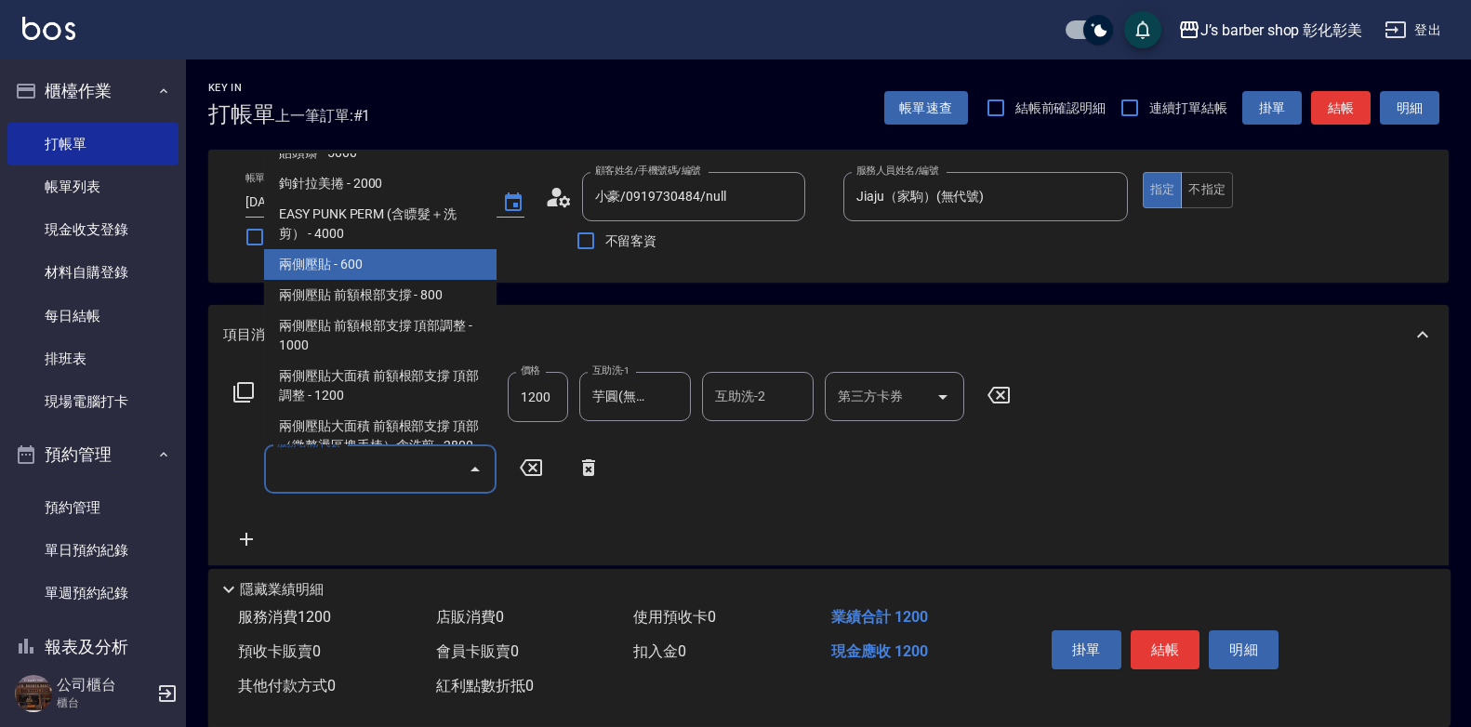
scroll to position [372, 0]
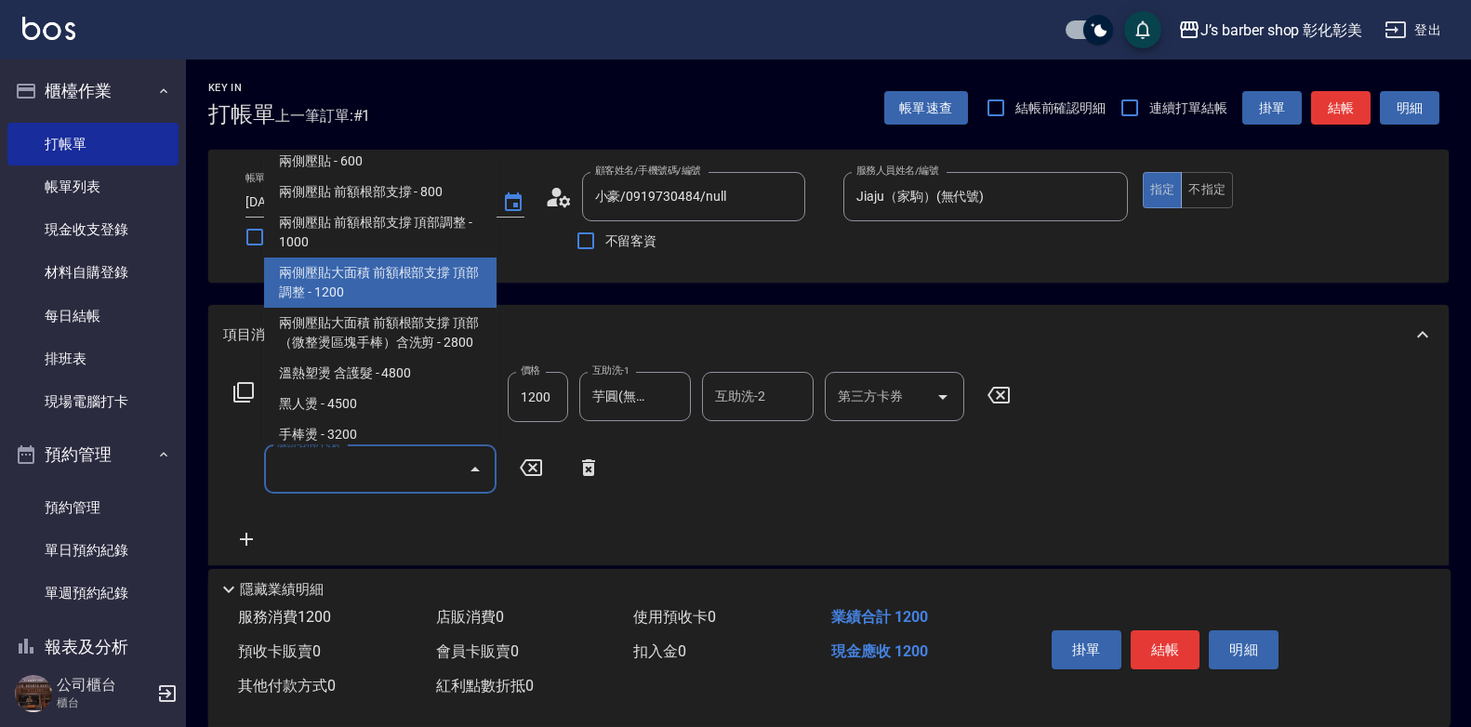
click at [310, 284] on span "兩側壓貼大面積 前額根部支撐 頂部調整 - 1200" at bounding box center [380, 282] width 232 height 50
type input "兩側壓貼大面積 前額根部支撐 頂部調整(Gp3)"
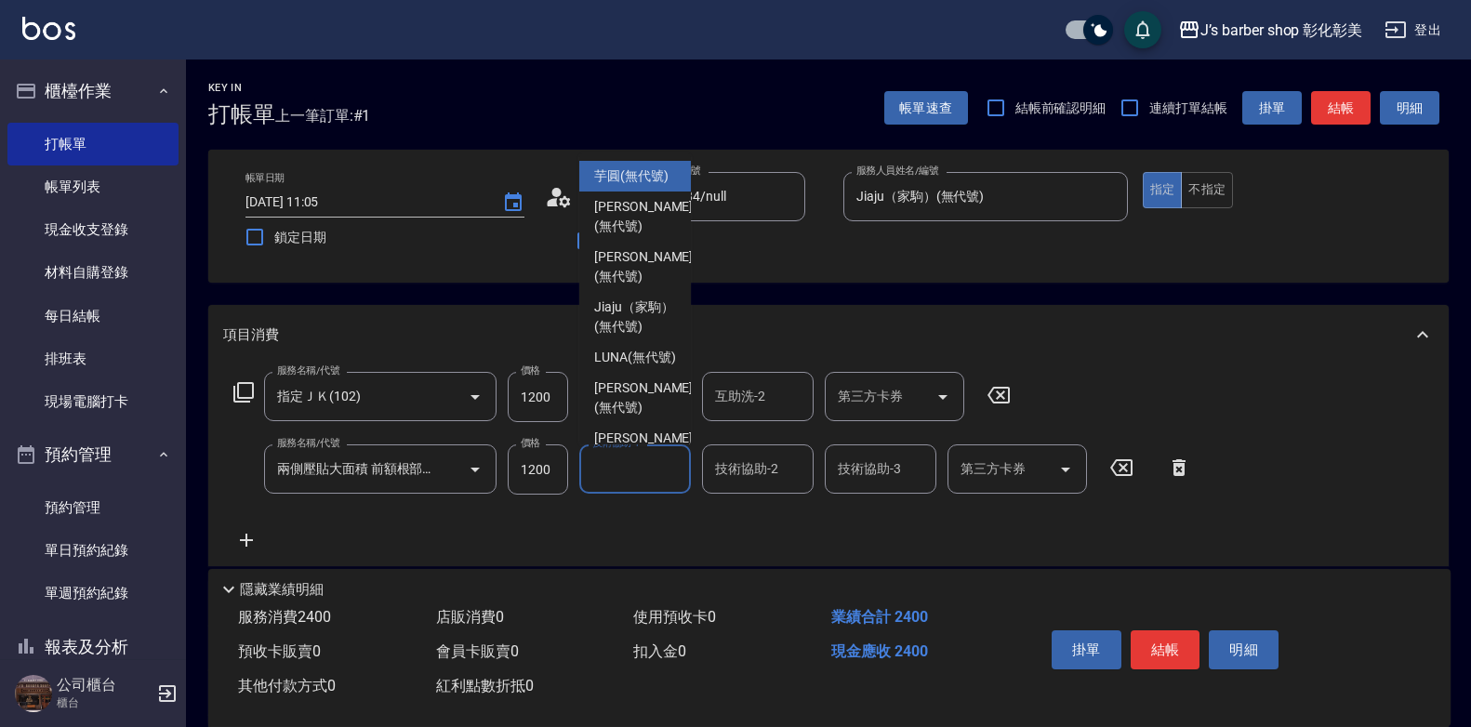
click at [618, 465] on div "技術協助-1 技術協助-1" at bounding box center [635, 468] width 112 height 49
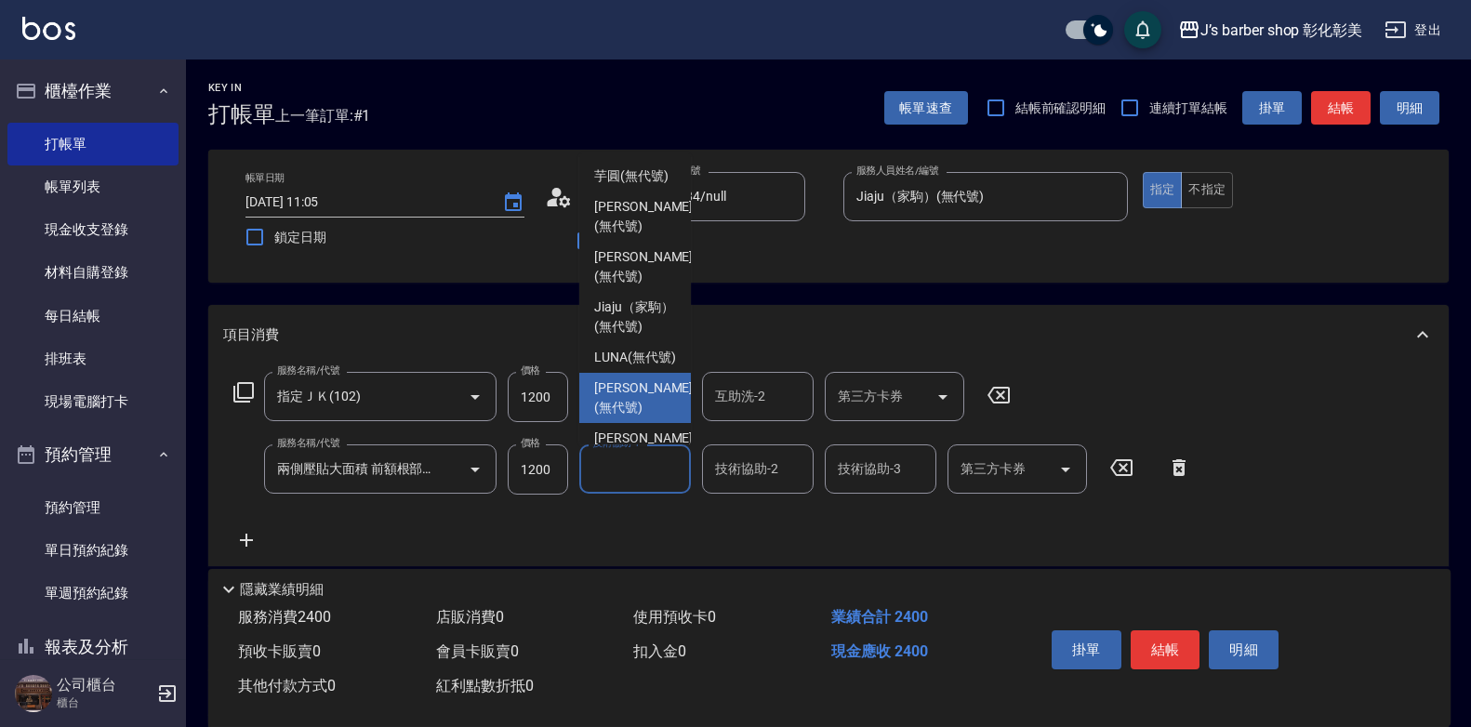
click at [546, 478] on input "1200" at bounding box center [538, 469] width 60 height 50
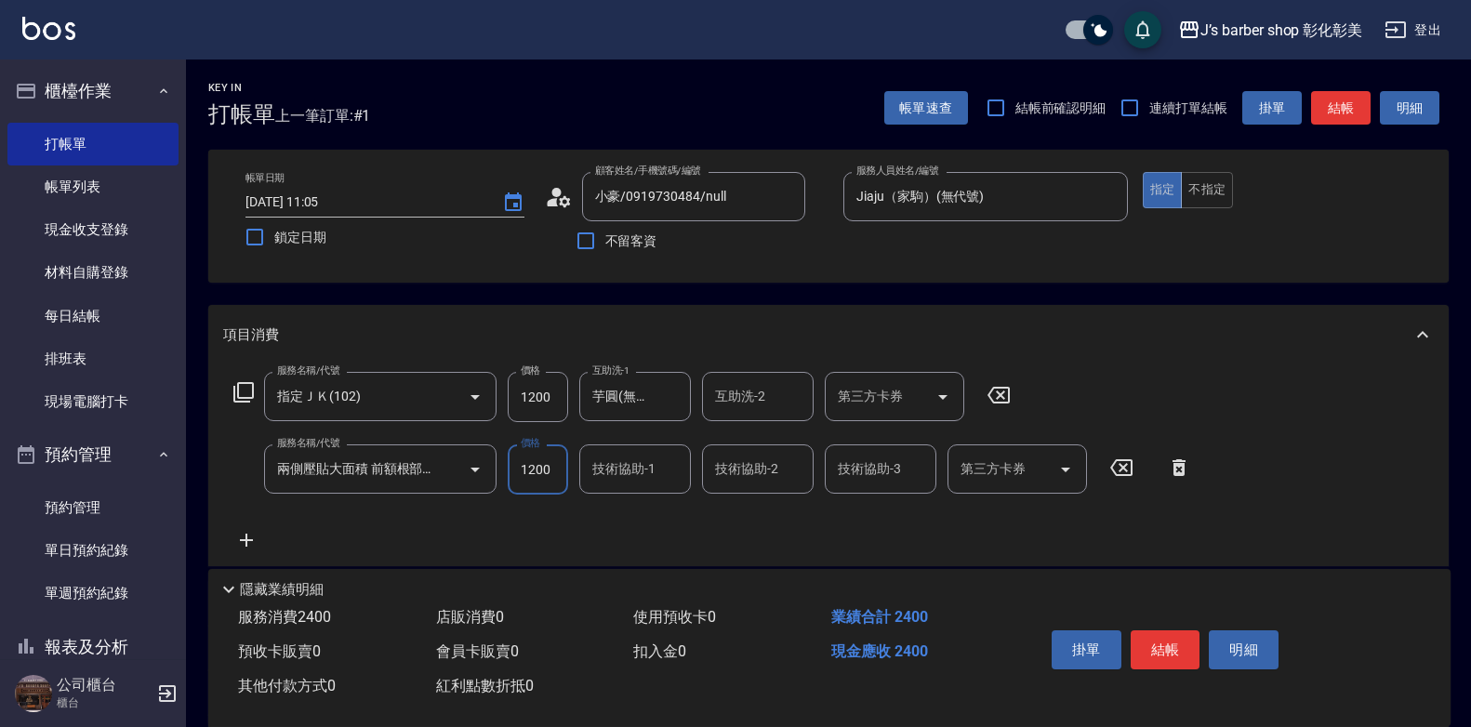
click at [626, 473] on input "技術協助-1" at bounding box center [634, 469] width 95 height 33
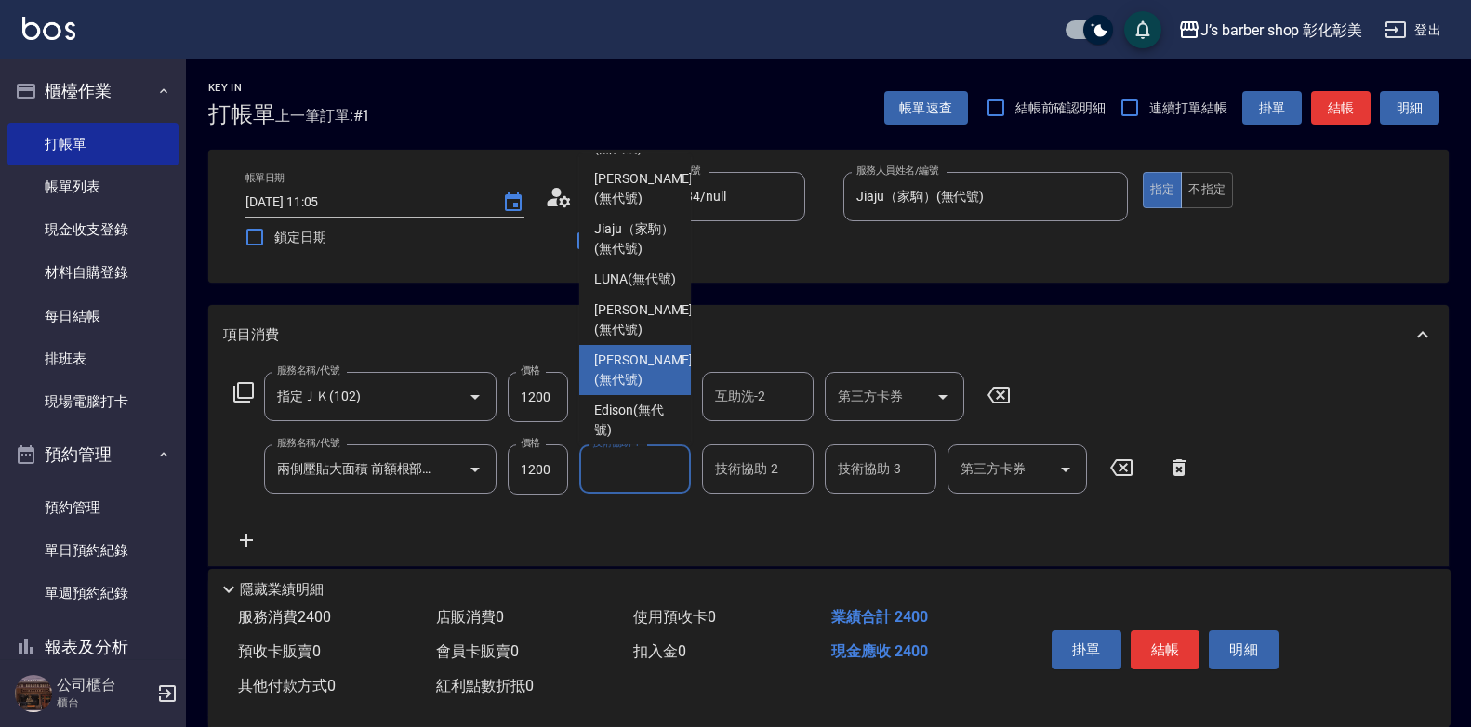
scroll to position [0, 0]
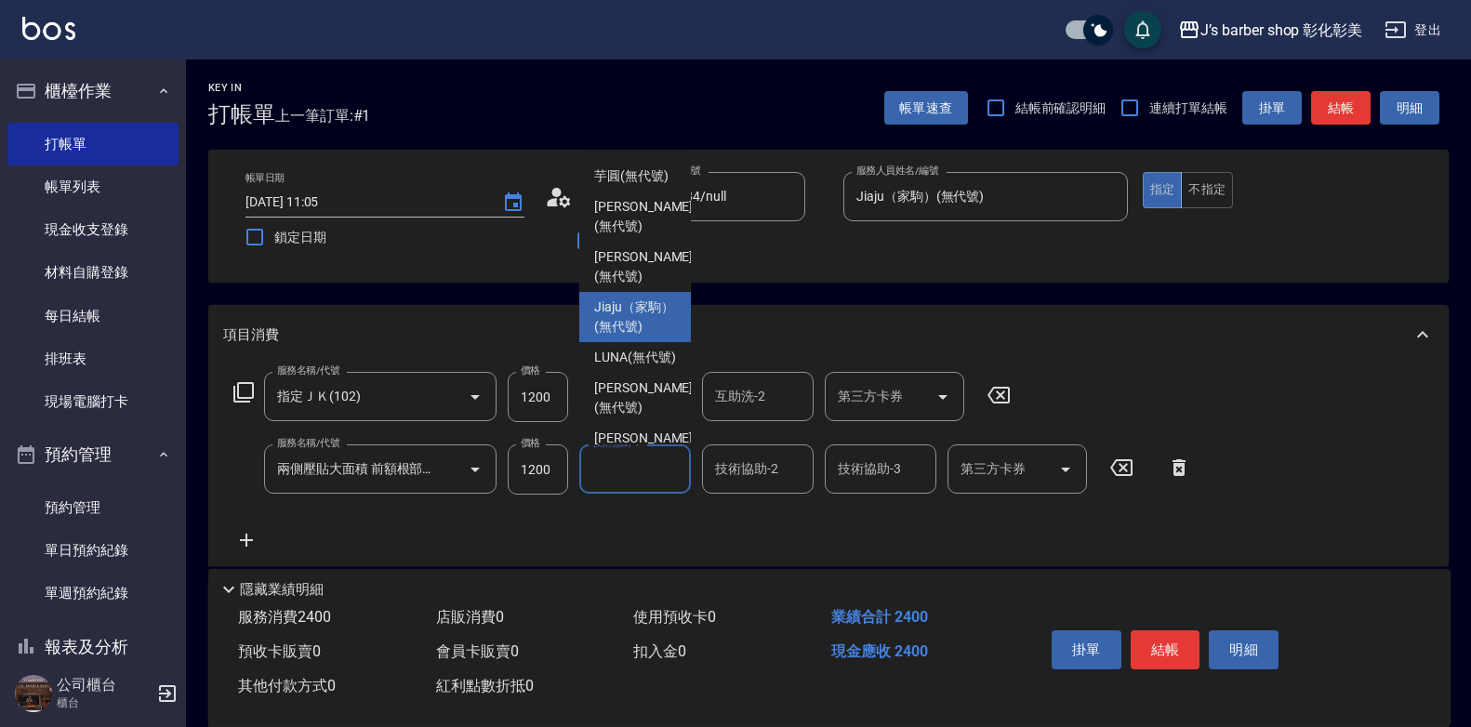
click at [611, 325] on span "Jiaju（家駒） (無代號)" at bounding box center [635, 316] width 82 height 39
type input "Jiaju（家駒）(無代號)"
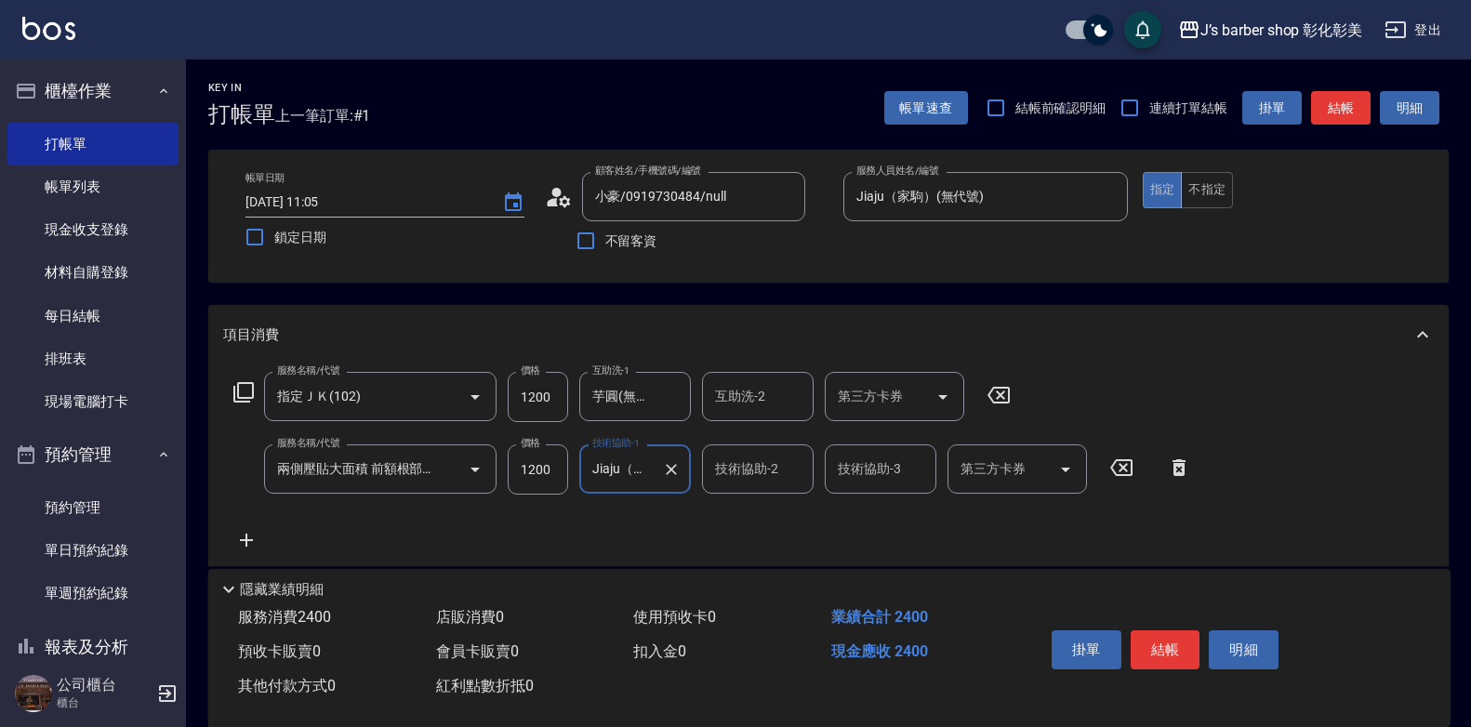
click at [746, 466] on input "技術協助-2" at bounding box center [757, 469] width 95 height 33
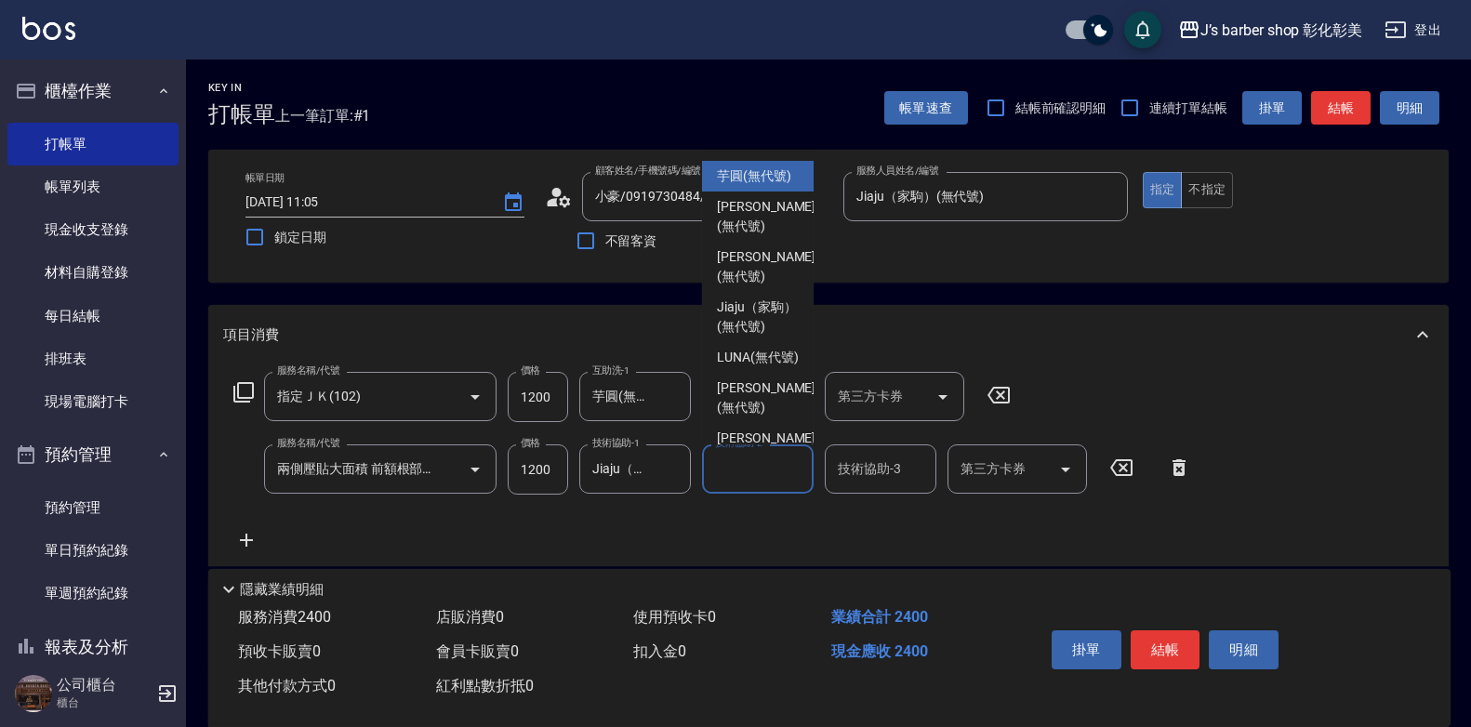
click at [623, 514] on div "服務名稱/代號 指定ＪＫ(102) 服務名稱/代號 價格 1200 價格 互助洗-1 芋圓(無代號) 互助洗-1 互助洗-2 互助洗-2 第三方卡券 第三方卡…" at bounding box center [712, 461] width 979 height 179
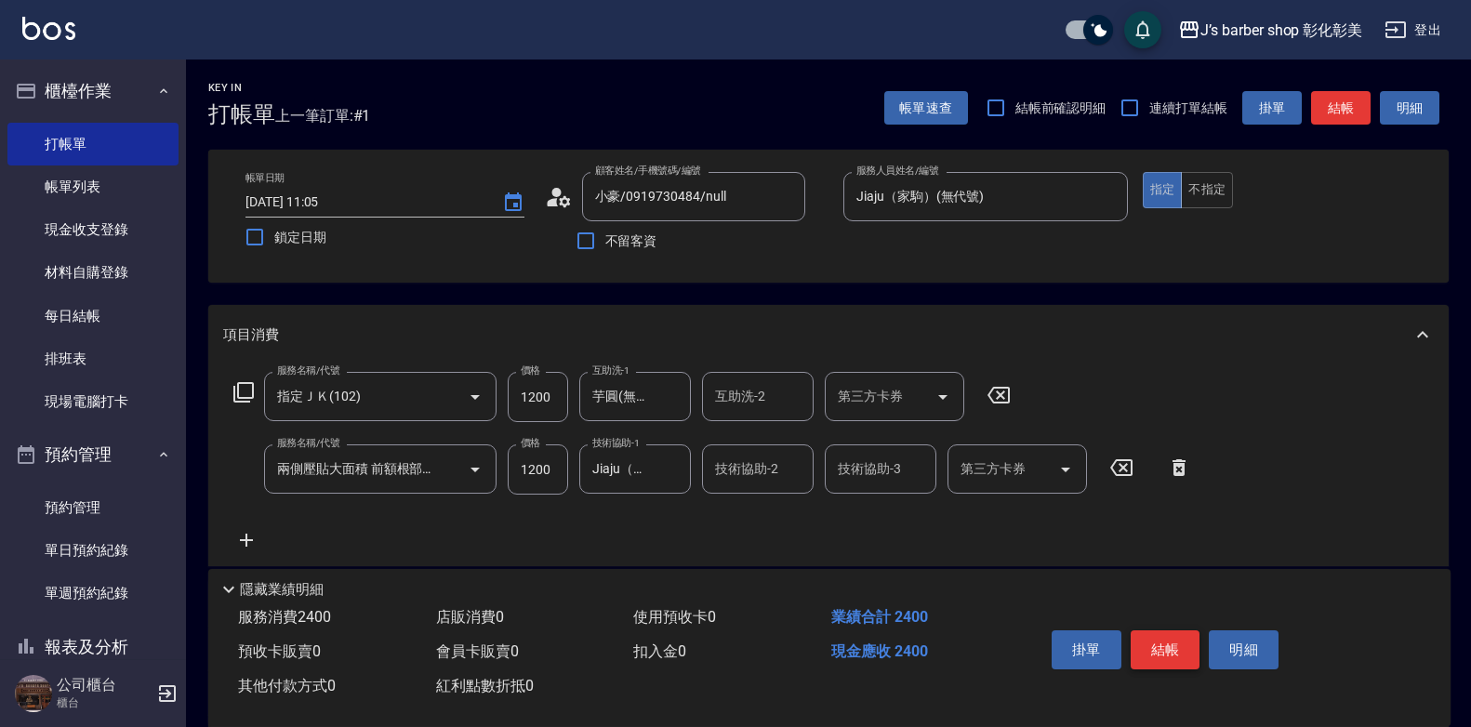
click at [1160, 637] on button "結帳" at bounding box center [1165, 649] width 70 height 39
